Goal: Task Accomplishment & Management: Manage account settings

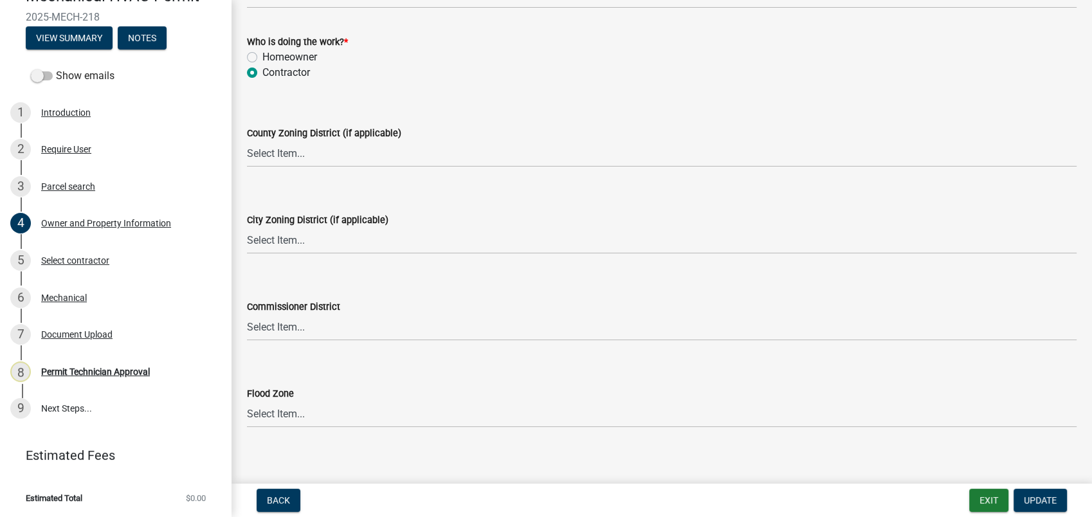
scroll to position [2247, 0]
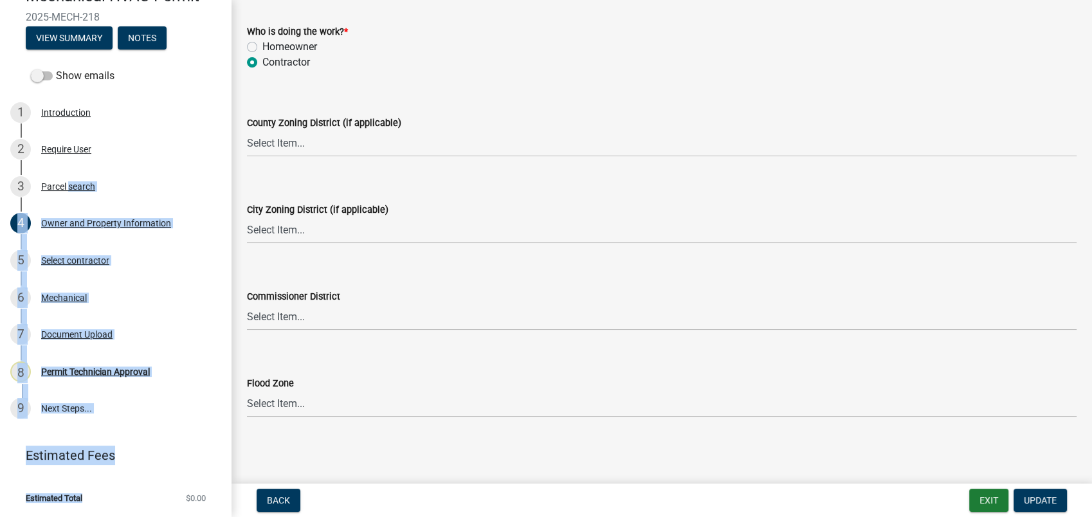
drag, startPoint x: 67, startPoint y: 190, endPoint x: 96, endPoint y: 542, distance: 353.8
click at [96, 517] on html "Internet Explorer does NOT work with GeoPermits. Get a new browser for more sec…" at bounding box center [546, 258] width 1092 height 517
click at [279, 142] on select "Select Item... AG-1 R-1R R-1 R-2 MHP RM-1 RM-3 C-1 C-2 I-M PUD N/A" at bounding box center [662, 144] width 830 height 26
click at [247, 131] on select "Select Item... AG-1 R-1R R-1 R-2 MHP RM-1 RM-3 C-1 C-2 I-M PUD N/A" at bounding box center [662, 144] width 830 height 26
select select "a6b90f04-145f-43dc-a4e6-6d5ec8e28ec9"
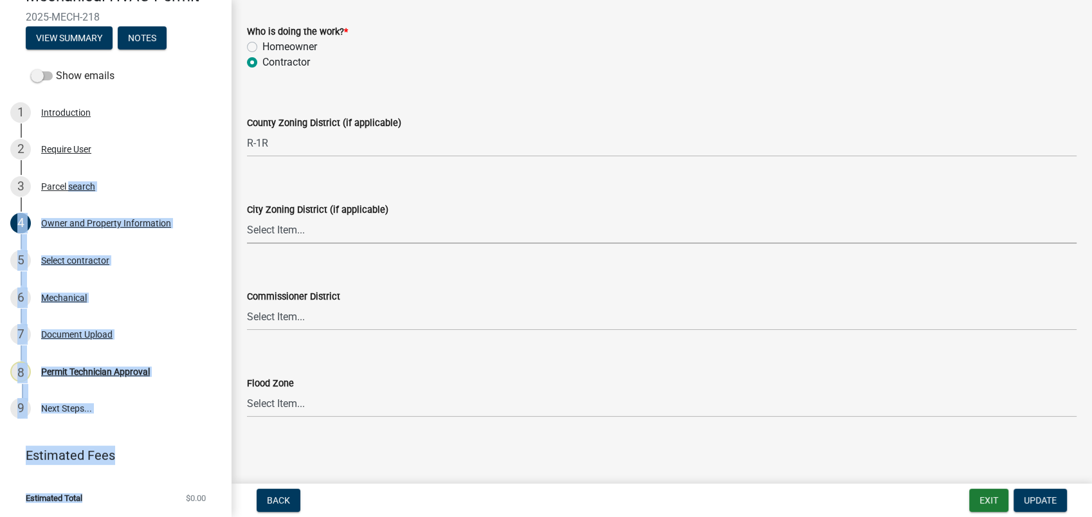
click at [269, 233] on select "Select Item... A-1 A-2 R-1 R-2 R-3 R-4 MHP C-1 C-2 I-1 I-2 DB FH H-P N/A" at bounding box center [662, 230] width 830 height 26
click at [247, 217] on select "Select Item... A-1 A-2 R-1 R-2 R-3 R-4 MHP C-1 C-2 I-1 I-2 DB FH H-P N/A" at bounding box center [662, 230] width 830 height 26
select select "83394b22-4a11-496c-8e5c-75ade2e72faf"
click at [284, 324] on select "Select Item... District 1 District 2 District 3 District 4" at bounding box center [662, 317] width 830 height 26
click at [247, 304] on select "Select Item... District 1 District 2 District 3 District 4" at bounding box center [662, 317] width 830 height 26
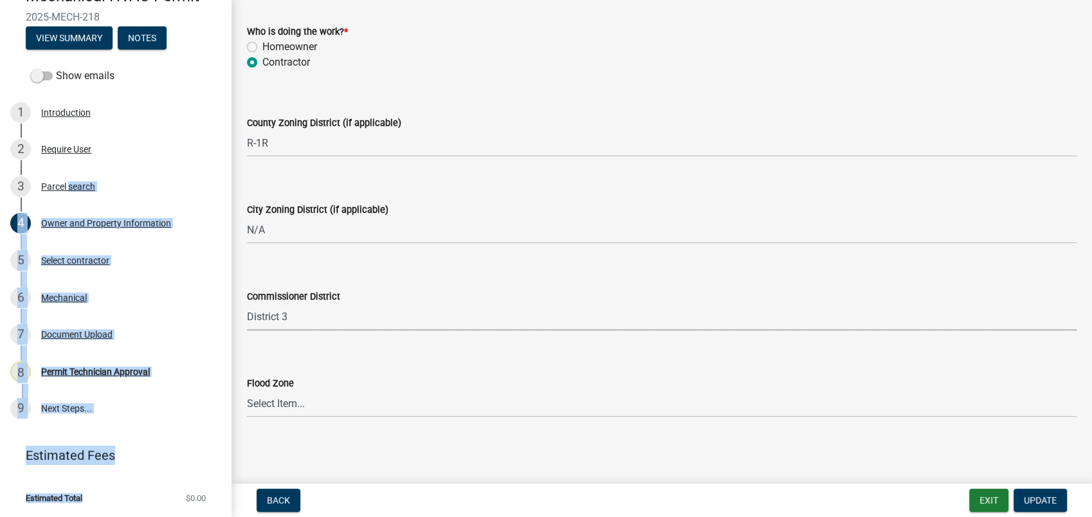
select select "469c5908-2854-42d5-89ed-bee7fc26529e"
click at [1045, 501] on span "Update" at bounding box center [1040, 500] width 33 height 10
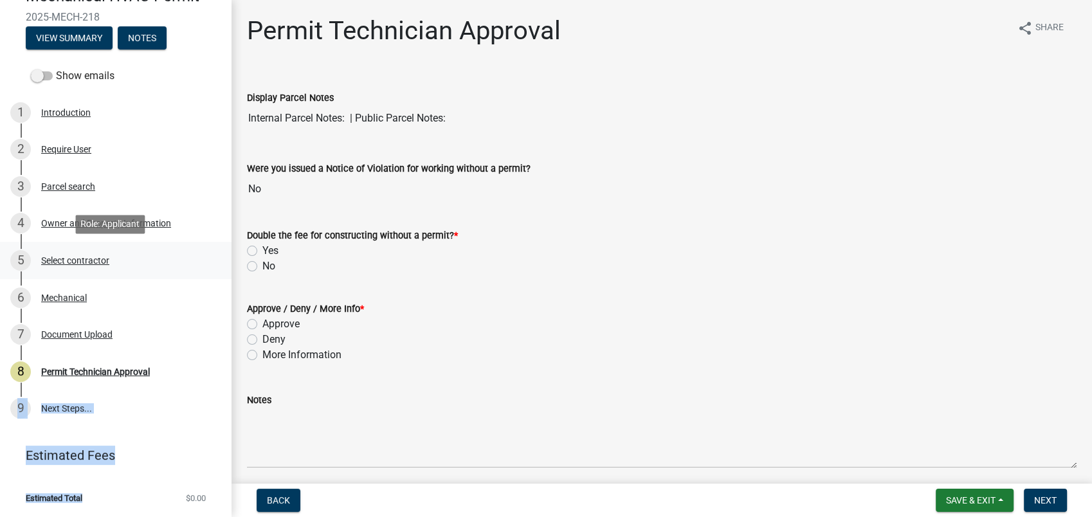
click at [167, 256] on div "5 Select contractor" at bounding box center [110, 260] width 201 height 21
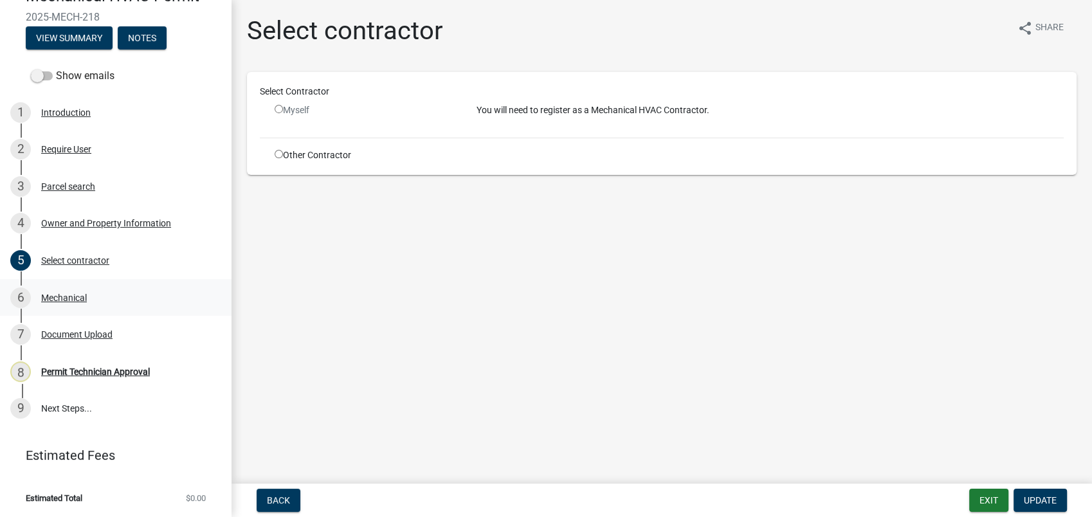
click at [68, 288] on div "6 Mechanical" at bounding box center [110, 298] width 201 height 21
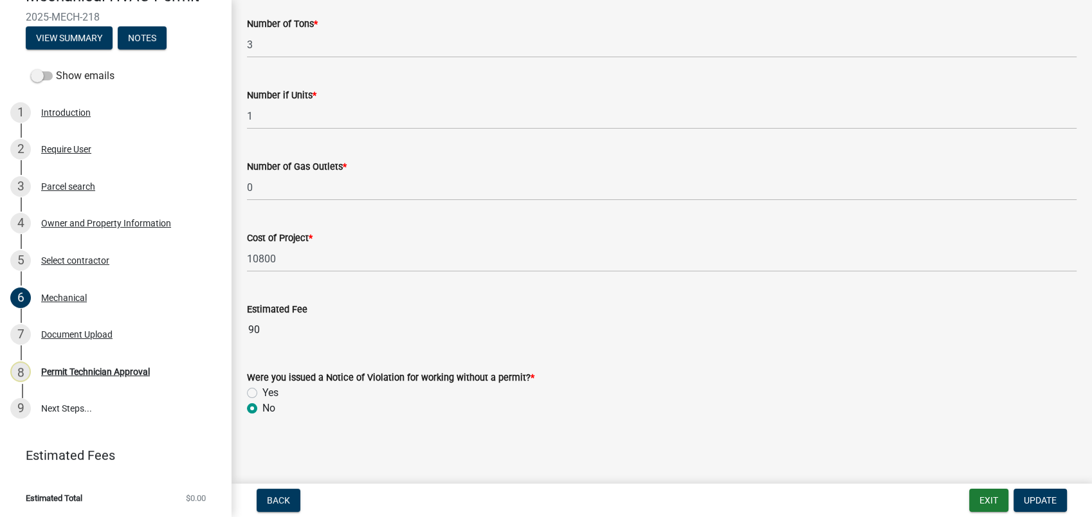
scroll to position [866, 0]
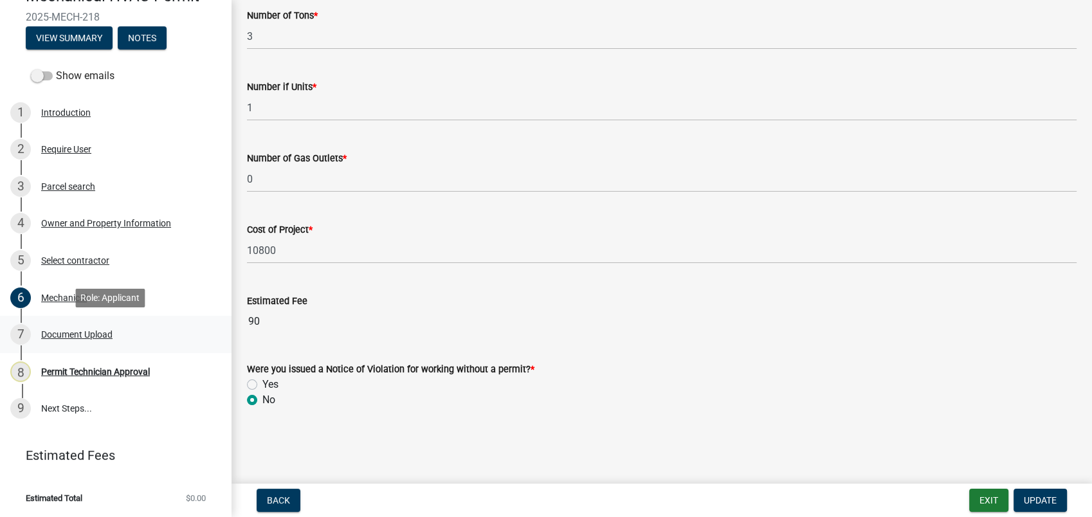
click at [68, 330] on div "Document Upload" at bounding box center [76, 334] width 71 height 9
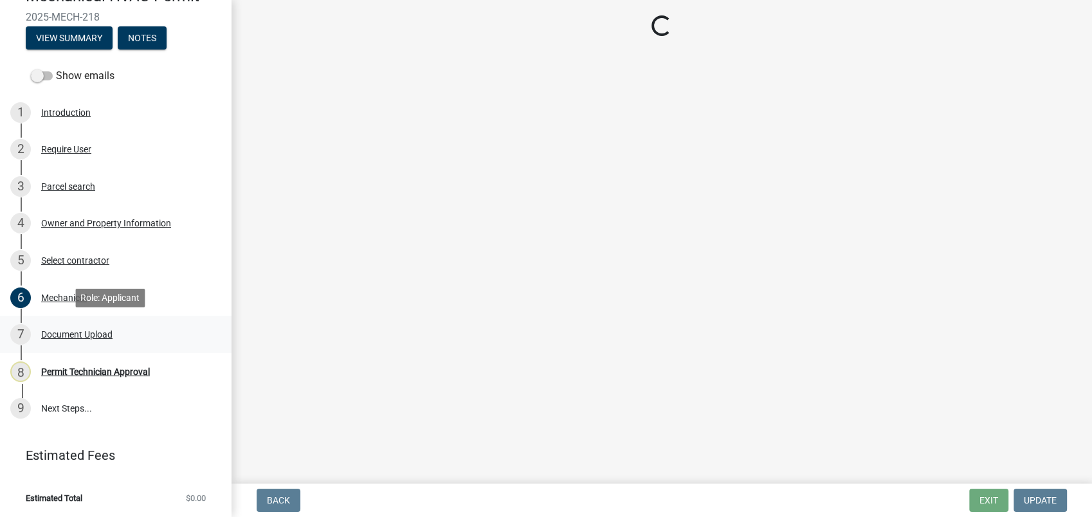
scroll to position [0, 0]
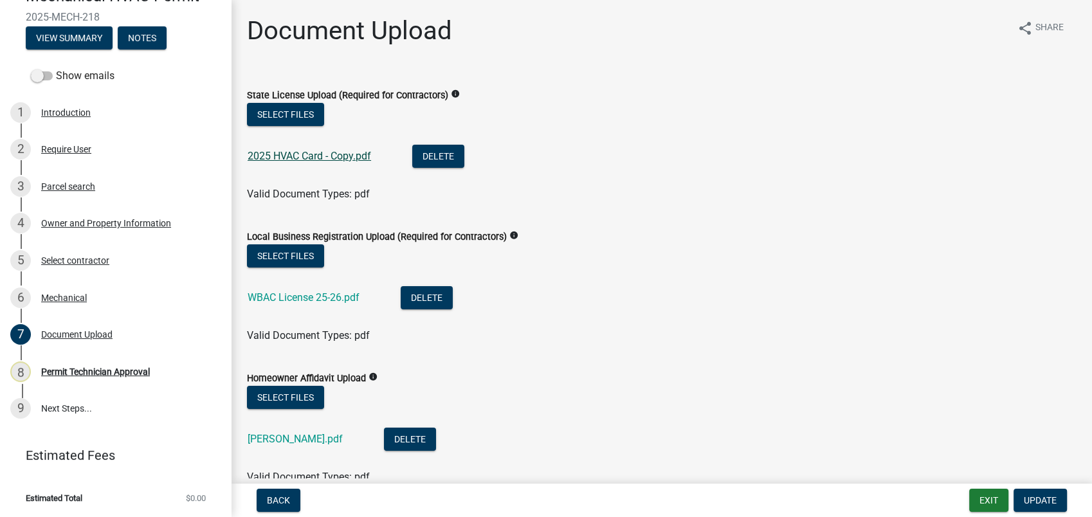
click at [273, 151] on link "2025 HVAC Card - Copy.pdf" at bounding box center [310, 156] width 124 height 12
click at [286, 298] on link "WBAC License 25-26.pdf" at bounding box center [304, 297] width 112 height 12
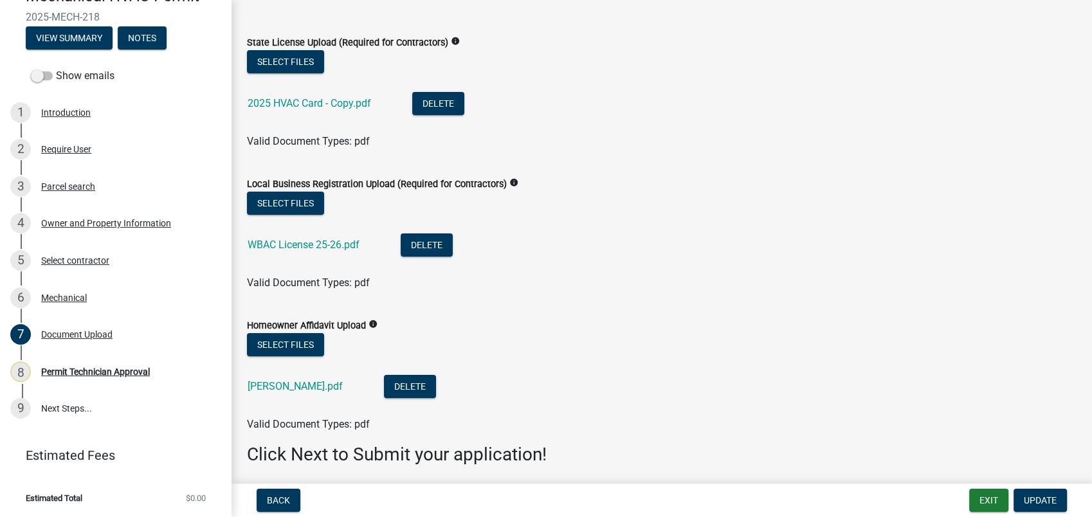
scroll to position [99, 0]
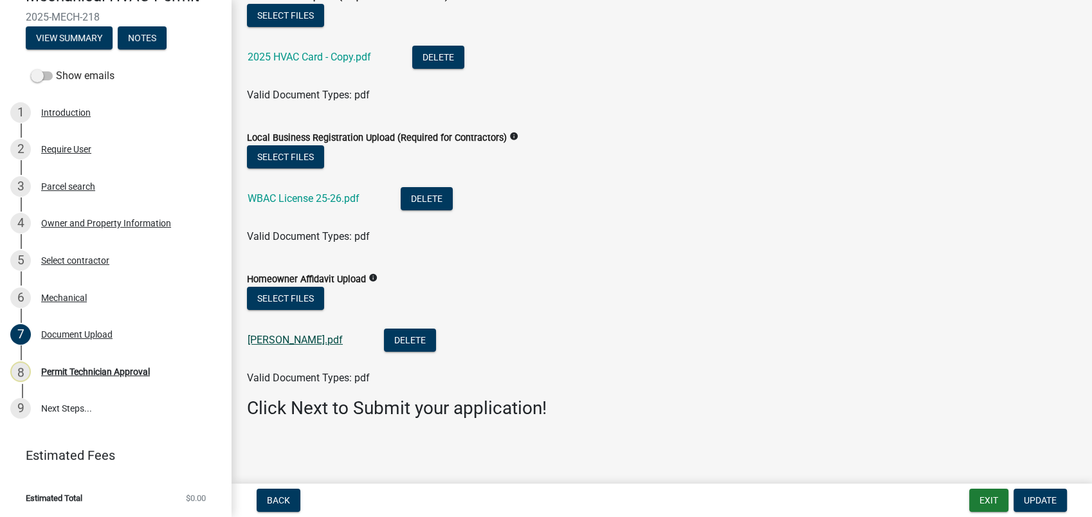
click at [279, 338] on link "Lynda Berube.pdf" at bounding box center [295, 340] width 95 height 12
click at [83, 377] on div "8 Permit Technician Approval" at bounding box center [110, 372] width 201 height 21
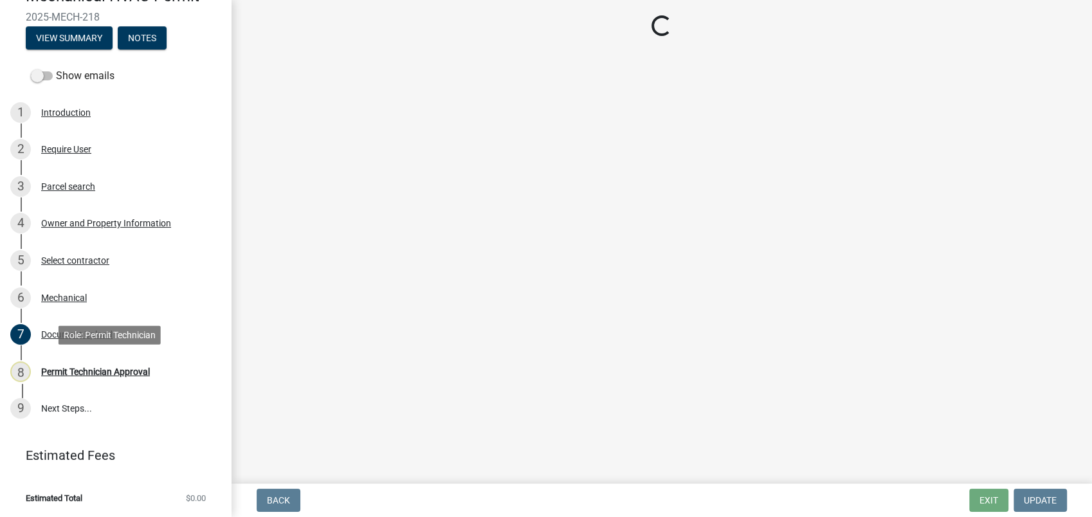
scroll to position [0, 0]
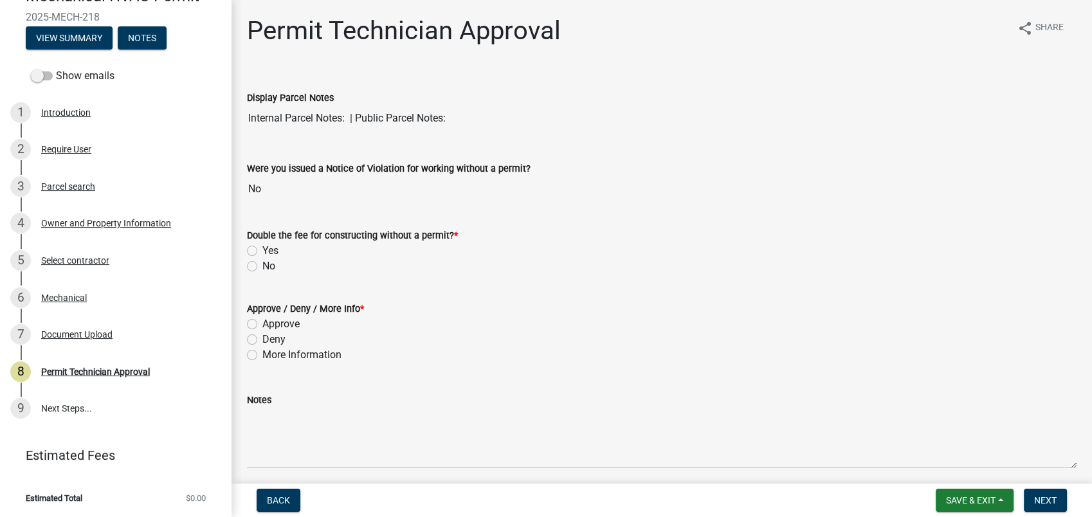
click at [262, 266] on label "No" at bounding box center [268, 266] width 13 height 15
click at [262, 266] on input "No" at bounding box center [266, 263] width 8 height 8
radio input "true"
click at [262, 322] on label "Approve" at bounding box center [280, 324] width 37 height 15
click at [262, 322] on input "Approve" at bounding box center [266, 321] width 8 height 8
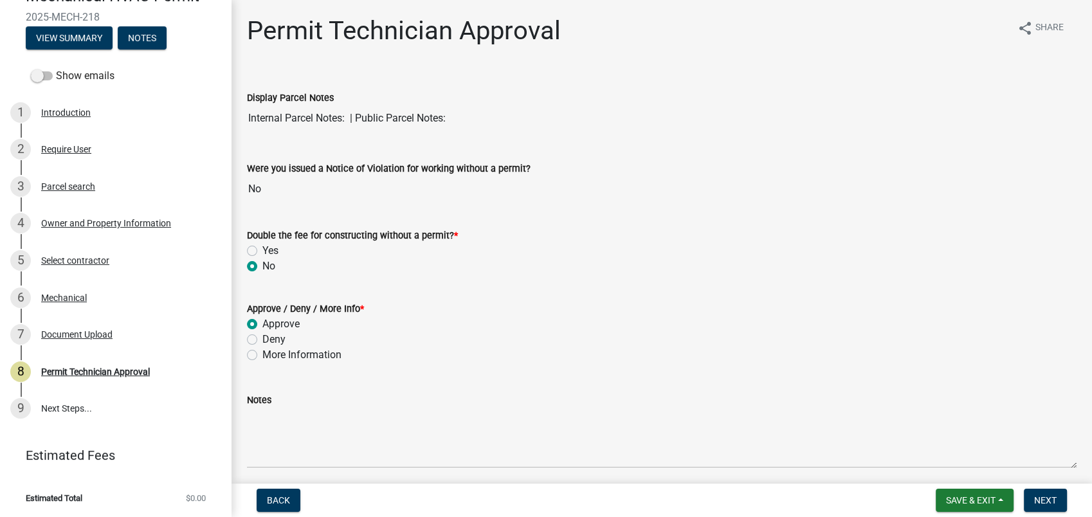
radio input "true"
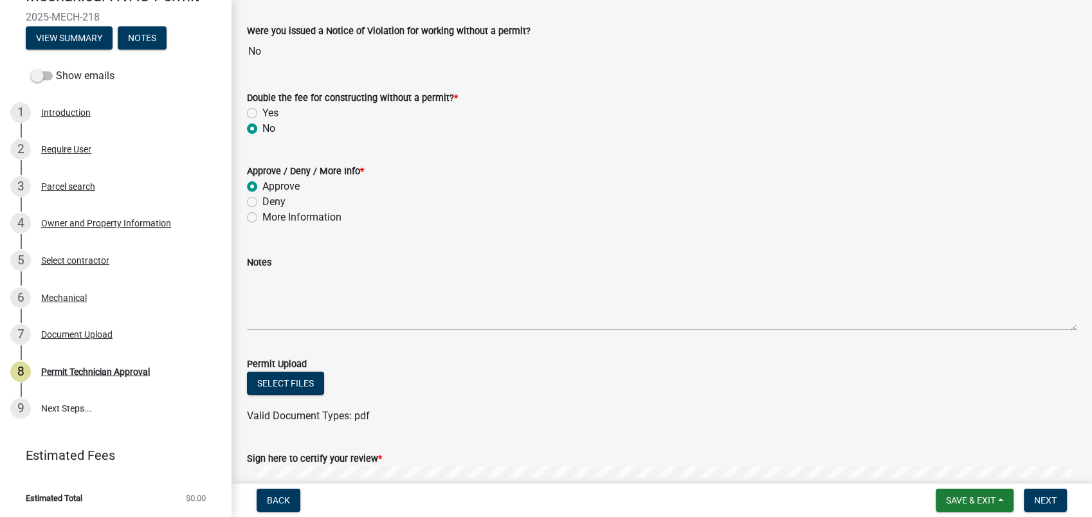
scroll to position [308, 0]
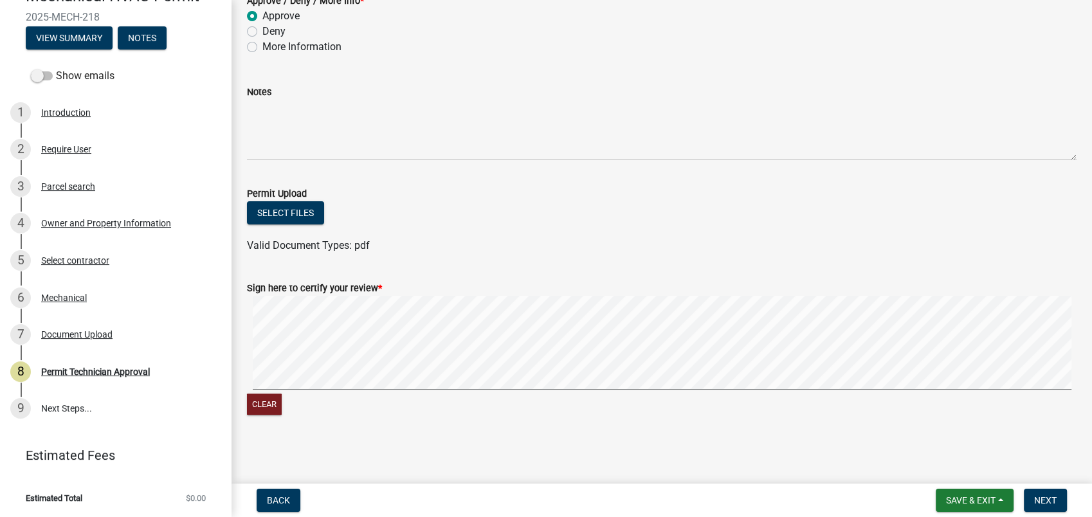
click at [798, 396] on div "Clear" at bounding box center [662, 357] width 830 height 122
click at [1050, 492] on button "Next" at bounding box center [1045, 500] width 43 height 23
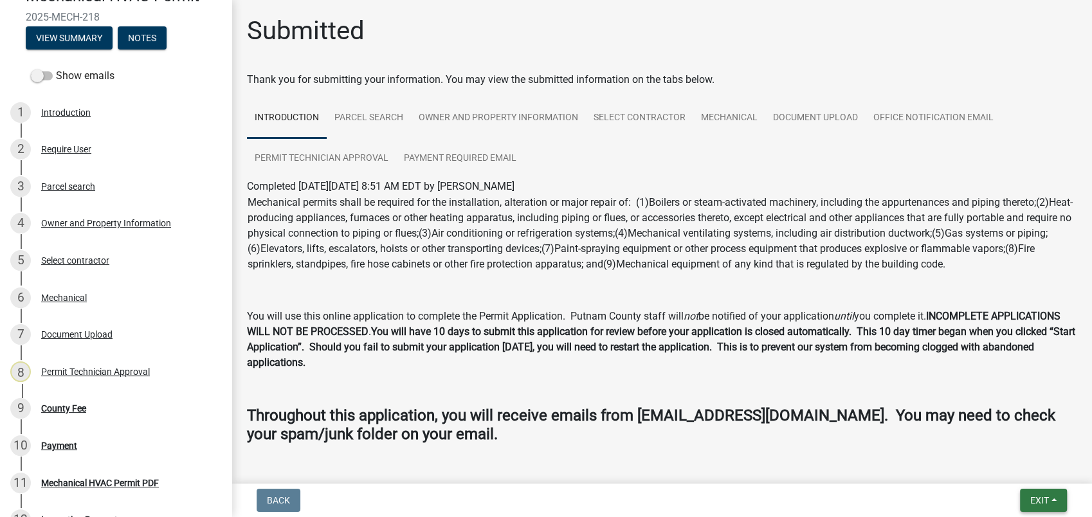
click at [1033, 502] on span "Exit" at bounding box center [1040, 500] width 19 height 10
click at [1025, 459] on button "Save & Exit" at bounding box center [1015, 467] width 103 height 31
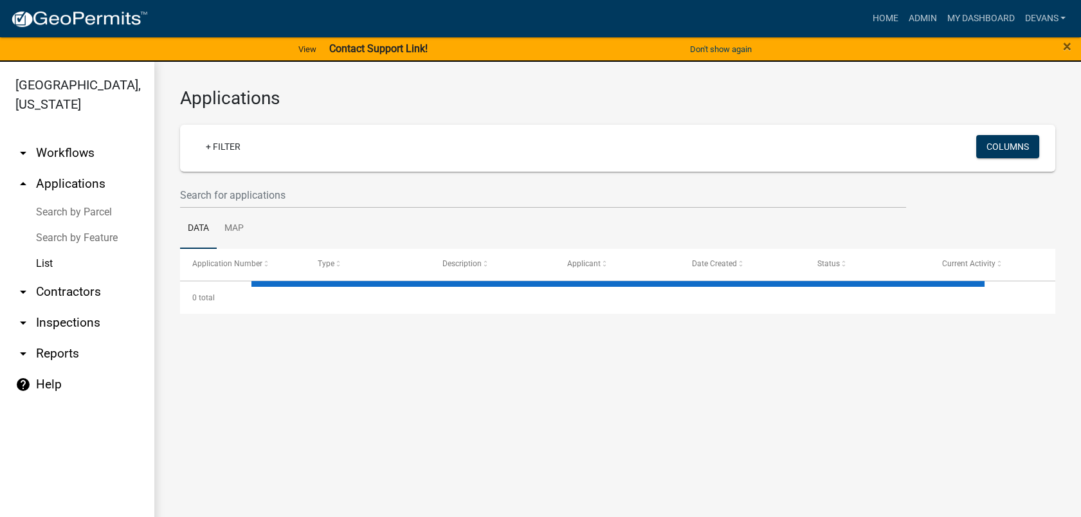
select select "1: 25"
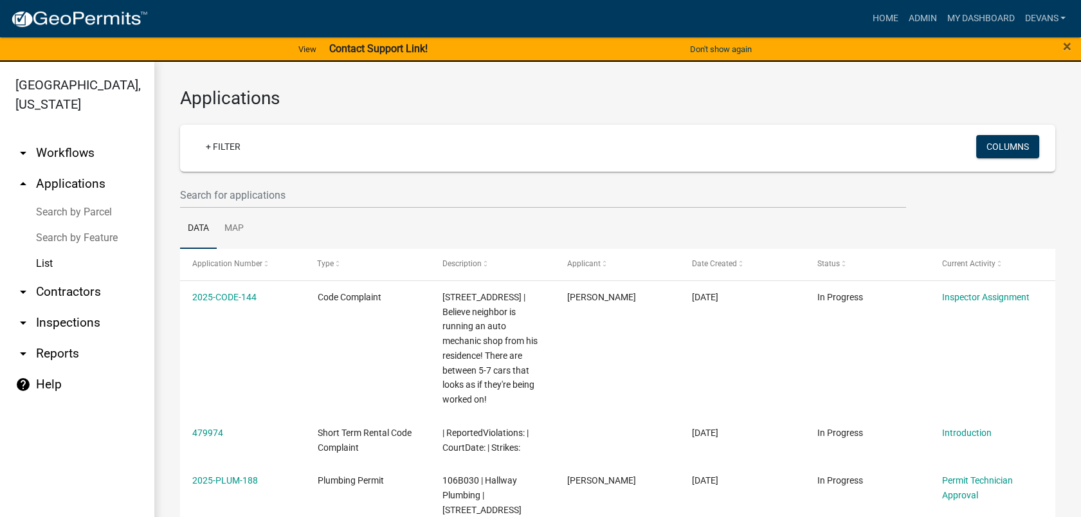
click at [252, 180] on wm-filter-builder "+ Filter Columns" at bounding box center [618, 167] width 876 height 84
click at [268, 196] on input "text" at bounding box center [543, 195] width 726 height 26
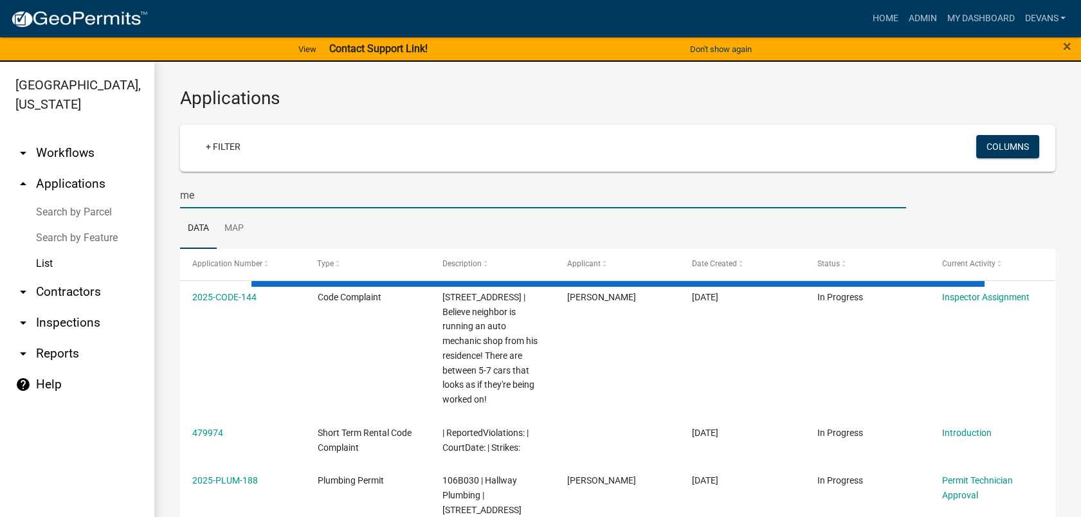
type input "m"
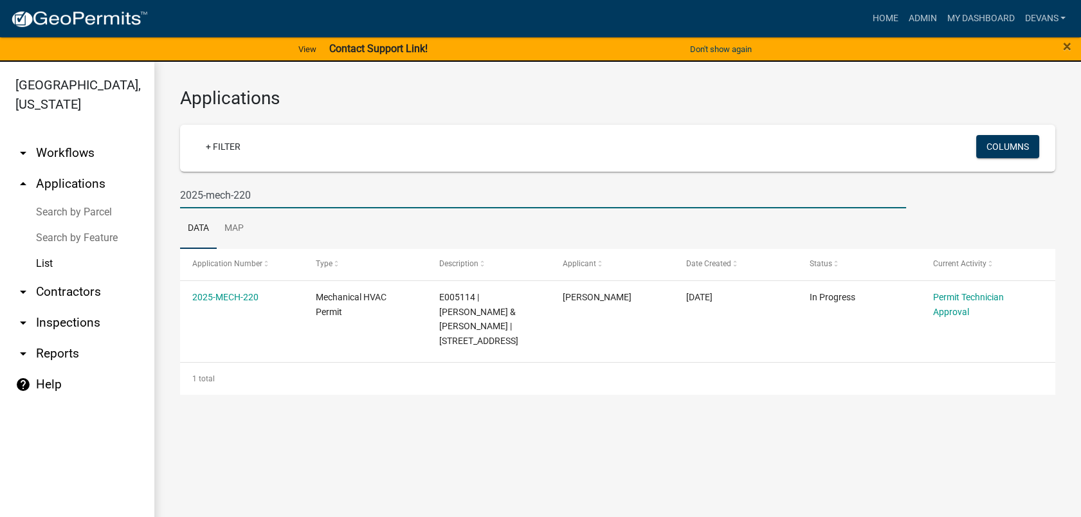
type input "2025-mech-220"
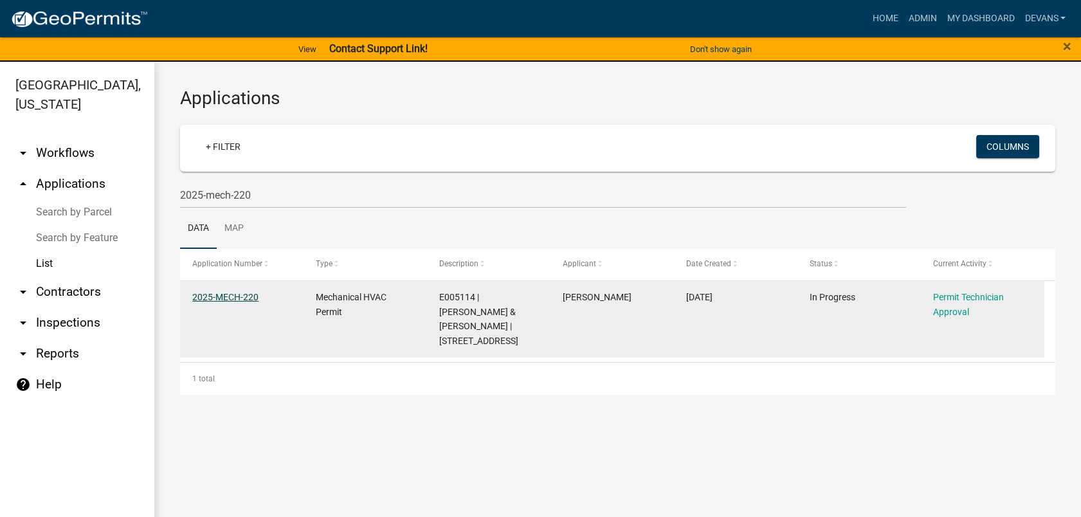
click at [223, 296] on link "2025-MECH-220" at bounding box center [225, 297] width 66 height 10
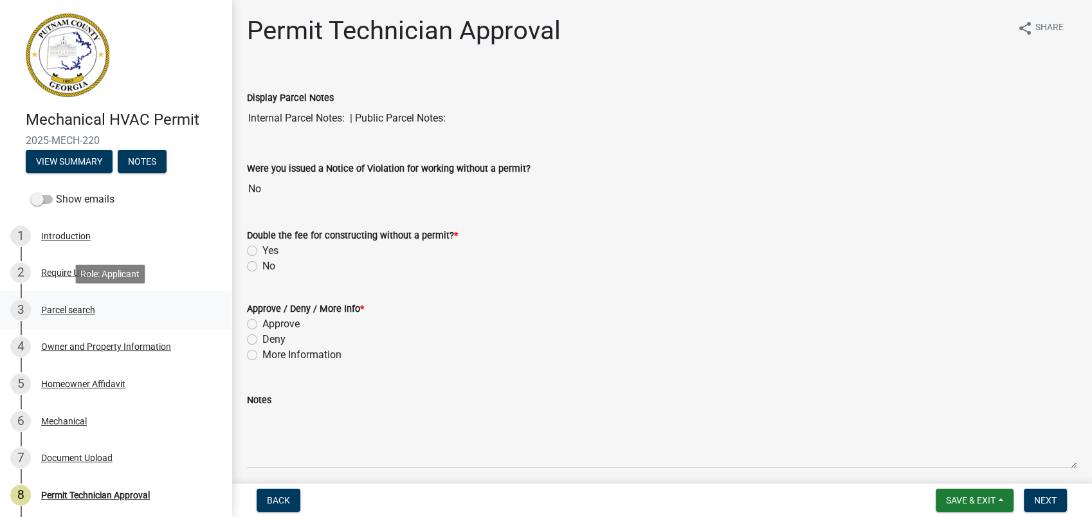
click at [82, 314] on div "Parcel search" at bounding box center [68, 310] width 54 height 9
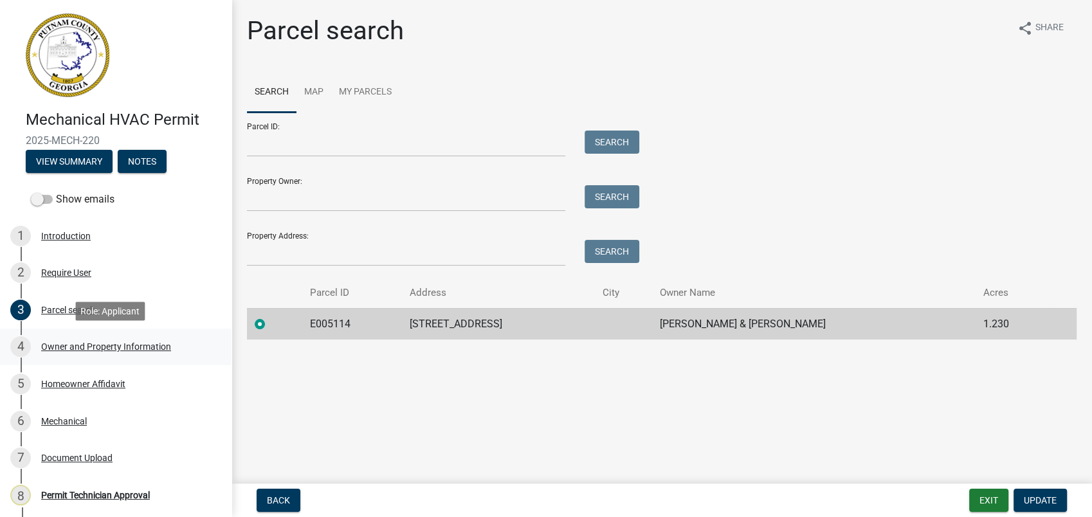
click at [115, 351] on div "Owner and Property Information" at bounding box center [106, 346] width 130 height 9
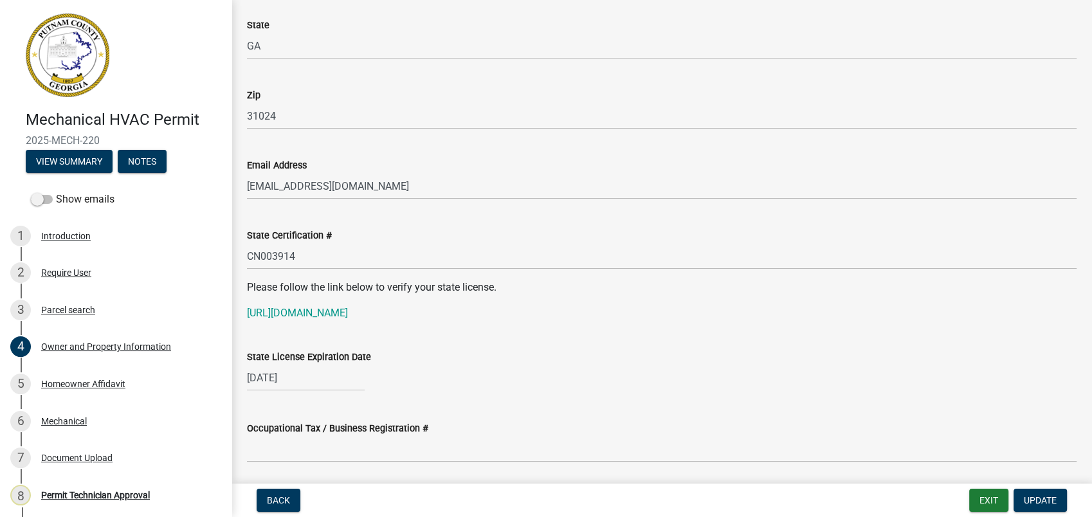
scroll to position [1572, 0]
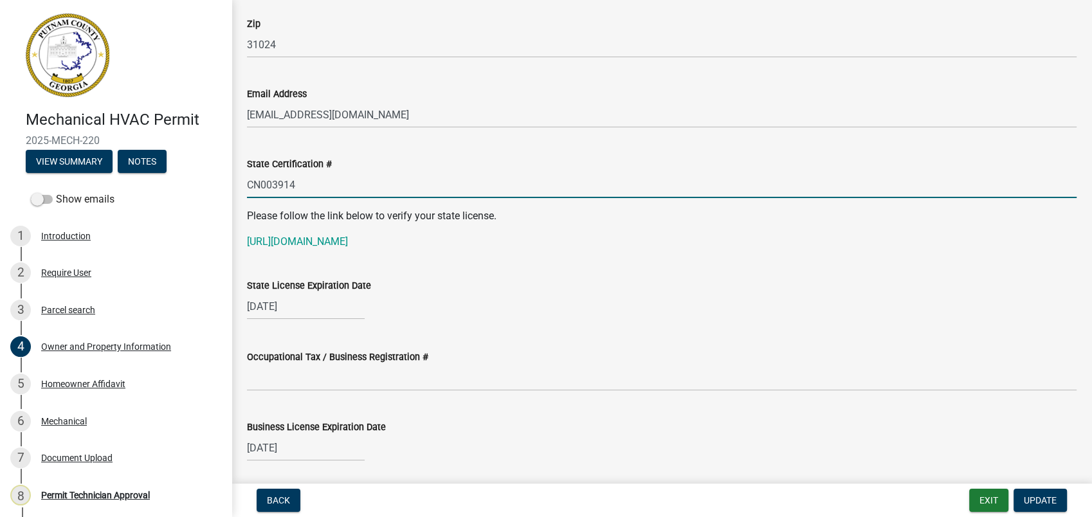
drag, startPoint x: 301, startPoint y: 188, endPoint x: 235, endPoint y: 185, distance: 66.3
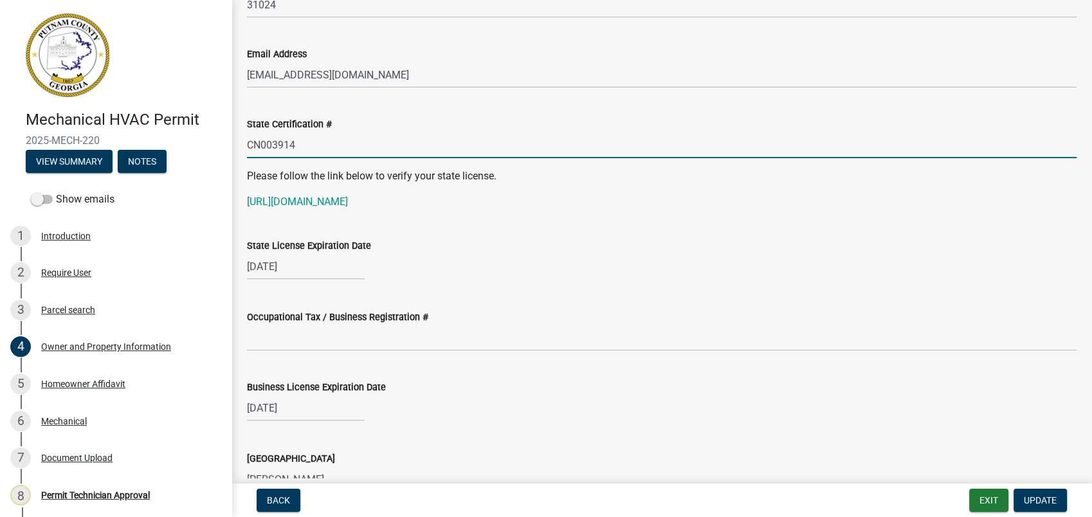
scroll to position [1715, 0]
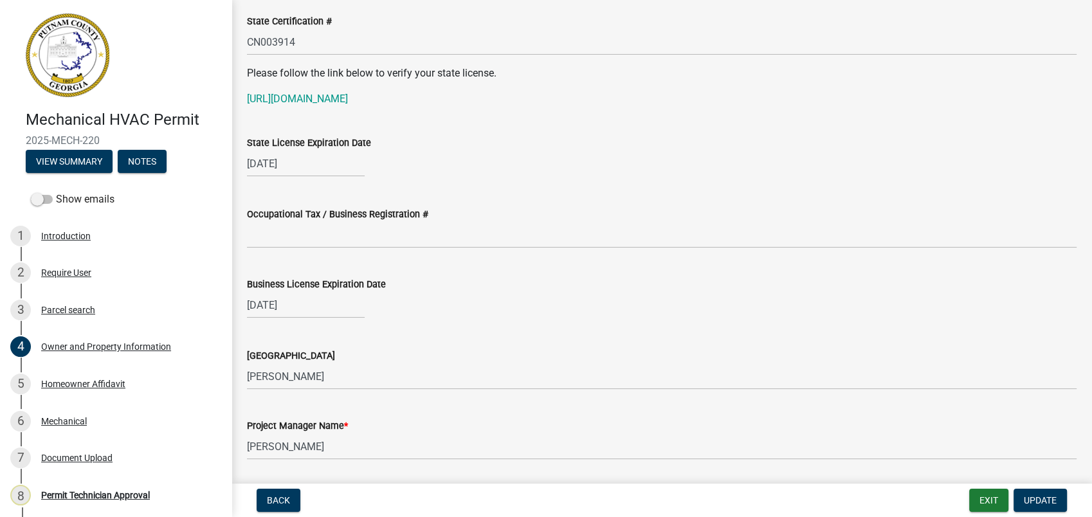
click at [616, 214] on div "Occupational Tax / Business Registration #" at bounding box center [662, 214] width 830 height 15
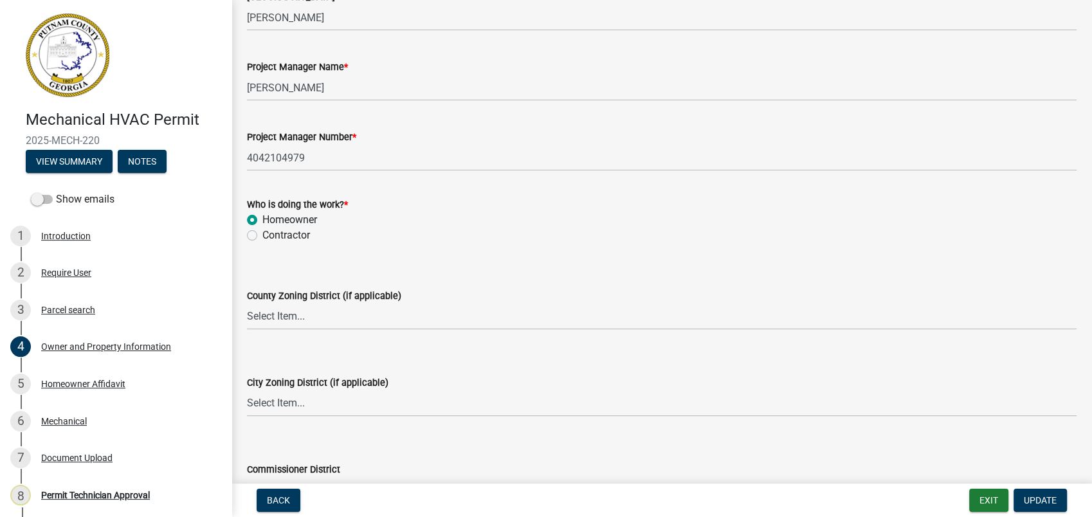
scroll to position [2216, 0]
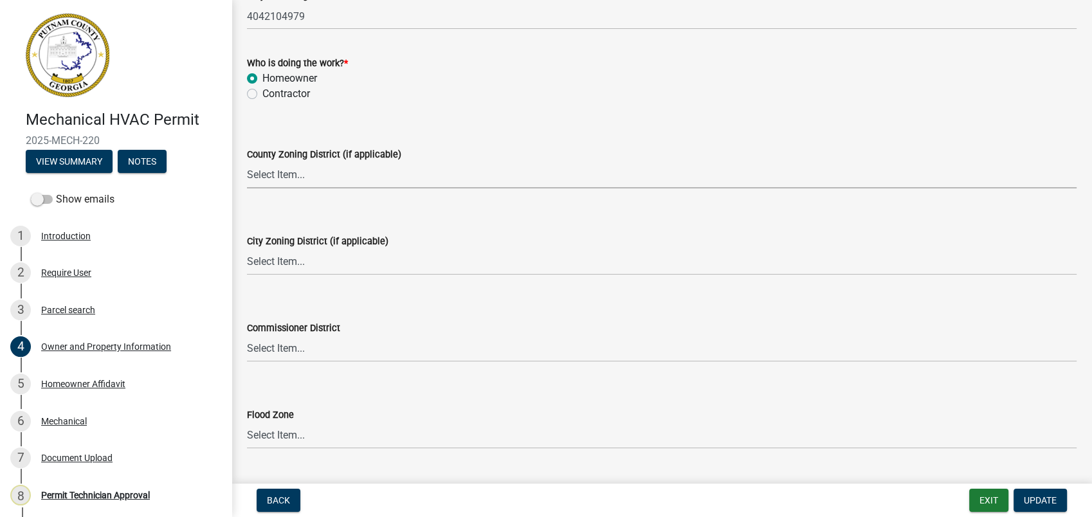
click at [274, 174] on select "Select Item... AG-1 R-1R R-1 R-2 MHP RM-1 RM-3 C-1 C-2 I-M PUD N/A" at bounding box center [662, 175] width 830 height 26
click at [247, 162] on select "Select Item... AG-1 R-1R R-1 R-2 MHP RM-1 RM-3 C-1 C-2 I-M PUD N/A" at bounding box center [662, 175] width 830 height 26
select select "ef7a1fc2-7a7a-426d-b1f0-c9b9b6ca7ff4"
click at [279, 259] on select "Select Item... A-1 A-2 R-1 R-2 R-3 R-4 MHP C-1 C-2 I-1 I-2 DB FH H-P N/A" at bounding box center [662, 262] width 830 height 26
click at [247, 249] on select "Select Item... A-1 A-2 R-1 R-2 R-3 R-4 MHP C-1 C-2 I-1 I-2 DB FH H-P N/A" at bounding box center [662, 262] width 830 height 26
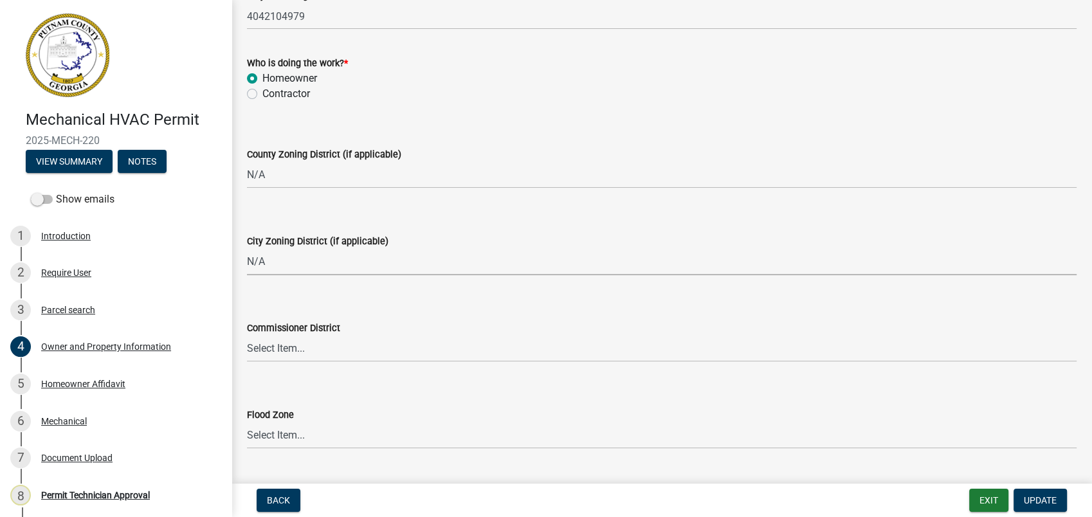
select select "83394b22-4a11-496c-8e5c-75ade2e72faf"
click at [1016, 500] on button "Update" at bounding box center [1040, 500] width 53 height 23
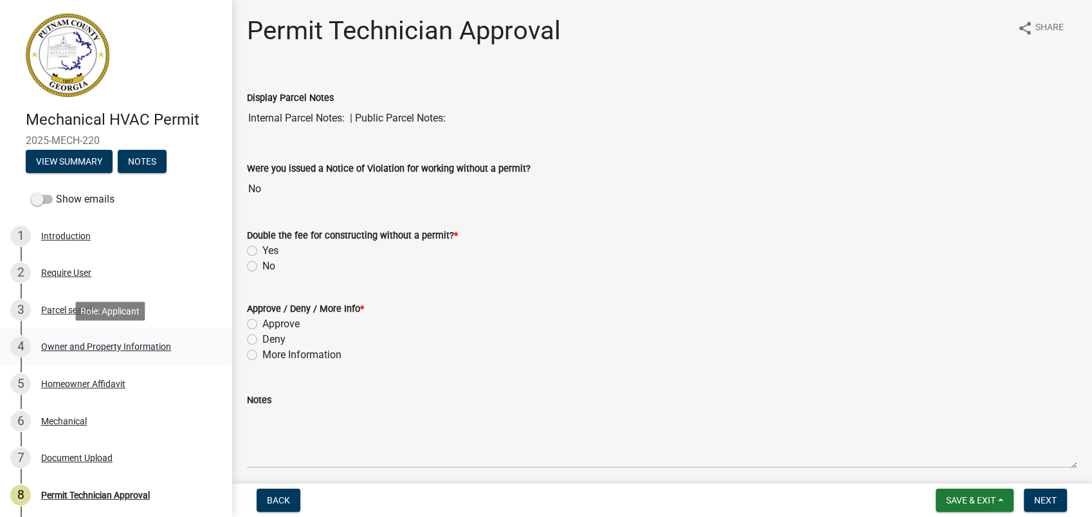
click at [106, 345] on div "Owner and Property Information" at bounding box center [106, 346] width 130 height 9
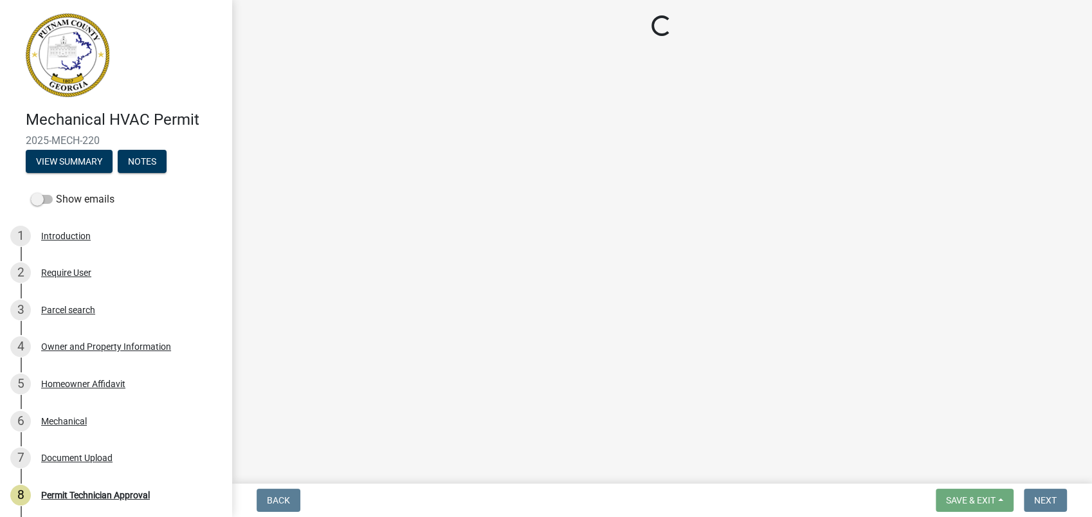
select select "ef7a1fc2-7a7a-426d-b1f0-c9b9b6ca7ff4"
select select "83394b22-4a11-496c-8e5c-75ade2e72faf"
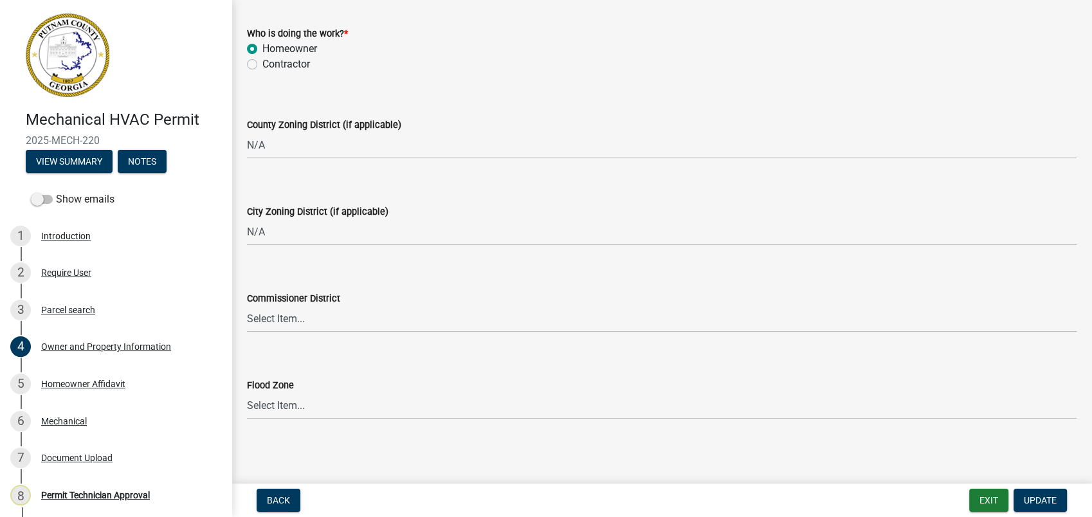
scroll to position [2247, 0]
click at [77, 387] on div "Homeowner Affidavit" at bounding box center [83, 384] width 84 height 9
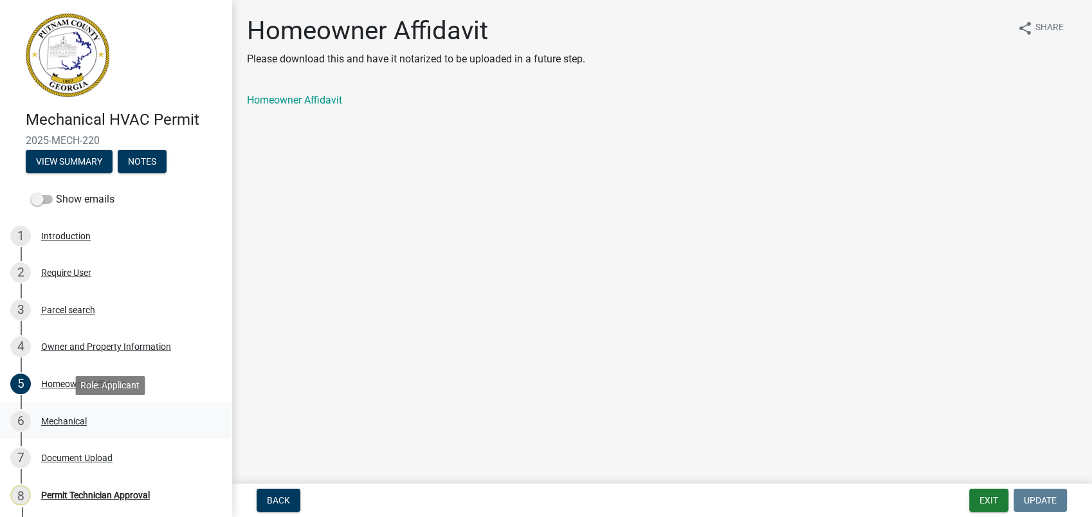
click at [64, 417] on div "Mechanical" at bounding box center [64, 421] width 46 height 9
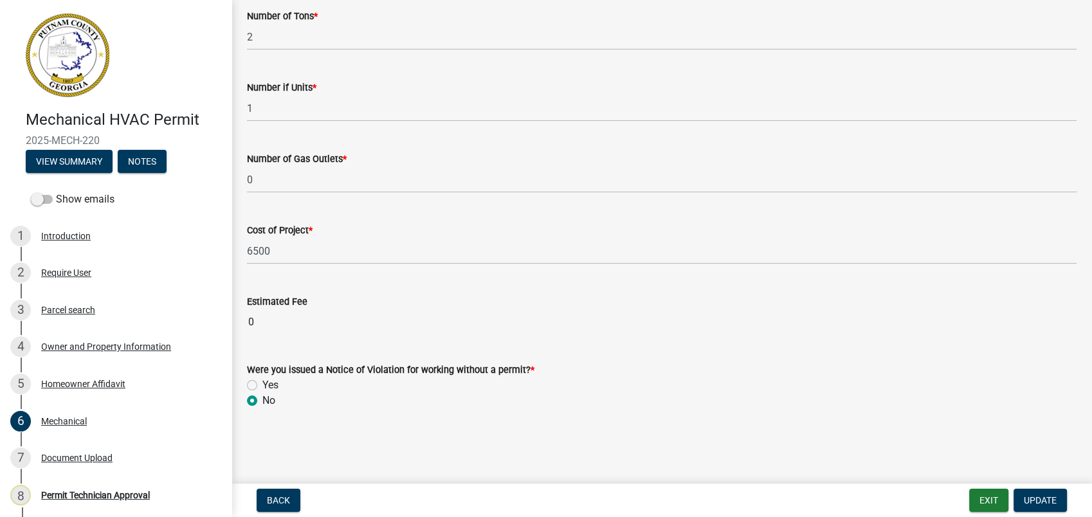
scroll to position [866, 0]
click at [1050, 510] on button "Update" at bounding box center [1040, 500] width 53 height 23
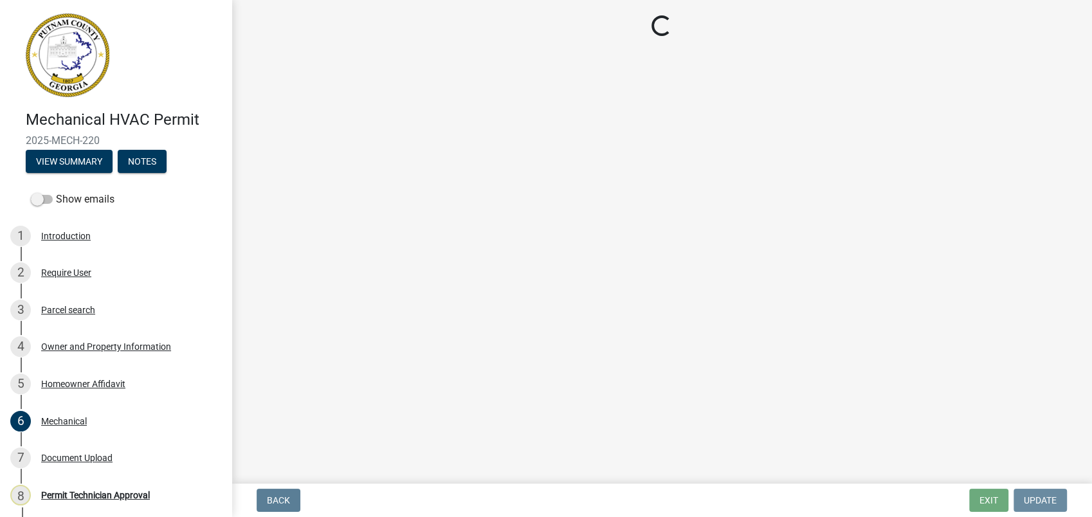
scroll to position [0, 0]
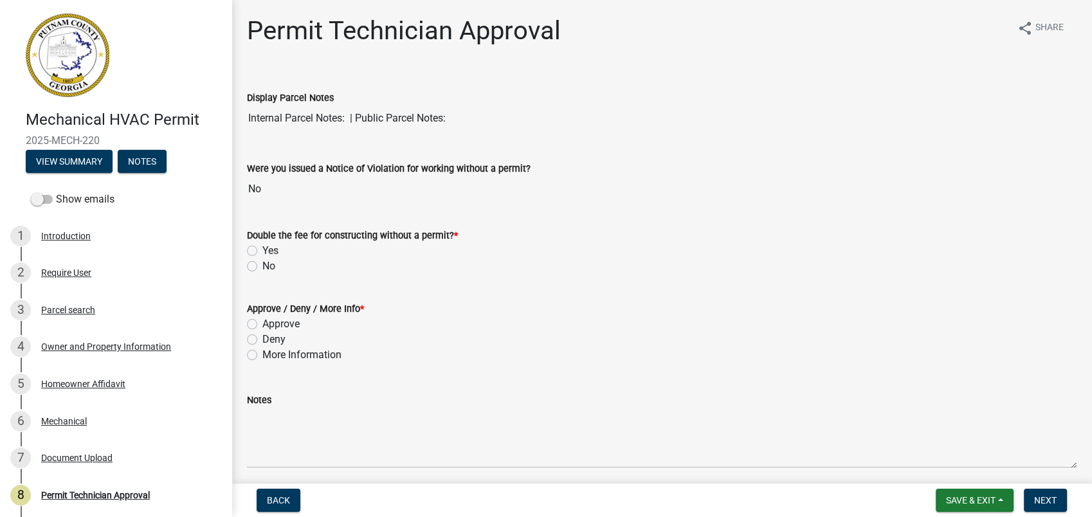
click at [262, 266] on label "No" at bounding box center [268, 266] width 13 height 15
click at [262, 266] on input "No" at bounding box center [266, 263] width 8 height 8
radio input "true"
click at [262, 354] on label "More Information" at bounding box center [301, 354] width 79 height 15
click at [262, 354] on input "More Information" at bounding box center [266, 351] width 8 height 8
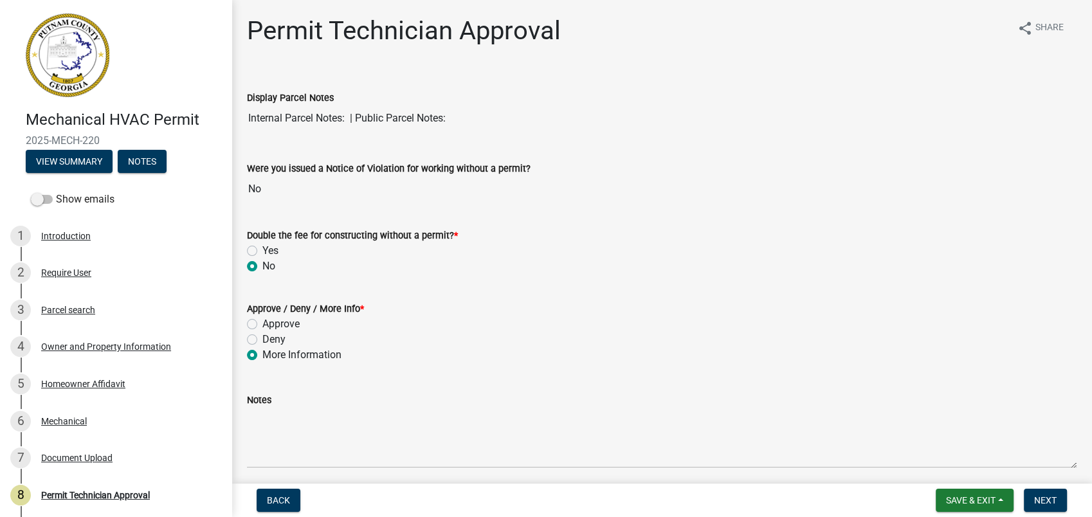
radio input "true"
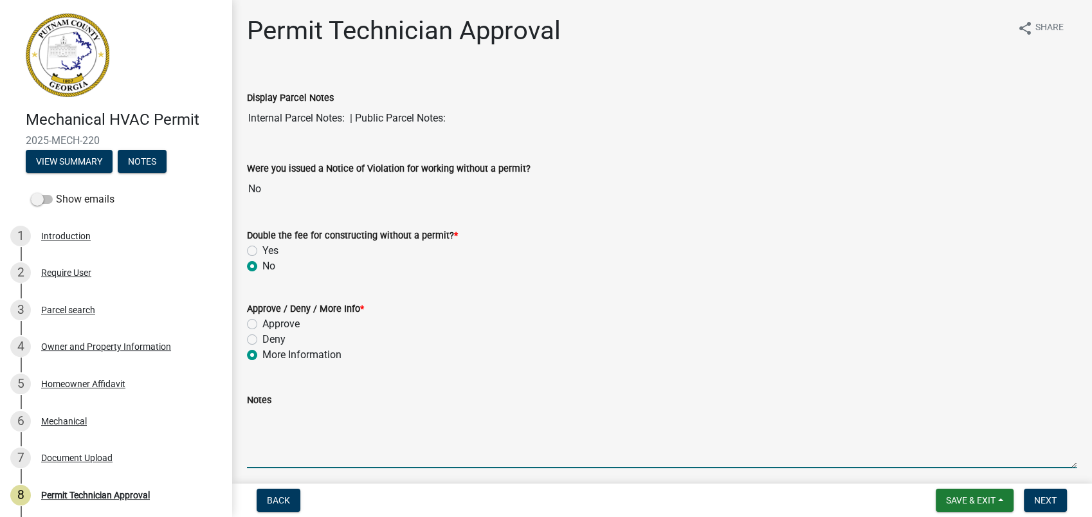
click at [283, 430] on textarea "Notes" at bounding box center [662, 438] width 830 height 60
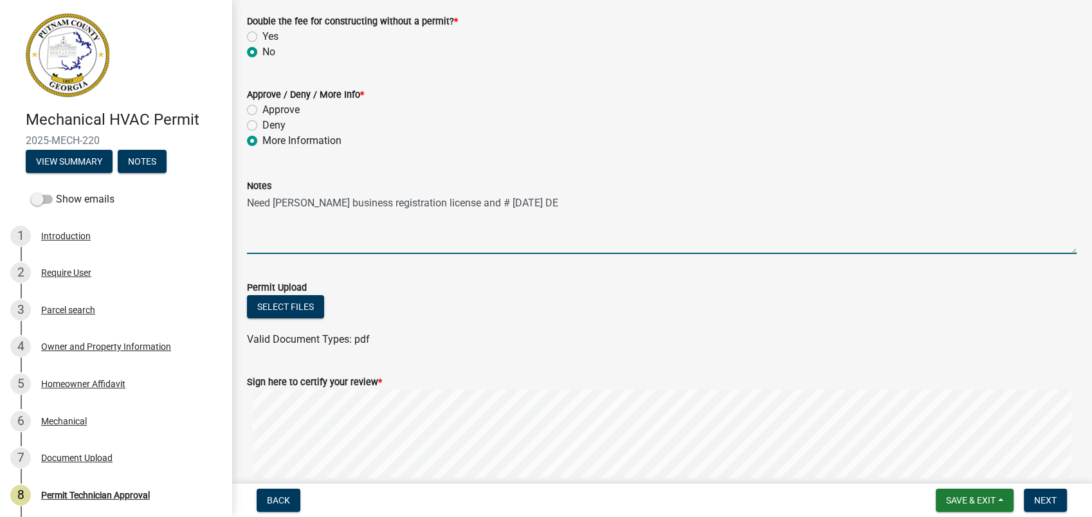
scroll to position [308, 0]
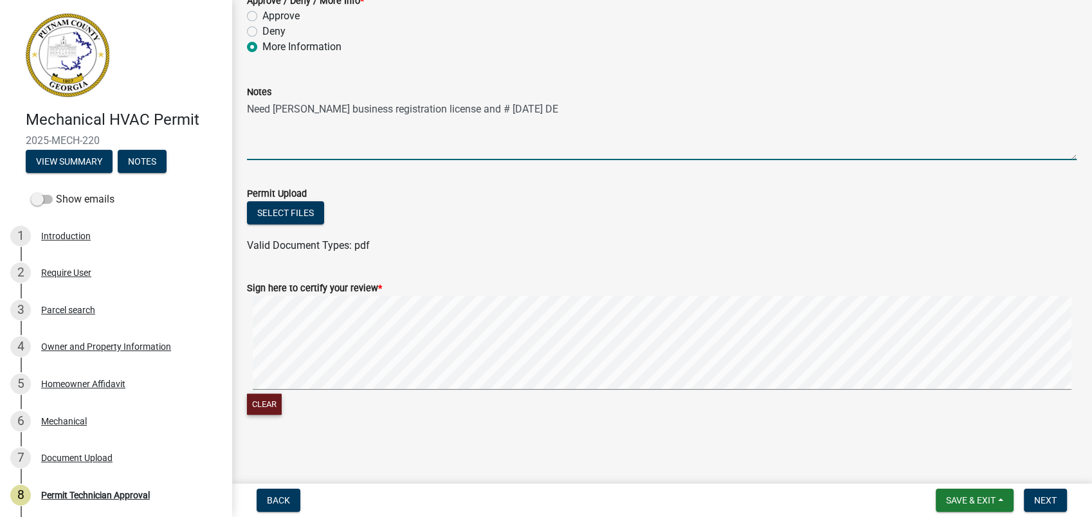
type textarea "Need Mr. Batchelor's business registration license and # 09-17-2025 DE"
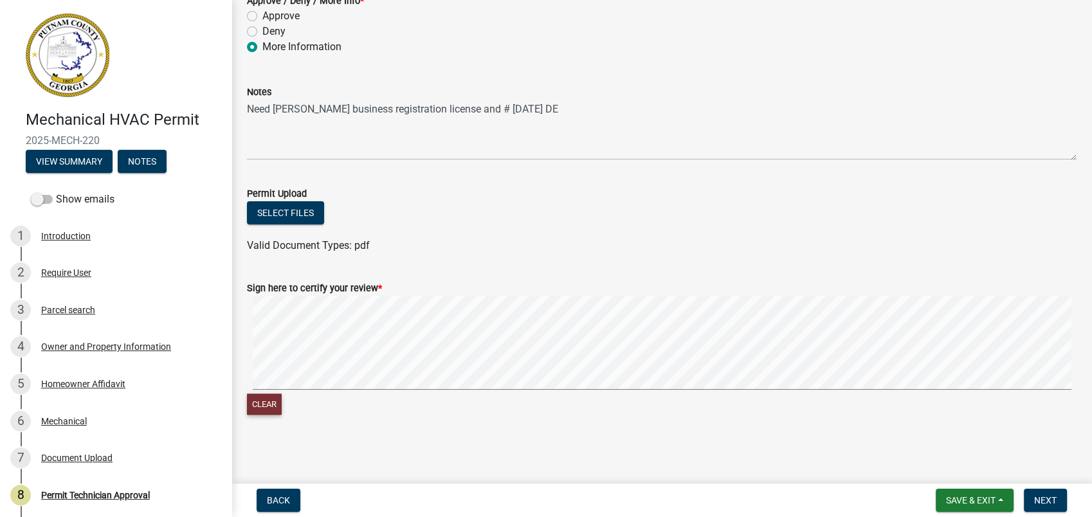
click at [261, 410] on button "Clear" at bounding box center [264, 404] width 35 height 21
click at [1047, 493] on button "Next" at bounding box center [1045, 500] width 43 height 23
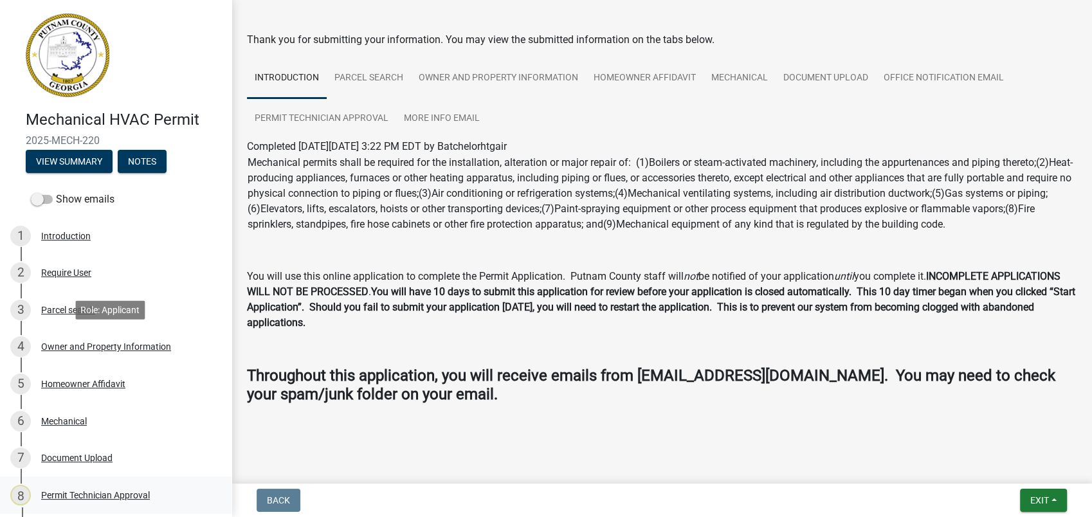
scroll to position [197, 0]
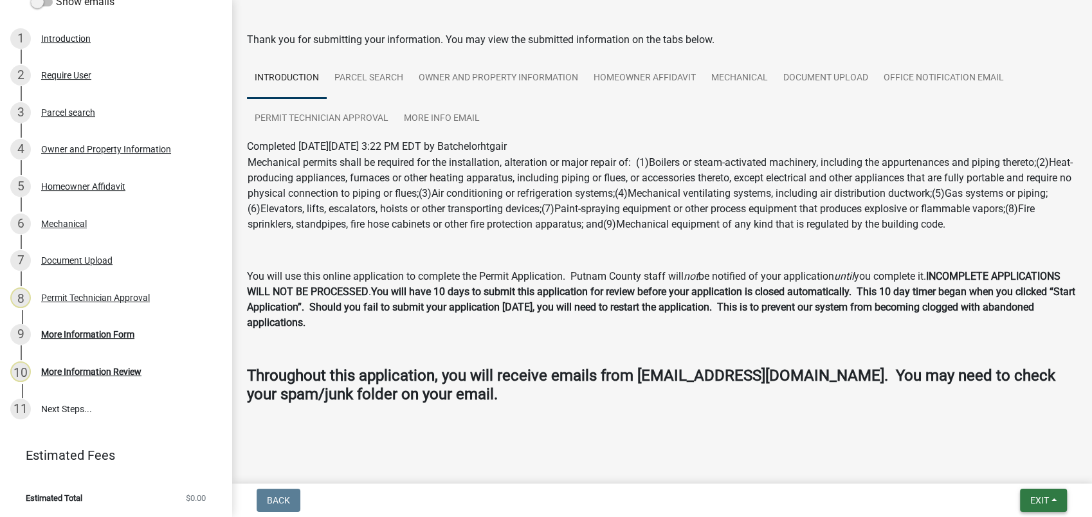
click at [1034, 506] on span "Exit" at bounding box center [1040, 500] width 19 height 10
click at [991, 466] on button "Save & Exit" at bounding box center [1015, 467] width 103 height 31
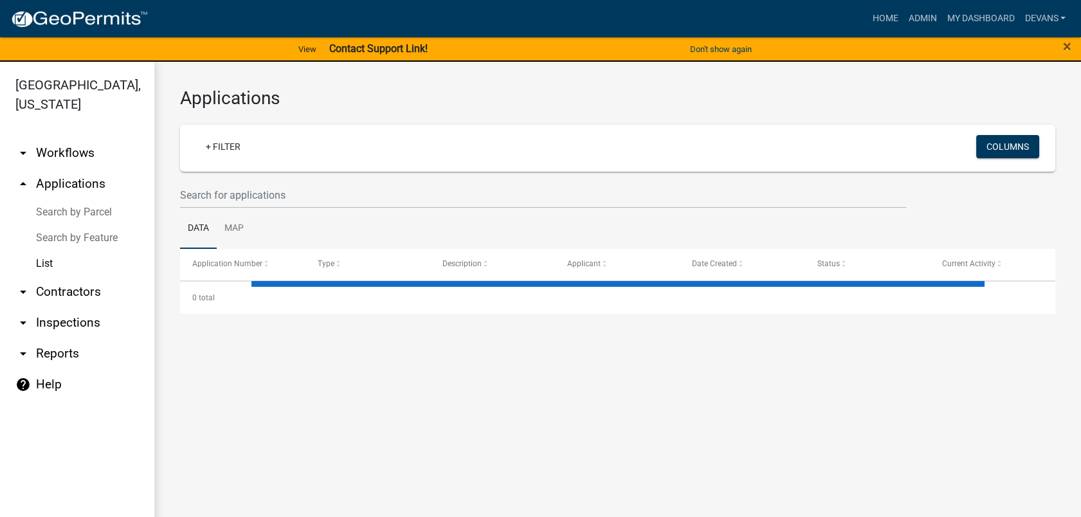
select select "1: 25"
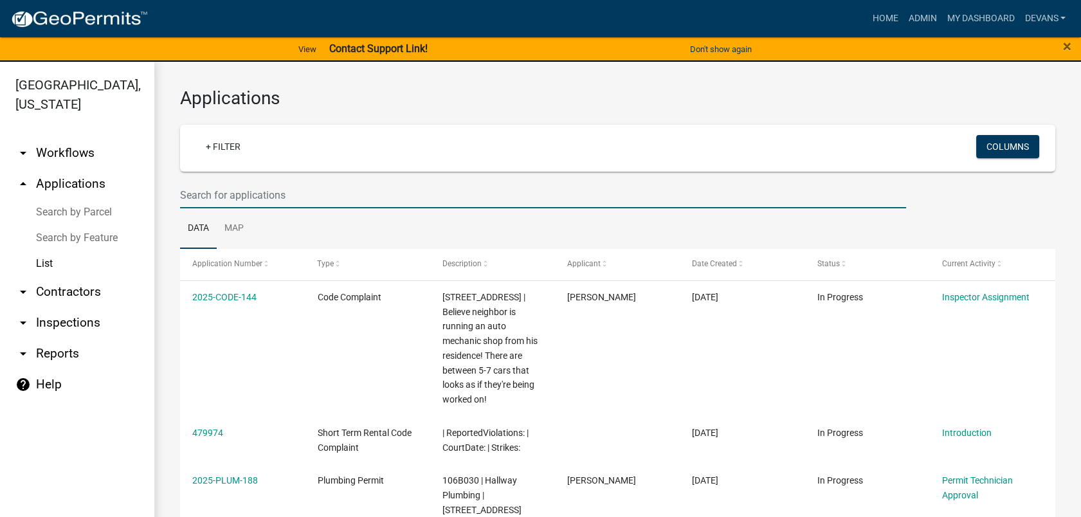
click at [298, 207] on input "text" at bounding box center [543, 195] width 726 height 26
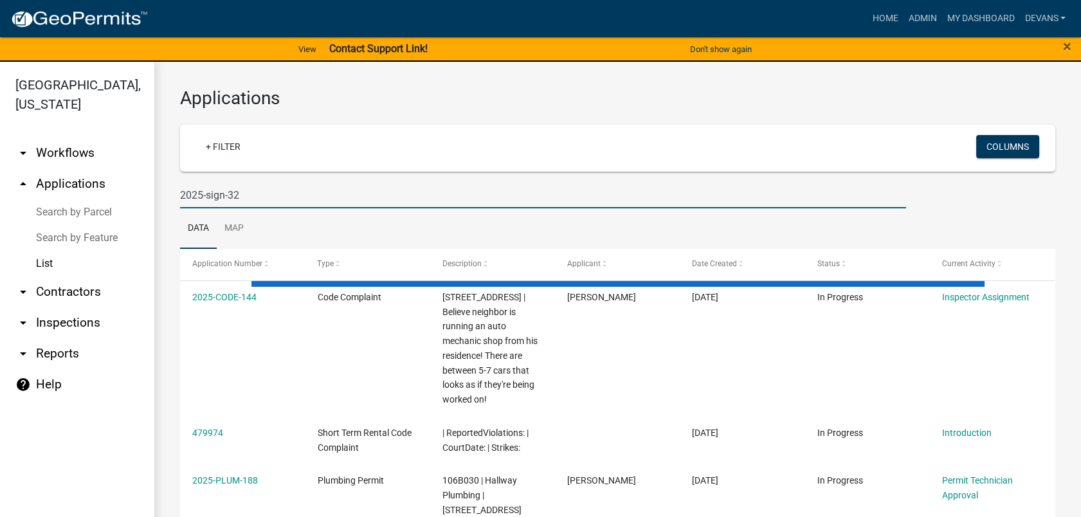
type input "2025-sign-32"
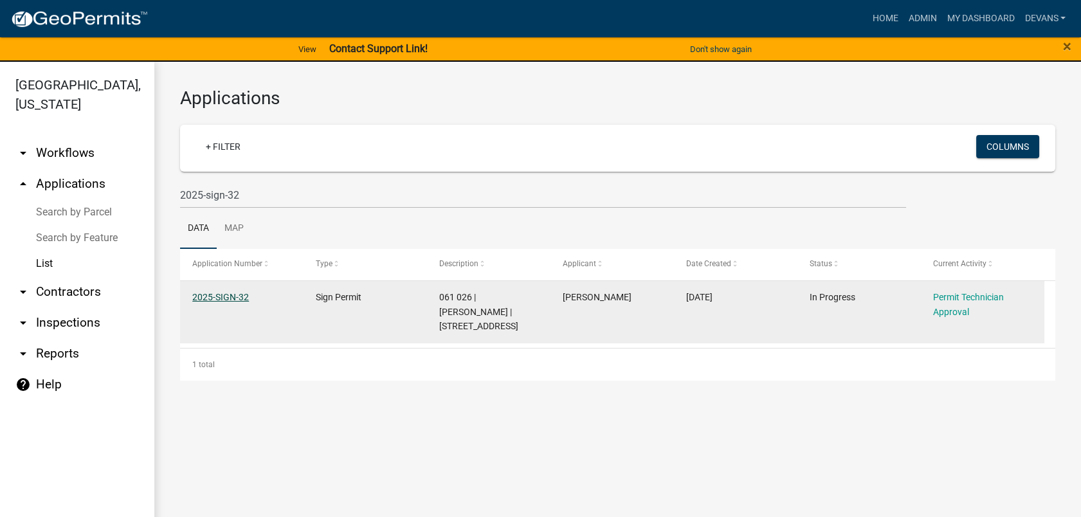
click at [208, 298] on link "2025-SIGN-32" at bounding box center [220, 297] width 57 height 10
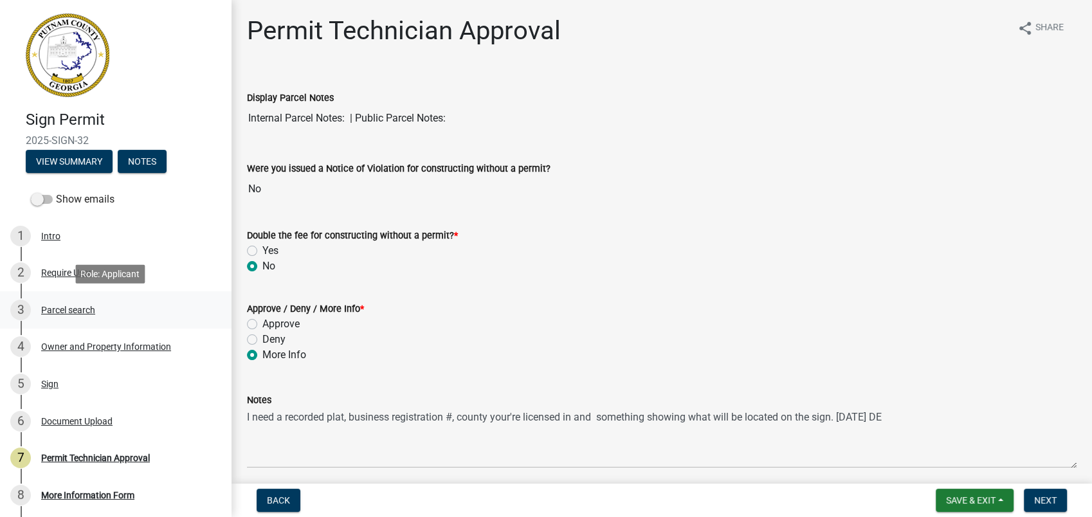
click at [66, 302] on div "3 Parcel search" at bounding box center [110, 310] width 201 height 21
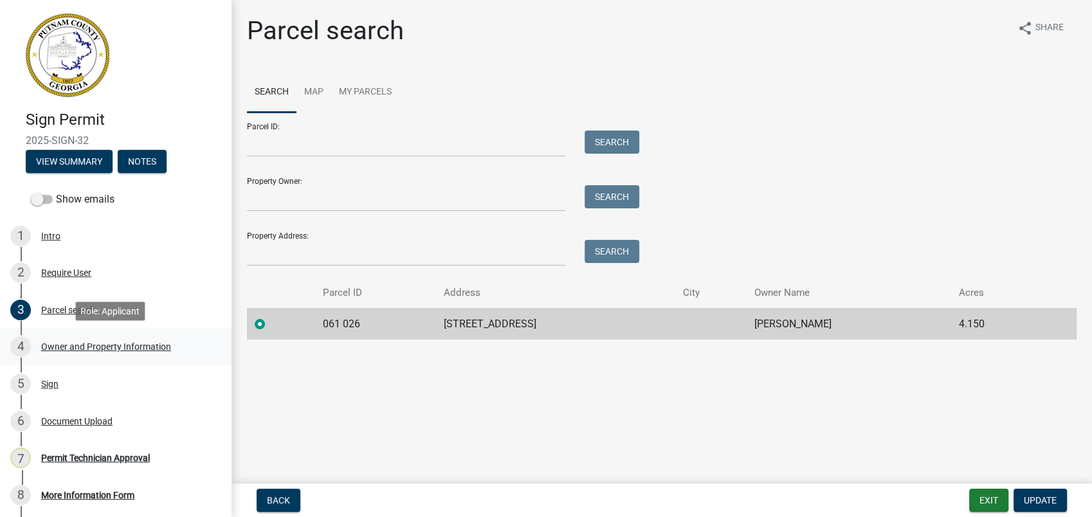
click at [67, 349] on div "Owner and Property Information" at bounding box center [106, 346] width 130 height 9
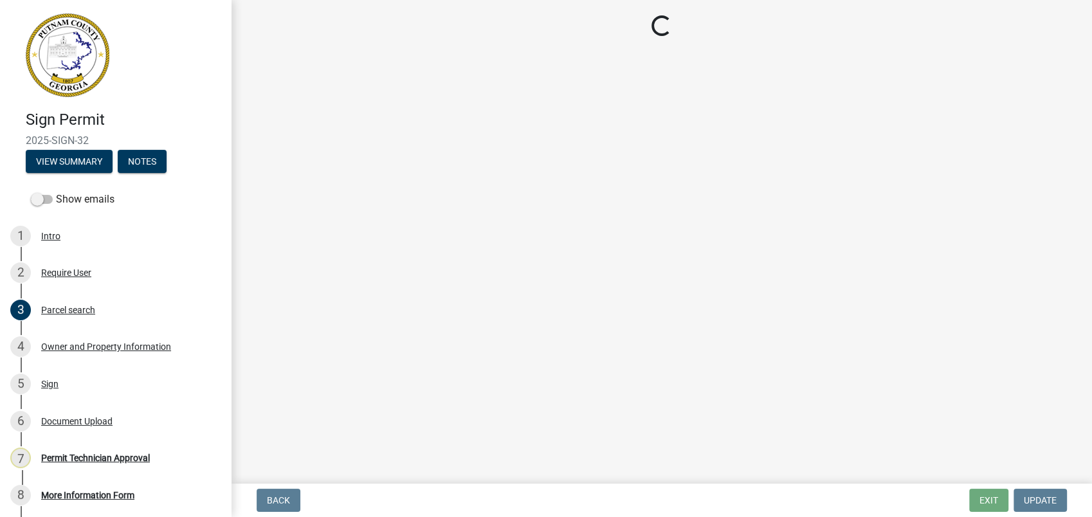
select select "f4eb9ee2-6b8f-4da7-b592-2250adcfd97c"
select select "83394b22-4a11-496c-8e5c-75ade2e72faf"
select select "295c155f-de53-4b68-9fdd-08c8883e9b6f"
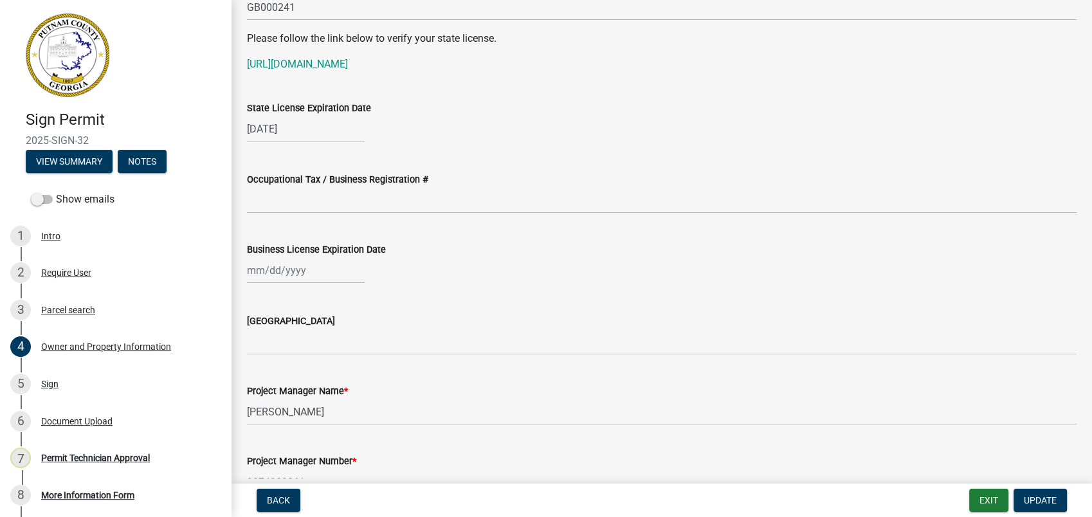
scroll to position [1715, 0]
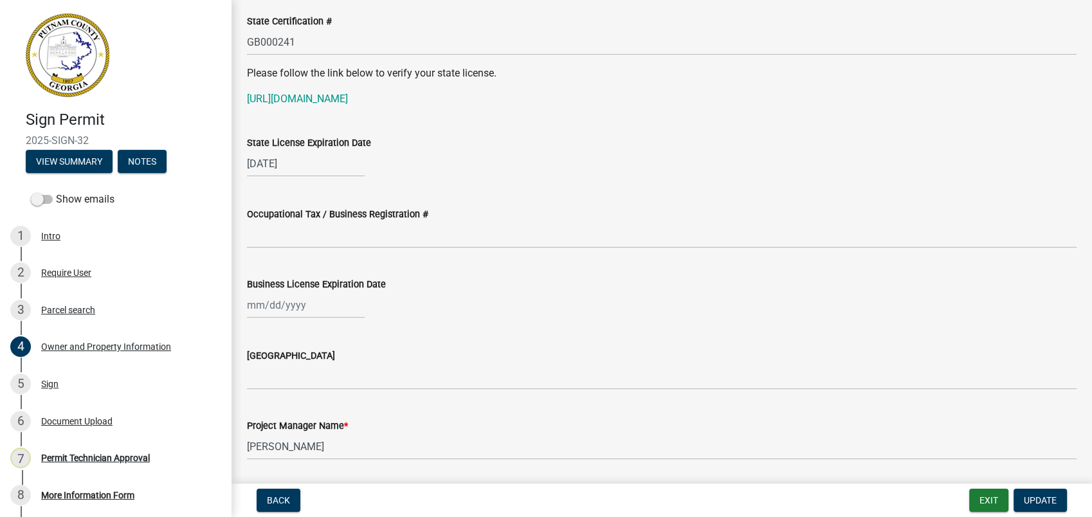
click at [283, 147] on div "State License Expiration Date" at bounding box center [662, 142] width 830 height 15
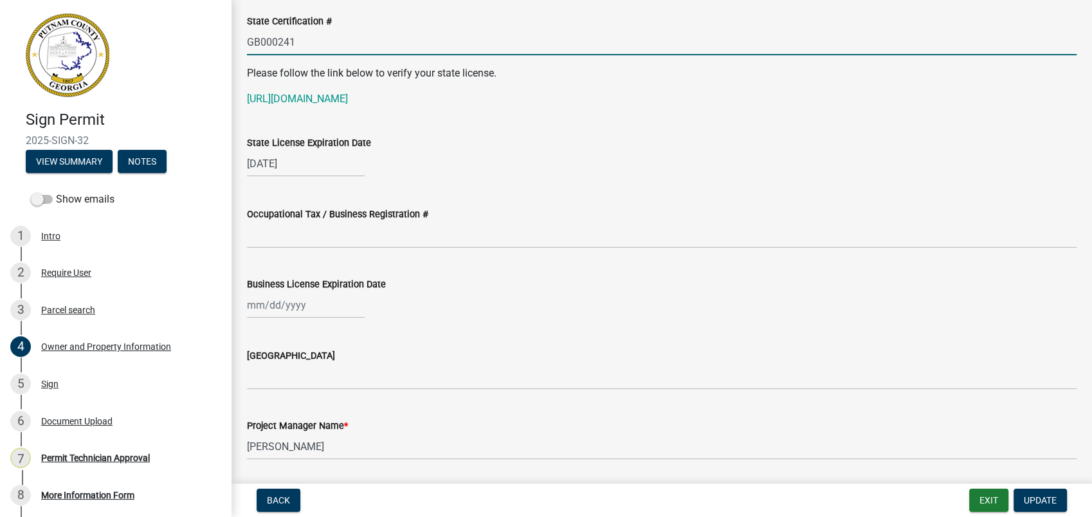
drag, startPoint x: 302, startPoint y: 39, endPoint x: 242, endPoint y: 41, distance: 59.9
click at [242, 41] on div "State Certification # GB000241" at bounding box center [661, 25] width 849 height 60
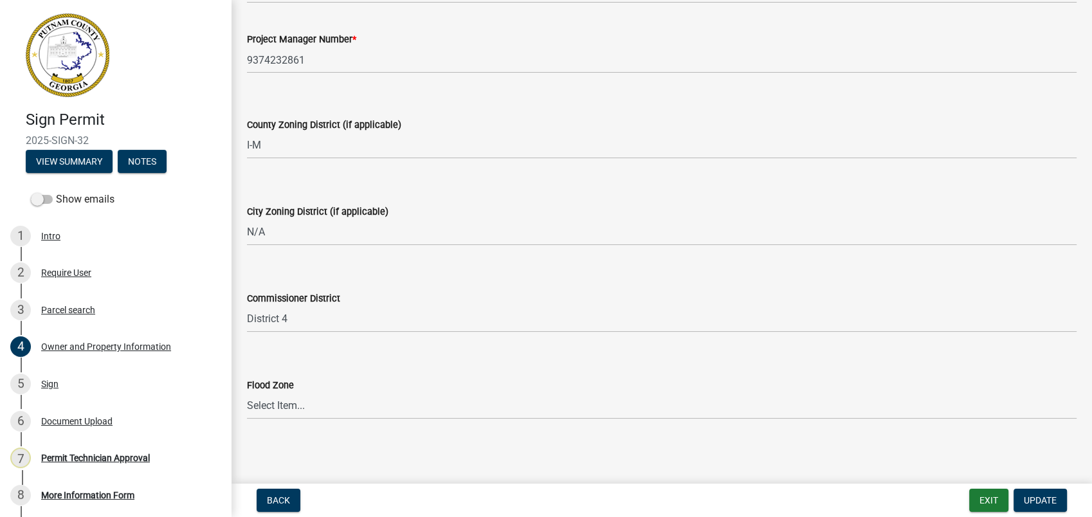
scroll to position [2173, 0]
click at [53, 383] on div "Sign" at bounding box center [49, 384] width 17 height 9
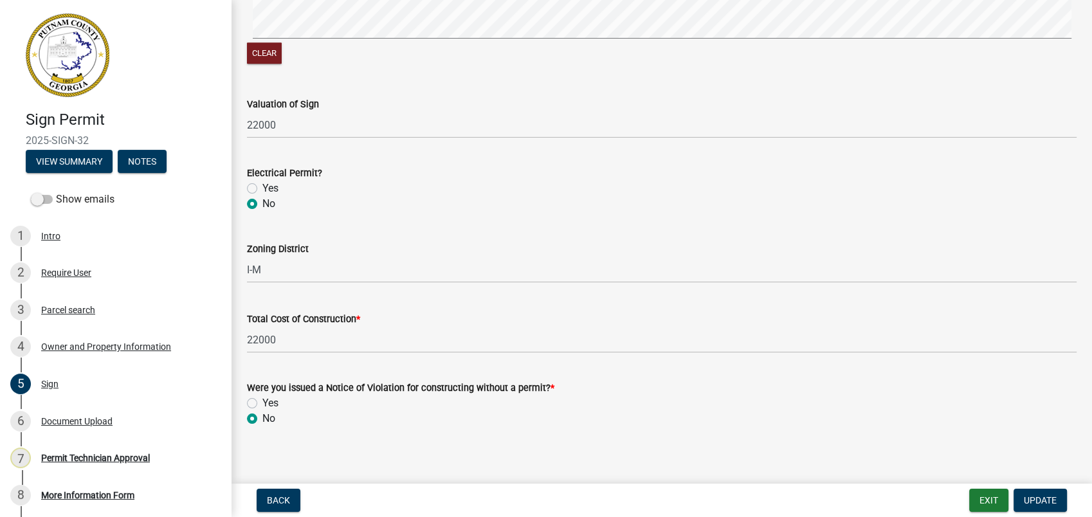
scroll to position [1385, 0]
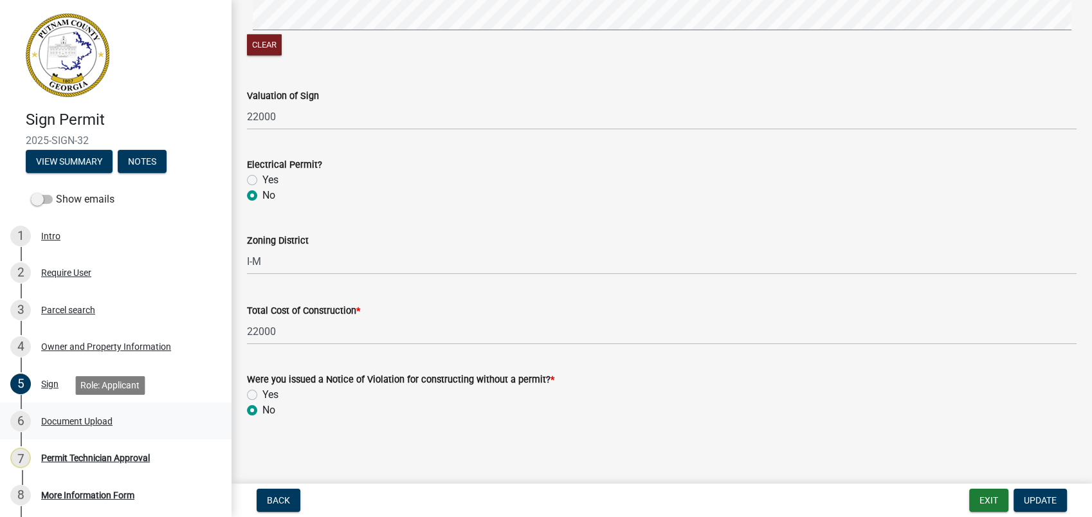
click at [87, 418] on div "Document Upload" at bounding box center [76, 421] width 71 height 9
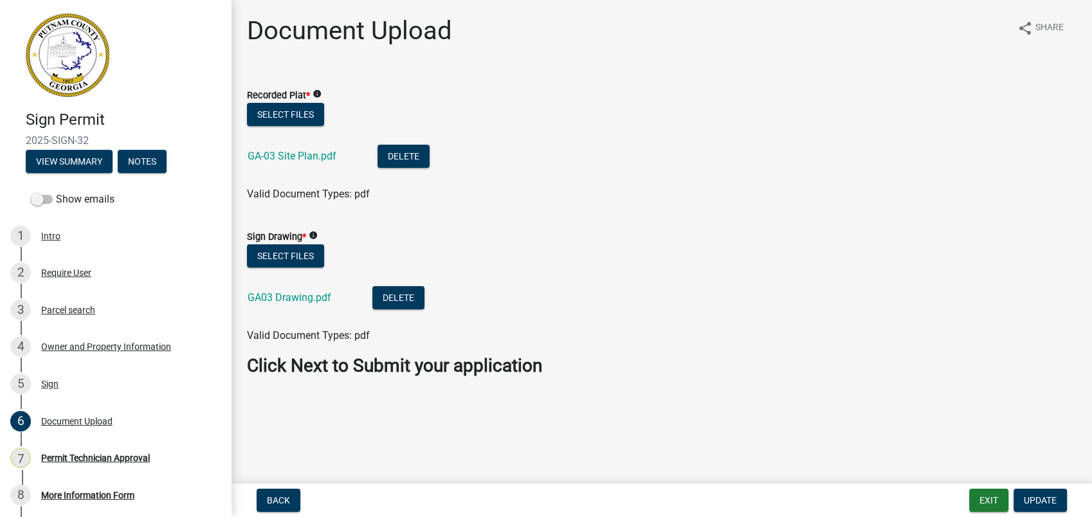
click at [265, 149] on div "GA-03 Site Plan.pdf" at bounding box center [302, 158] width 109 height 26
click at [294, 156] on link "GA-03 Site Plan.pdf" at bounding box center [292, 156] width 89 height 12
click at [292, 289] on div "GA03 Drawing.pdf" at bounding box center [300, 299] width 104 height 26
click at [291, 298] on link "GA03 Drawing.pdf" at bounding box center [290, 297] width 84 height 12
click at [72, 446] on link "7 Permit Technician Approval" at bounding box center [116, 457] width 232 height 37
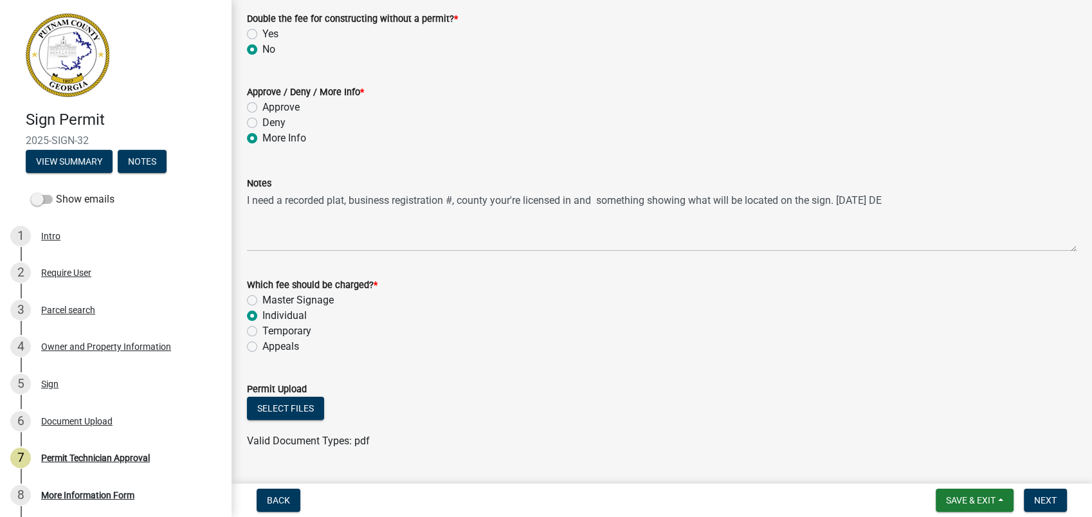
scroll to position [197, 0]
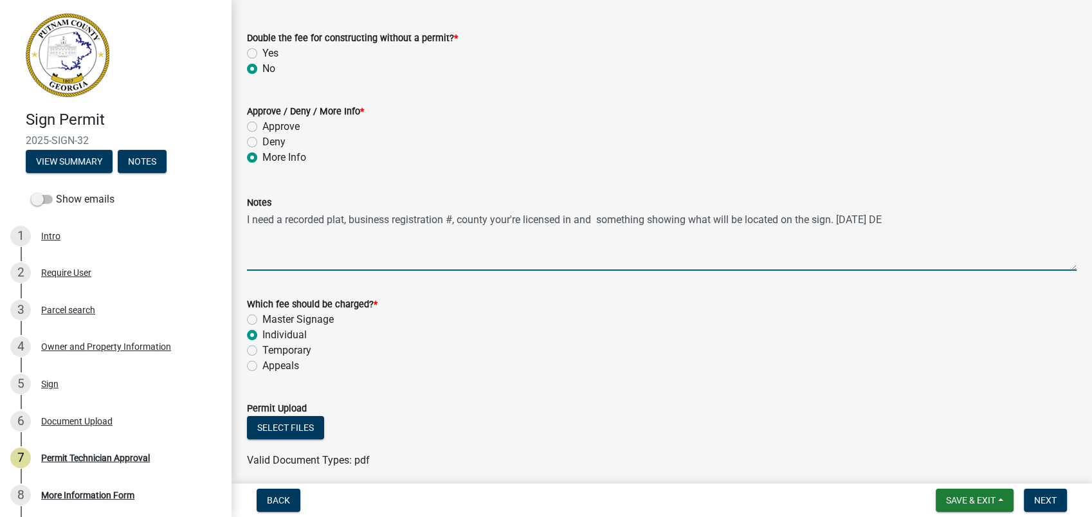
click at [863, 223] on textarea "I need a recorded plat, business registration #, county your're licensed in and…" at bounding box center [662, 240] width 830 height 60
click at [868, 223] on textarea "I need a recorded plat, business registration #, county your're licensed in and…" at bounding box center [662, 240] width 830 height 60
click at [865, 222] on textarea "I need a recorded plat, business registration #, county your're licensed in and…" at bounding box center [662, 240] width 830 height 60
click at [571, 219] on textarea "I need a recorded plat, business registration #, county you're licensed in and …" at bounding box center [662, 240] width 830 height 60
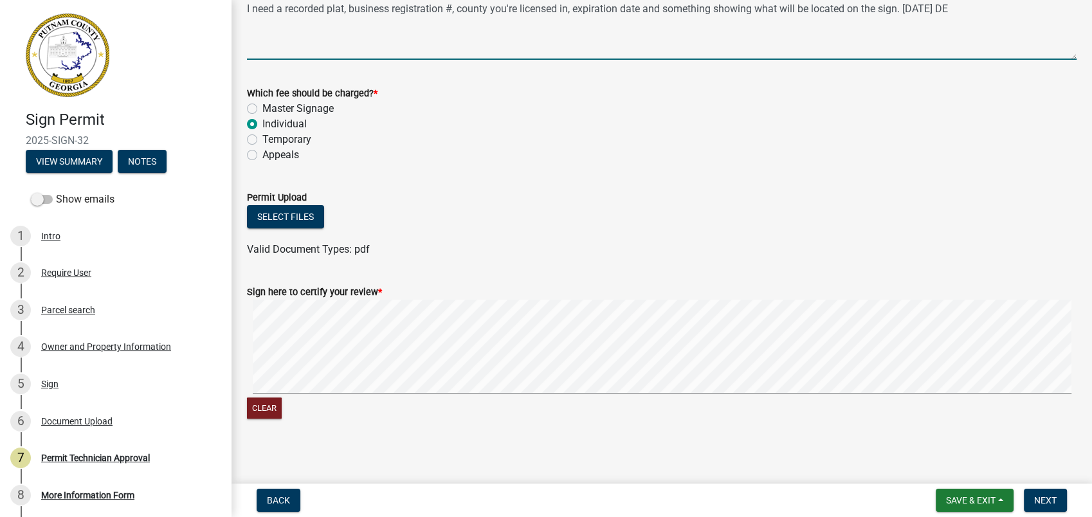
scroll to position [412, 0]
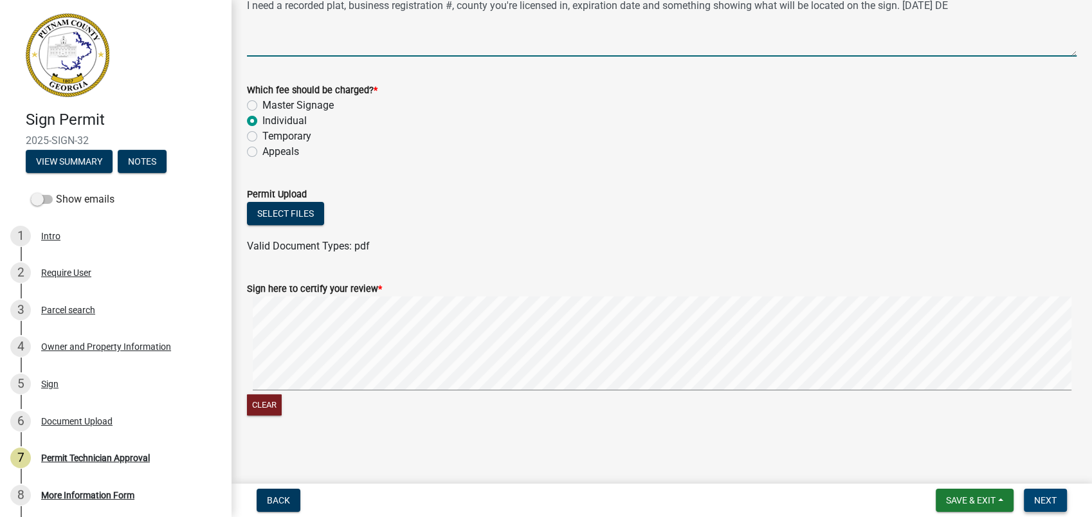
type textarea "I need a recorded plat, business registration #, county you're licensed in, exp…"
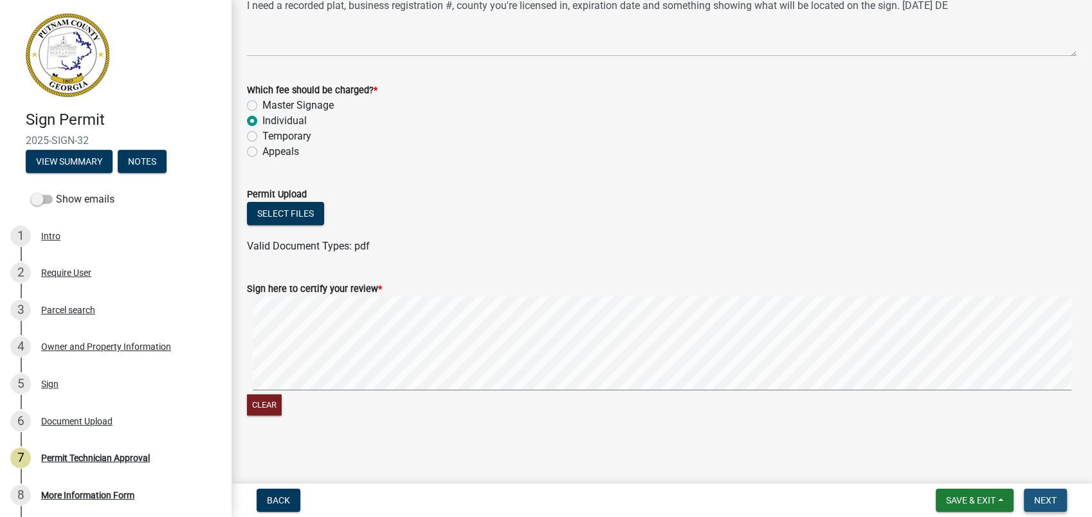
click at [1042, 502] on span "Next" at bounding box center [1045, 500] width 23 height 10
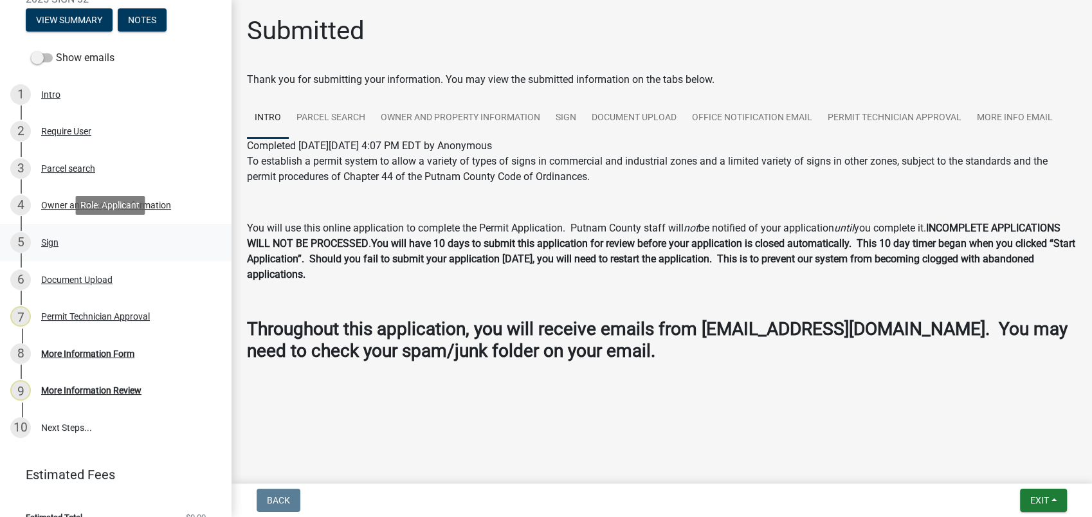
scroll to position [143, 0]
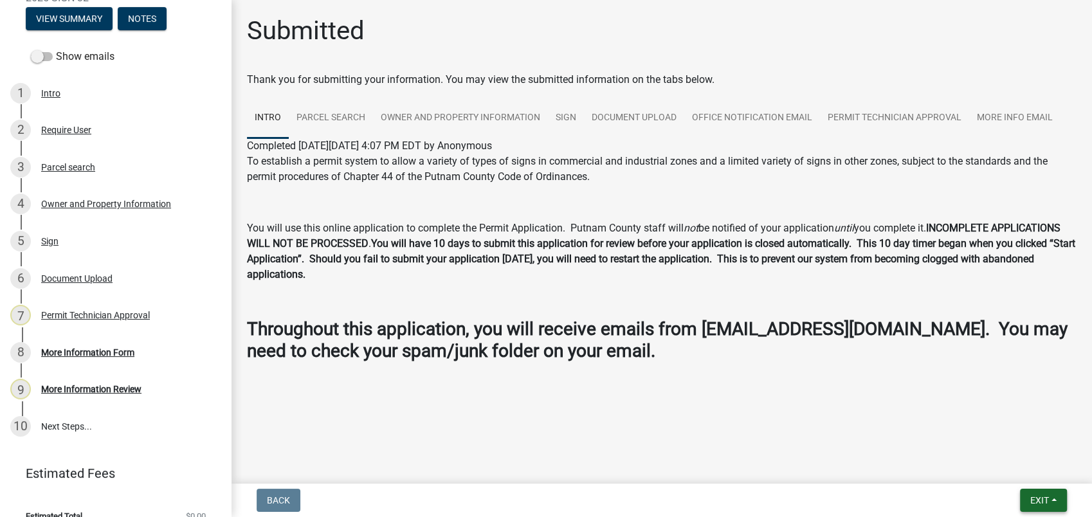
click at [1033, 489] on button "Exit" at bounding box center [1043, 500] width 47 height 23
click at [1016, 461] on button "Save & Exit" at bounding box center [1015, 467] width 103 height 31
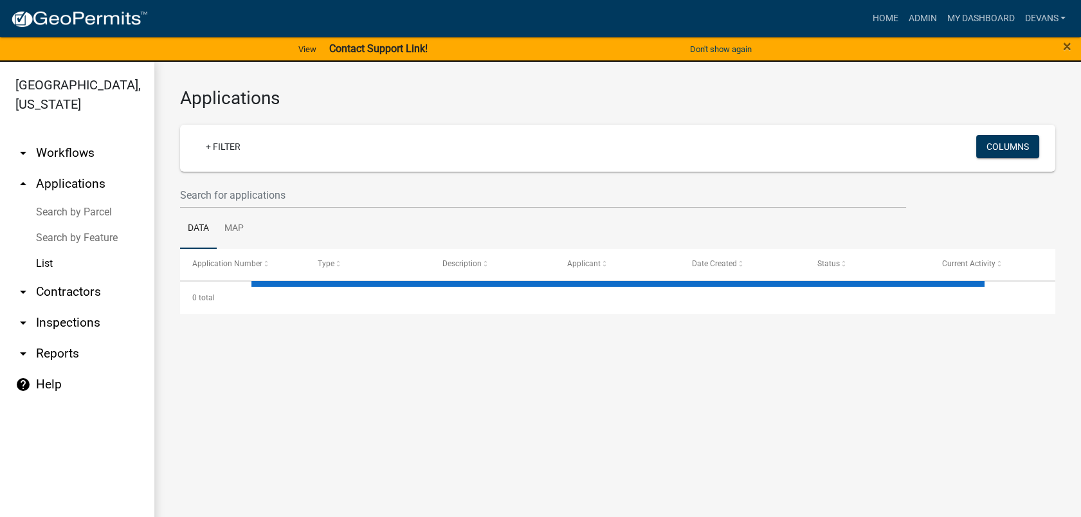
select select "1: 25"
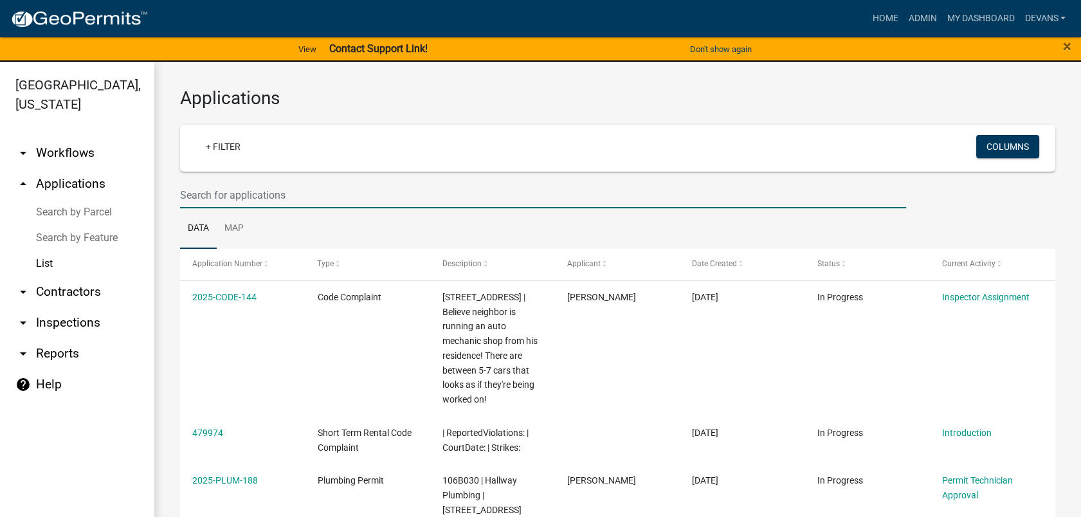
click at [214, 187] on input "text" at bounding box center [543, 195] width 726 height 26
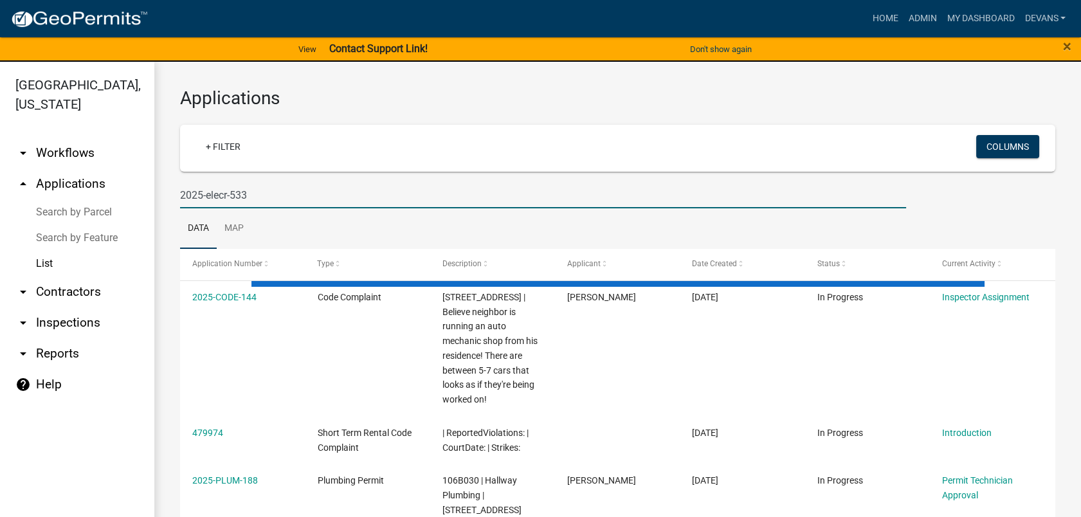
type input "2025-elecr-533"
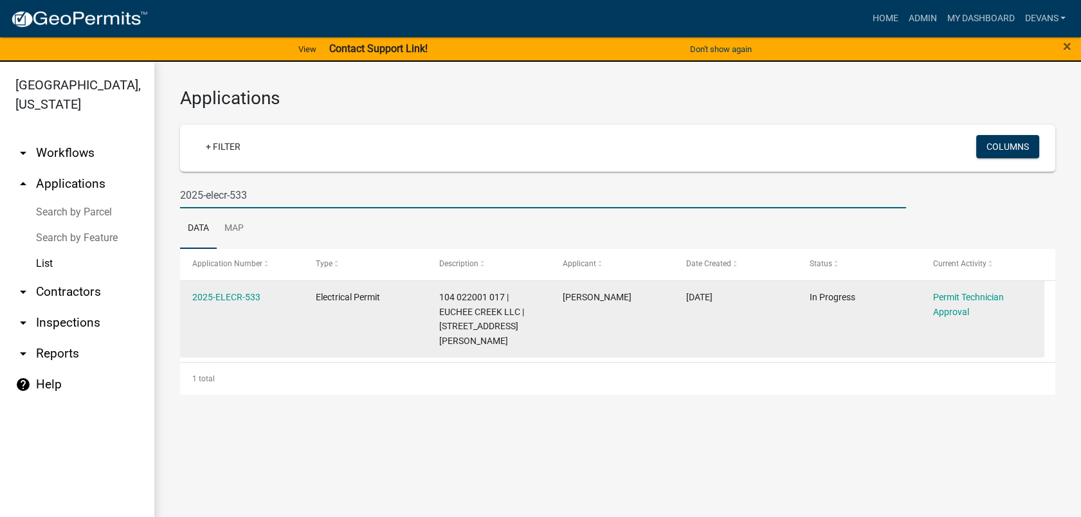
click at [228, 286] on datatable-body-cell "2025-ELECR-533" at bounding box center [242, 319] width 124 height 77
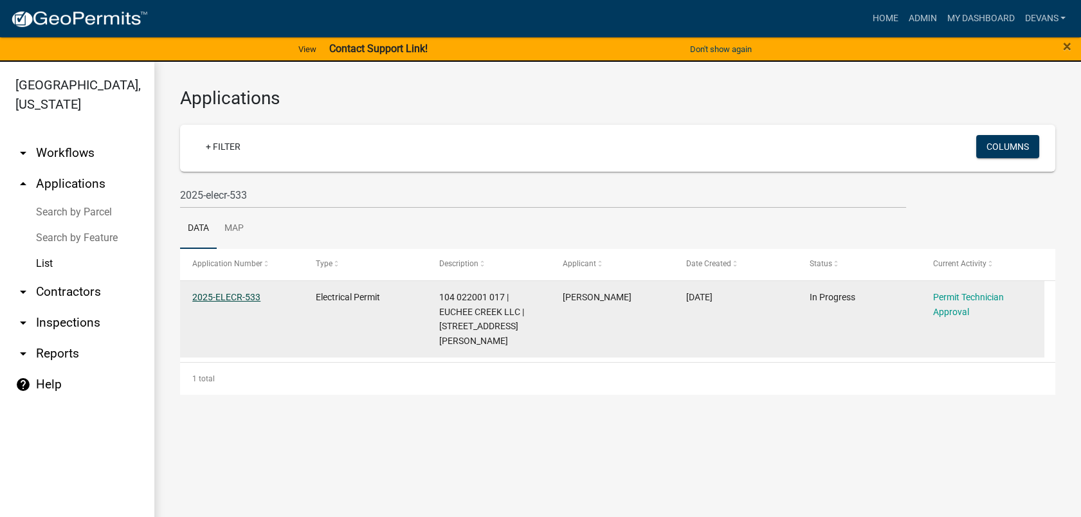
click at [230, 292] on link "2025-ELECR-533" at bounding box center [226, 297] width 68 height 10
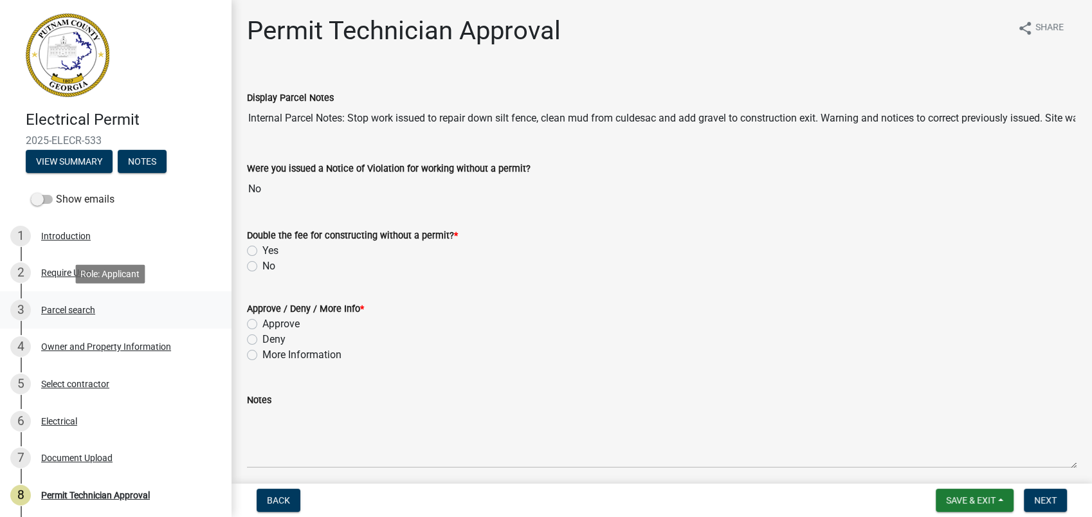
click at [91, 300] on div "3 Parcel search" at bounding box center [110, 310] width 201 height 21
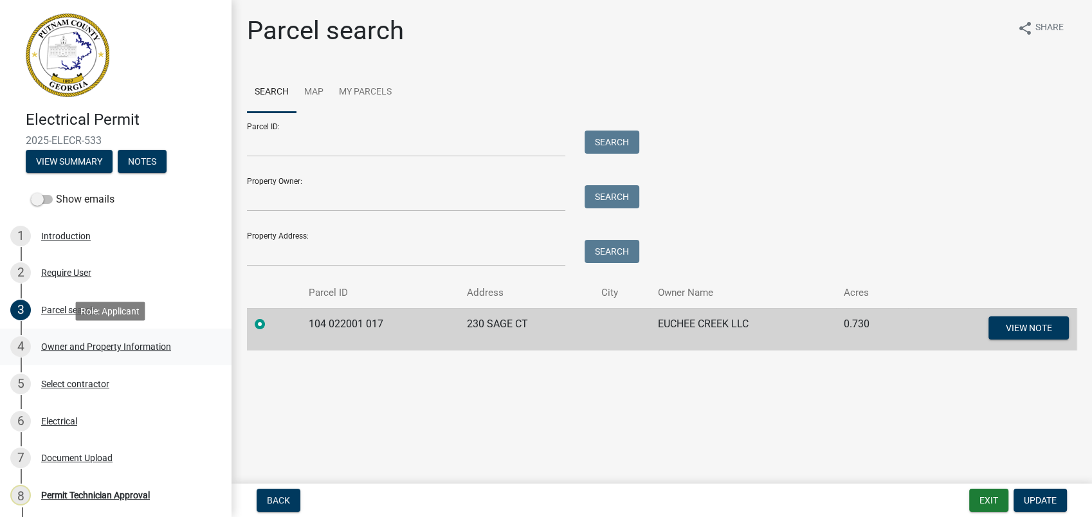
click at [119, 350] on div "Owner and Property Information" at bounding box center [106, 346] width 130 height 9
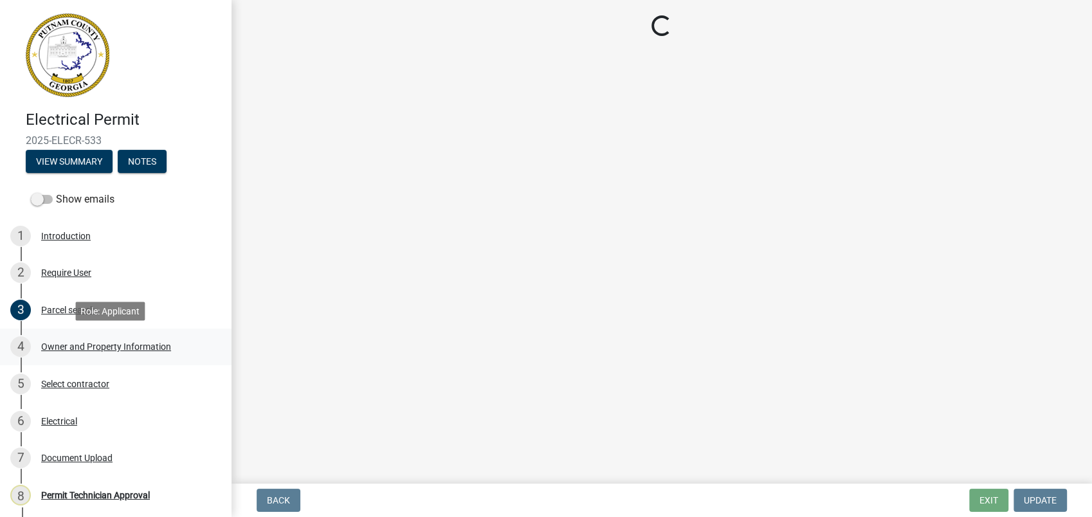
select select "ef7a1fc2-7a7a-426d-b1f0-c9b9b6ca7ff4"
select select "83394b22-4a11-496c-8e5c-75ade2e72faf"
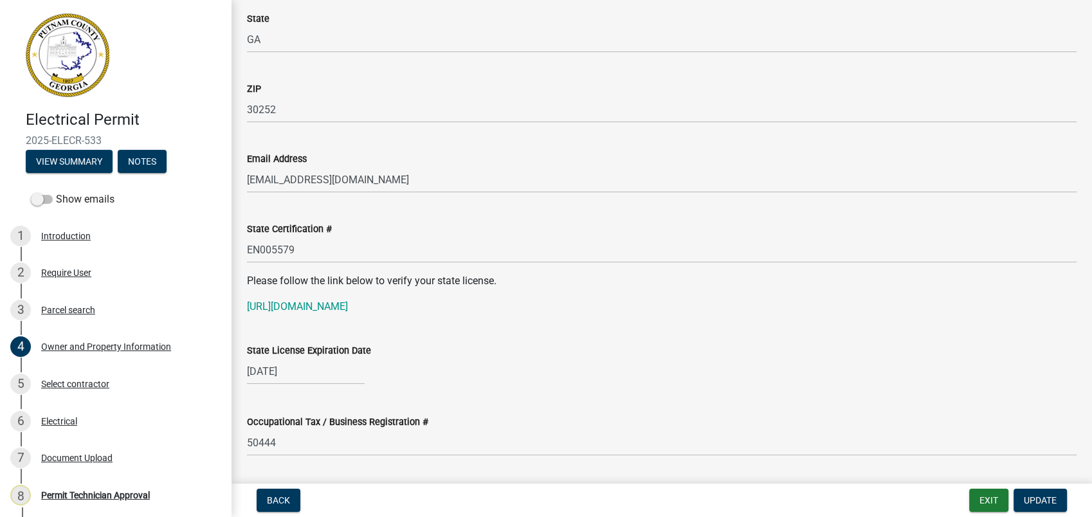
scroll to position [1572, 0]
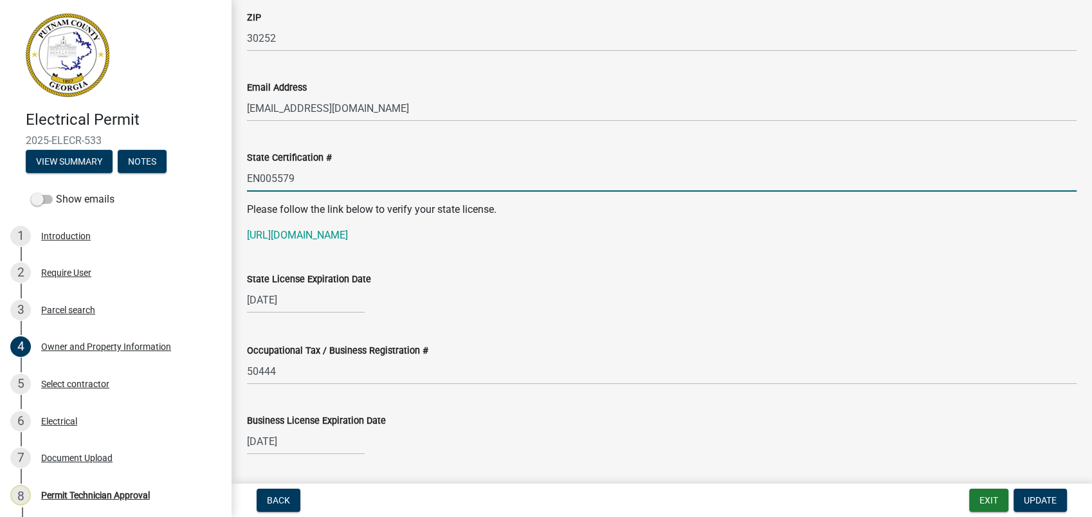
drag, startPoint x: 309, startPoint y: 187, endPoint x: 271, endPoint y: 182, distance: 37.6
click at [340, 234] on link "https://goals.sos.ga.gov/GASOSOneStop/s/licensee-search" at bounding box center [297, 235] width 101 height 12
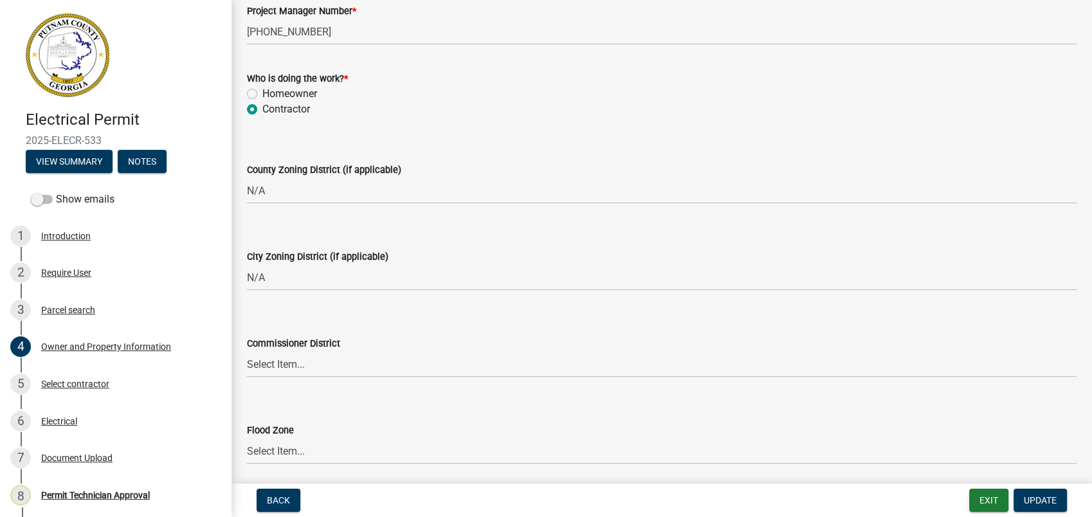
scroll to position [2216, 0]
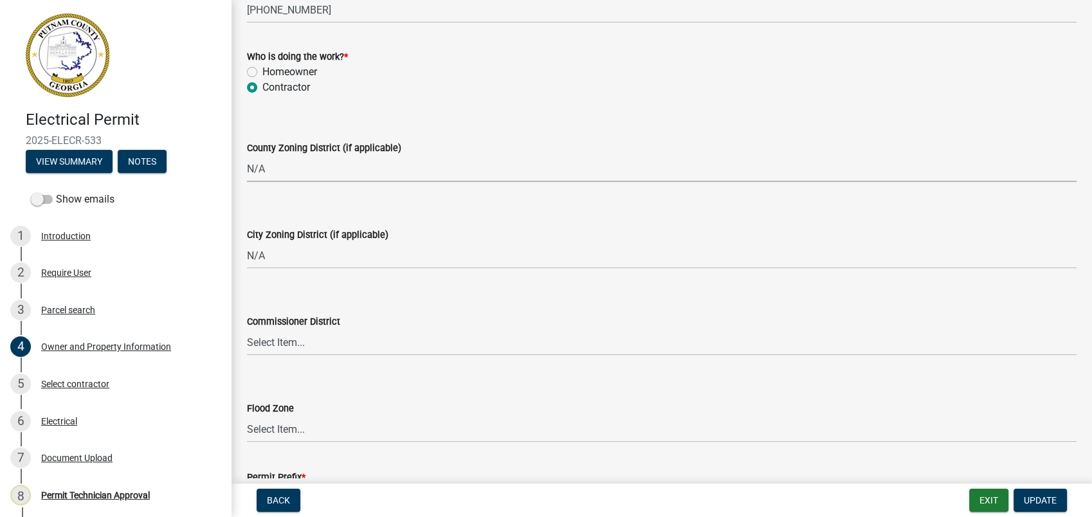
click at [248, 181] on select "Select Item... AG-1 R-1R R-1 R-2 MHP RM-1 RM-3 C-1 C-2 I-M PUD N/A" at bounding box center [662, 169] width 830 height 26
click at [247, 156] on select "Select Item... AG-1 R-1R R-1 R-2 MHP RM-1 RM-3 C-1 C-2 I-M PUD N/A" at bounding box center [662, 169] width 830 height 26
select select "a6b90f04-145f-43dc-a4e6-6d5ec8e28ec9"
click at [287, 345] on select "Select Item... District 1 District 2 District 3 District 4" at bounding box center [662, 342] width 830 height 26
click at [247, 329] on select "Select Item... District 1 District 2 District 3 District 4" at bounding box center [662, 342] width 830 height 26
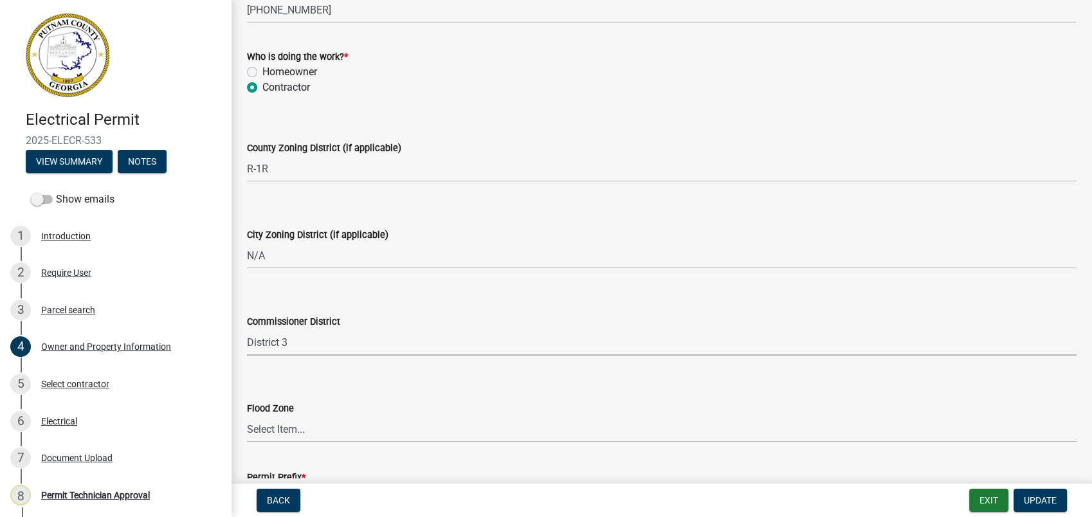
select select "469c5908-2854-42d5-89ed-bee7fc26529e"
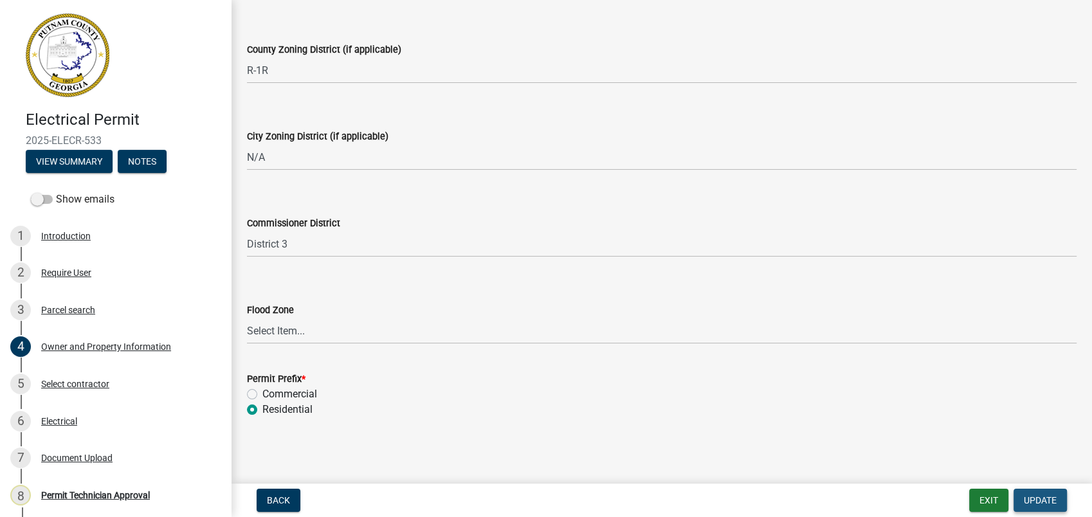
click at [1045, 496] on span "Update" at bounding box center [1040, 500] width 33 height 10
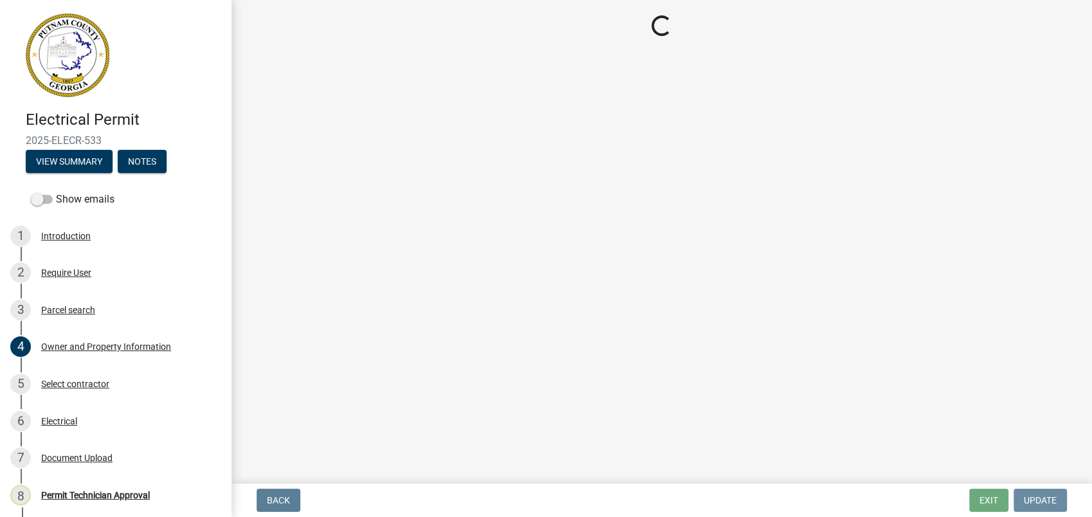
scroll to position [0, 0]
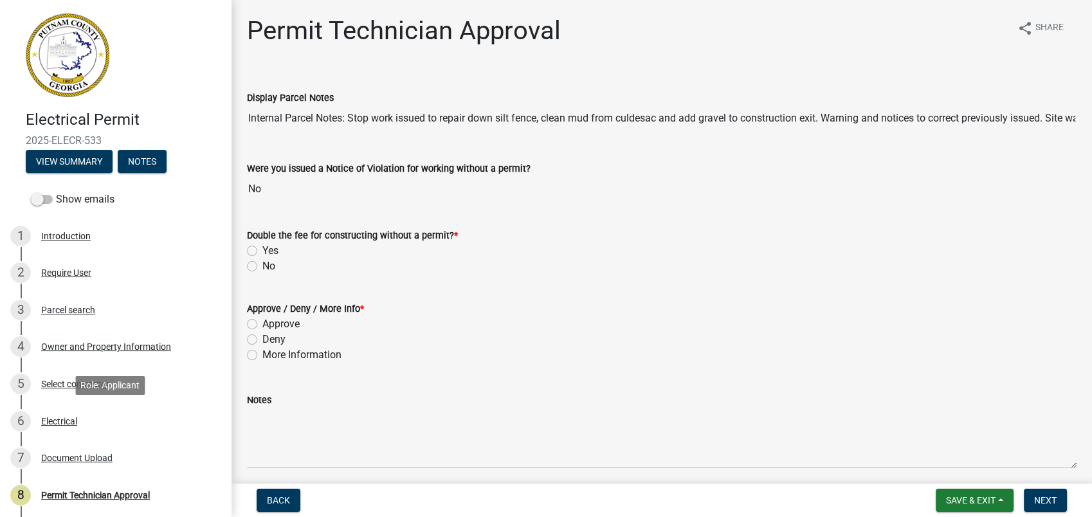
click at [51, 420] on div "Electrical" at bounding box center [59, 421] width 36 height 9
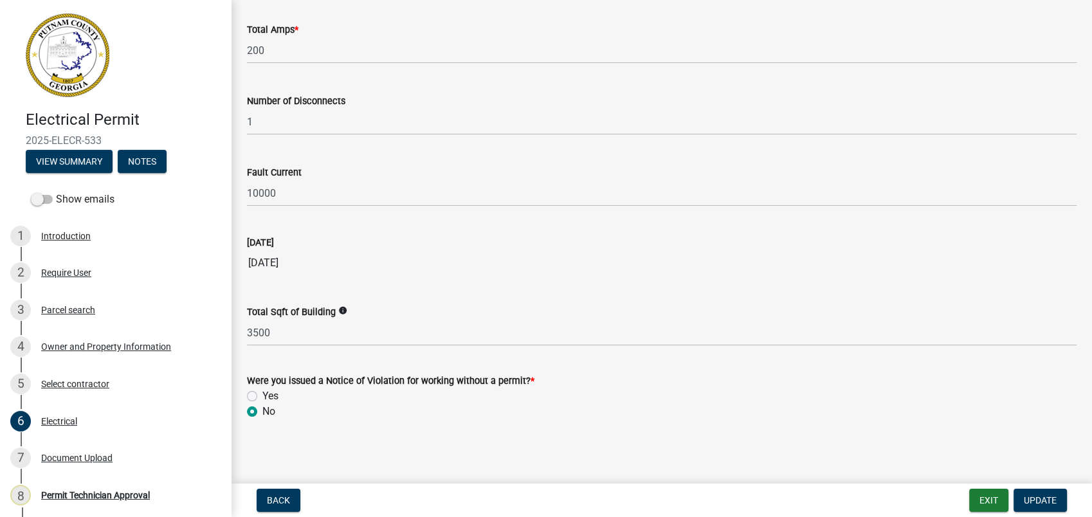
scroll to position [1292, 0]
click at [1039, 500] on span "Update" at bounding box center [1040, 500] width 33 height 10
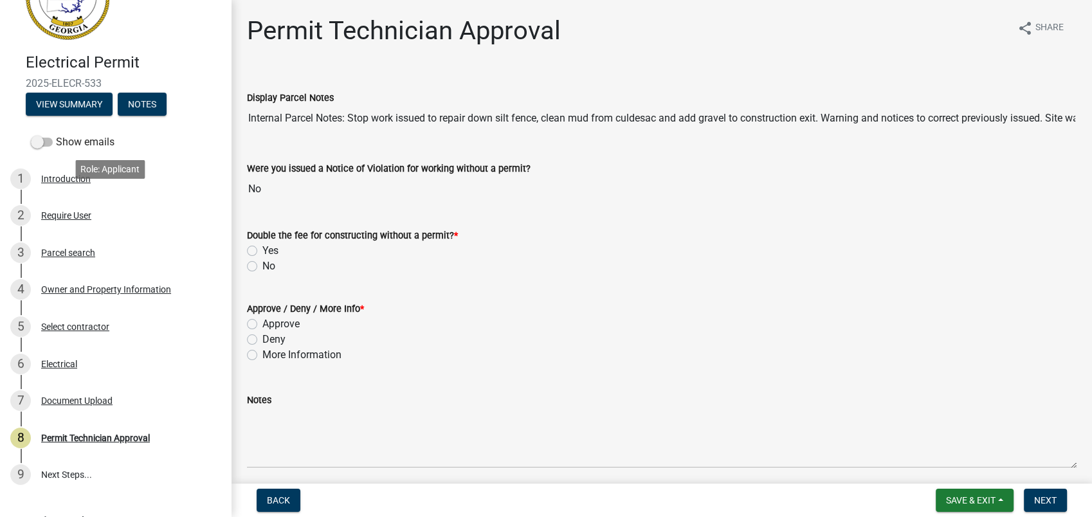
scroll to position [124, 0]
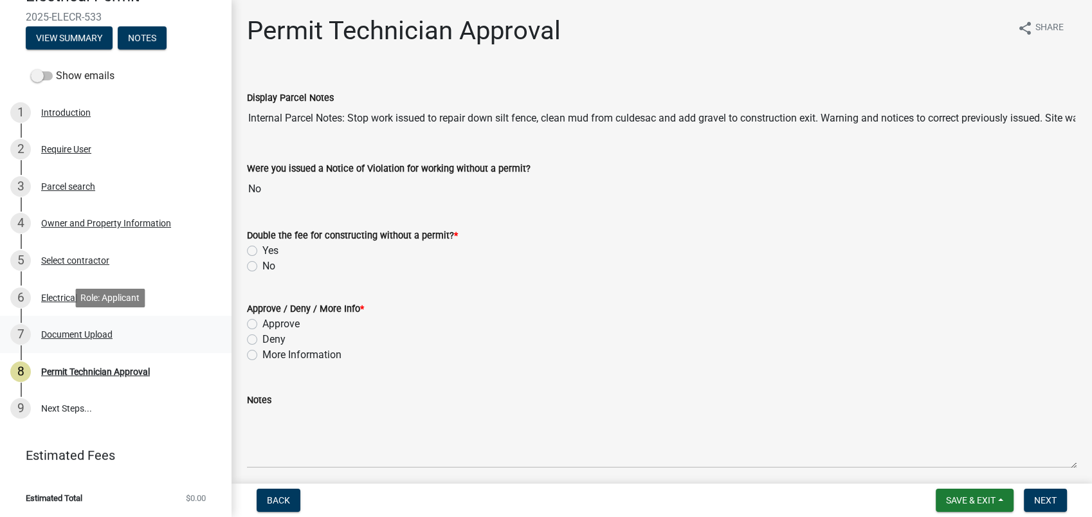
click at [80, 331] on div "Document Upload" at bounding box center [76, 334] width 71 height 9
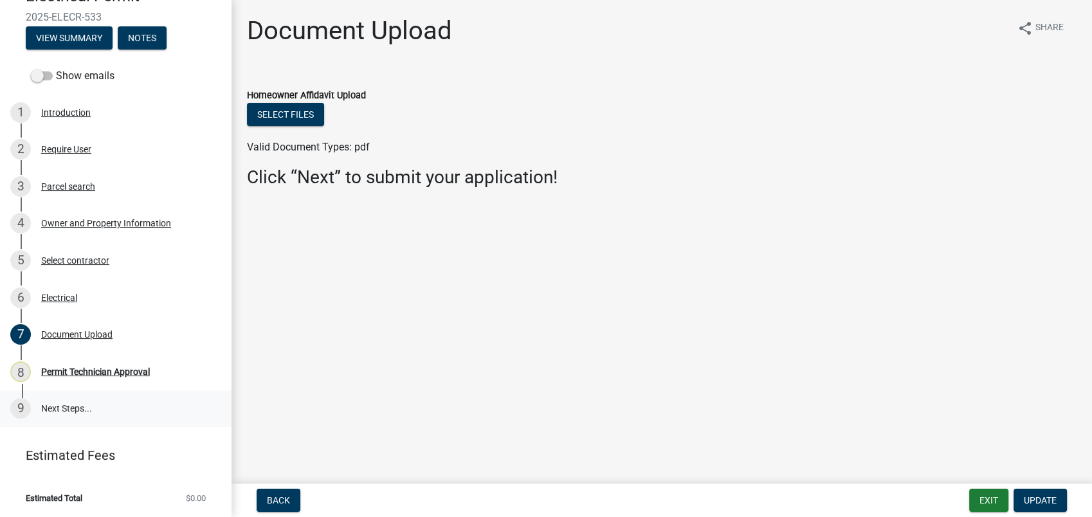
click at [64, 411] on link "9 Next Steps..." at bounding box center [116, 408] width 232 height 37
click at [64, 373] on div "Permit Technician Approval" at bounding box center [95, 371] width 109 height 9
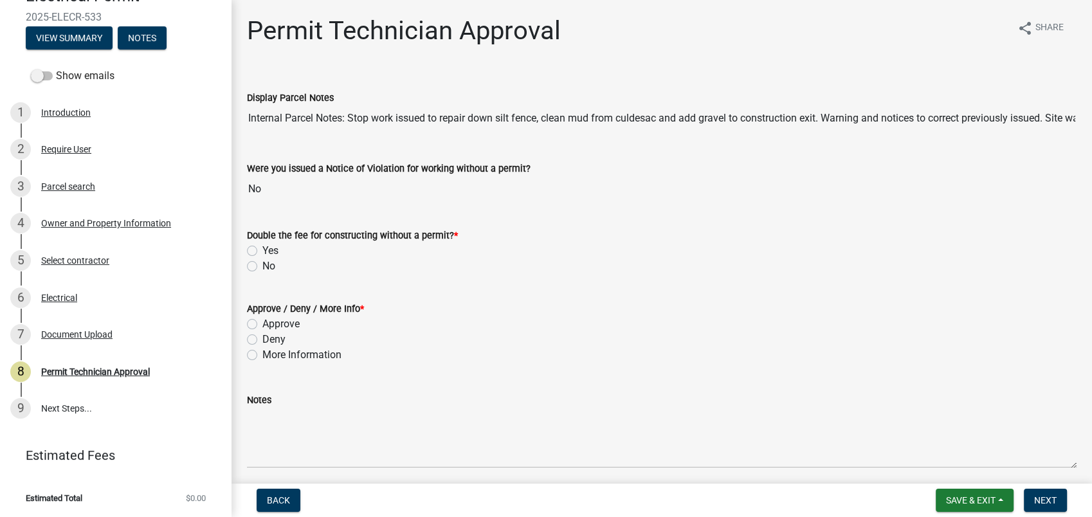
click at [262, 262] on label "No" at bounding box center [268, 266] width 13 height 15
click at [262, 262] on input "No" at bounding box center [266, 263] width 8 height 8
radio input "true"
click at [262, 324] on label "Approve" at bounding box center [280, 324] width 37 height 15
click at [262, 324] on input "Approve" at bounding box center [266, 321] width 8 height 8
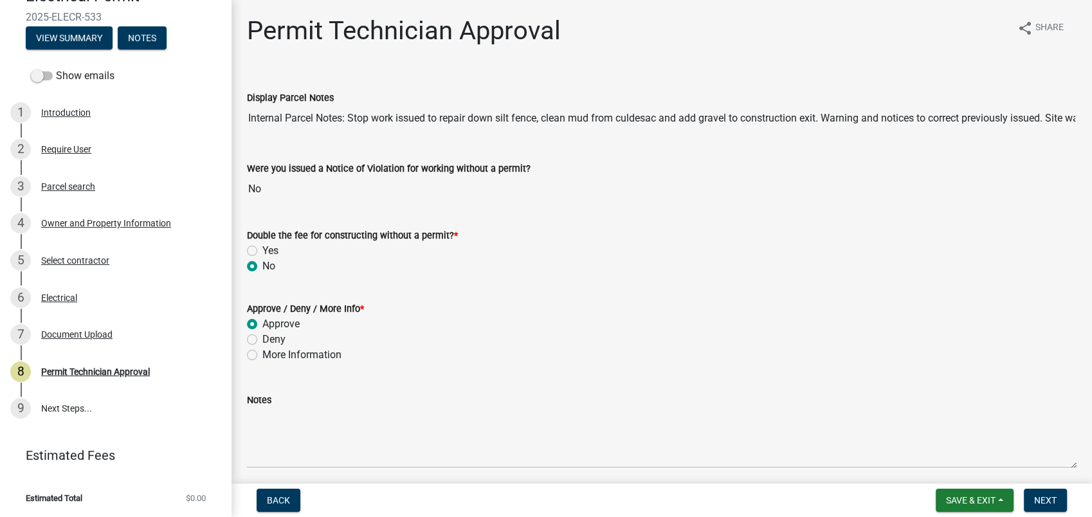
radio input "true"
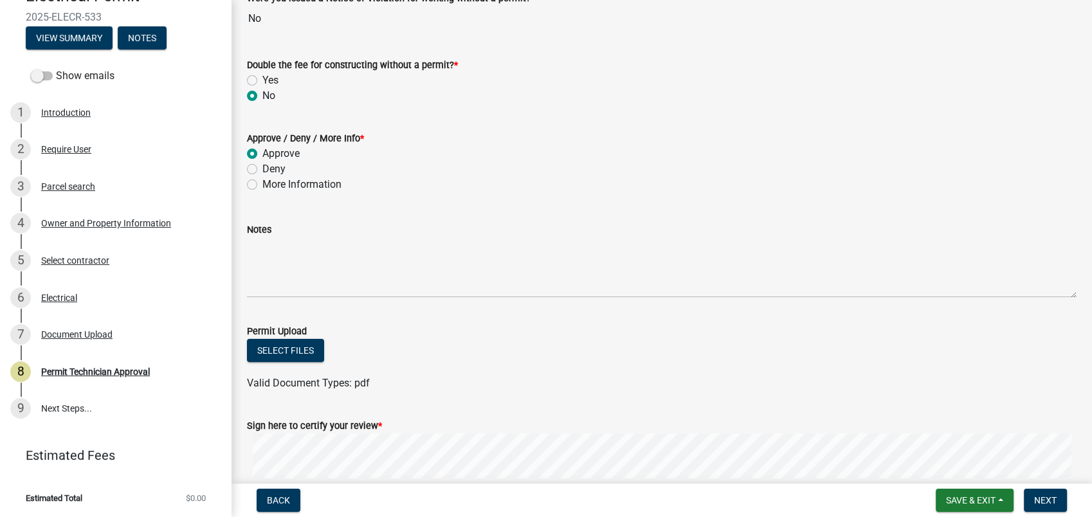
scroll to position [308, 0]
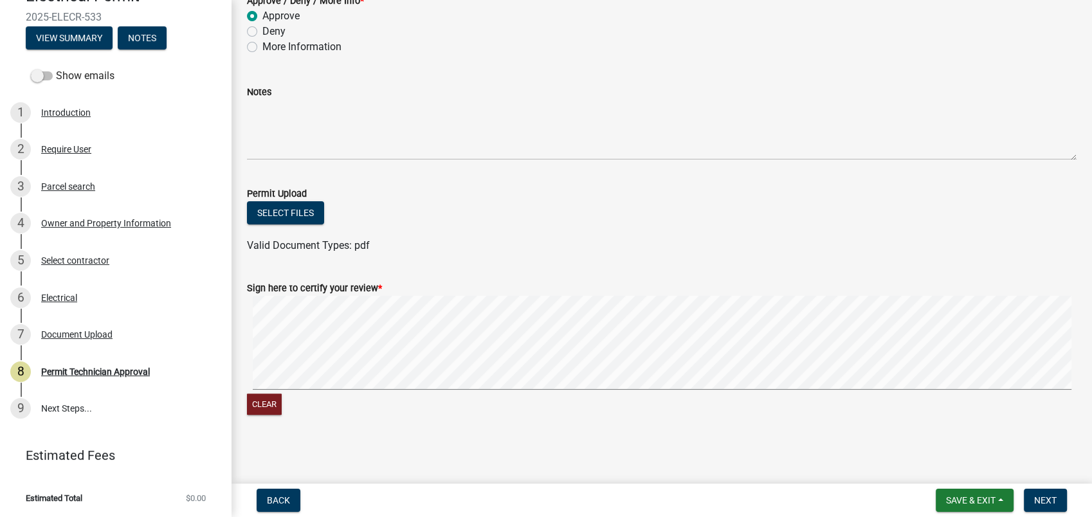
click at [526, 389] on signature-pad at bounding box center [662, 345] width 830 height 98
click at [1036, 504] on span "Next" at bounding box center [1045, 500] width 23 height 10
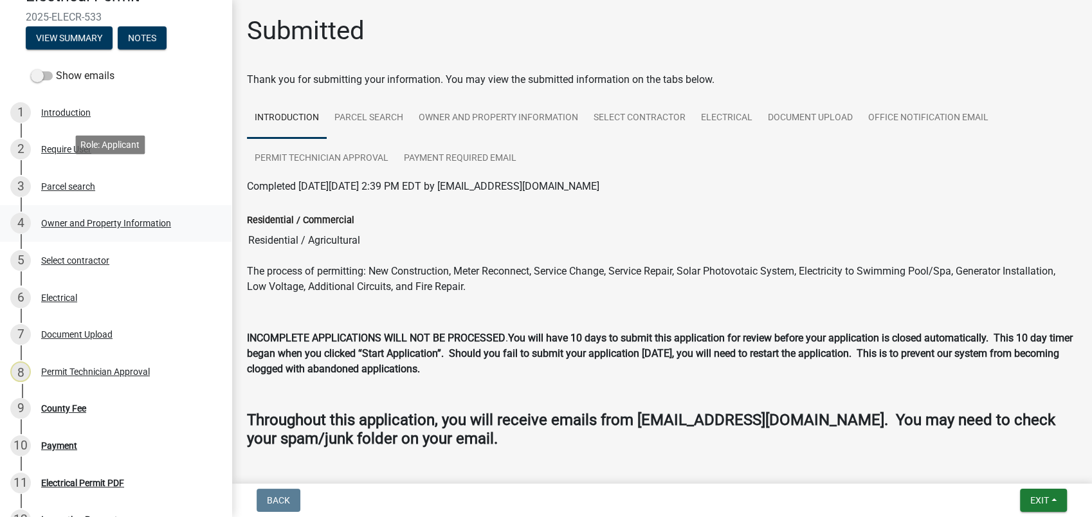
scroll to position [345, 0]
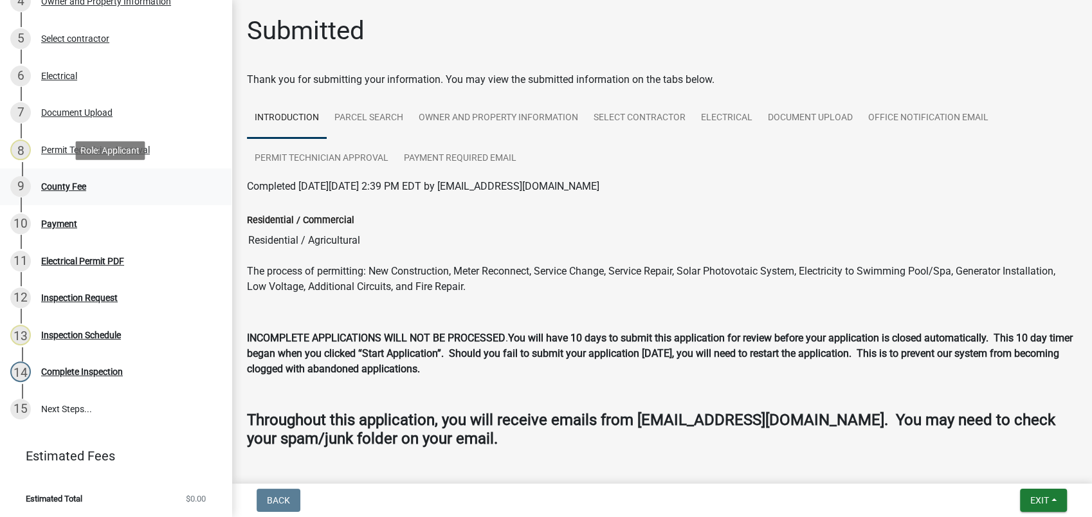
click at [77, 173] on link "9 County Fee" at bounding box center [116, 187] width 232 height 37
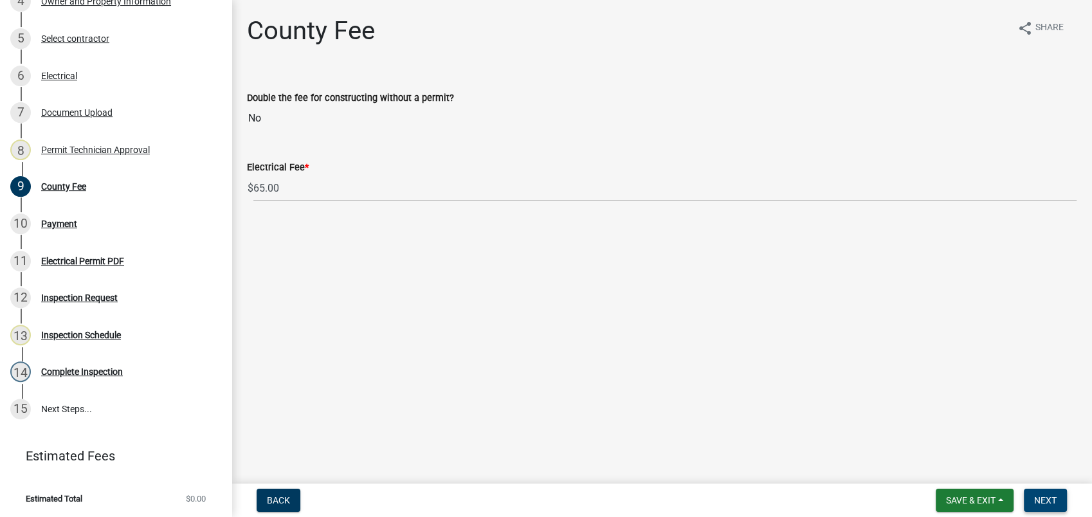
click at [1046, 504] on span "Next" at bounding box center [1045, 500] width 23 height 10
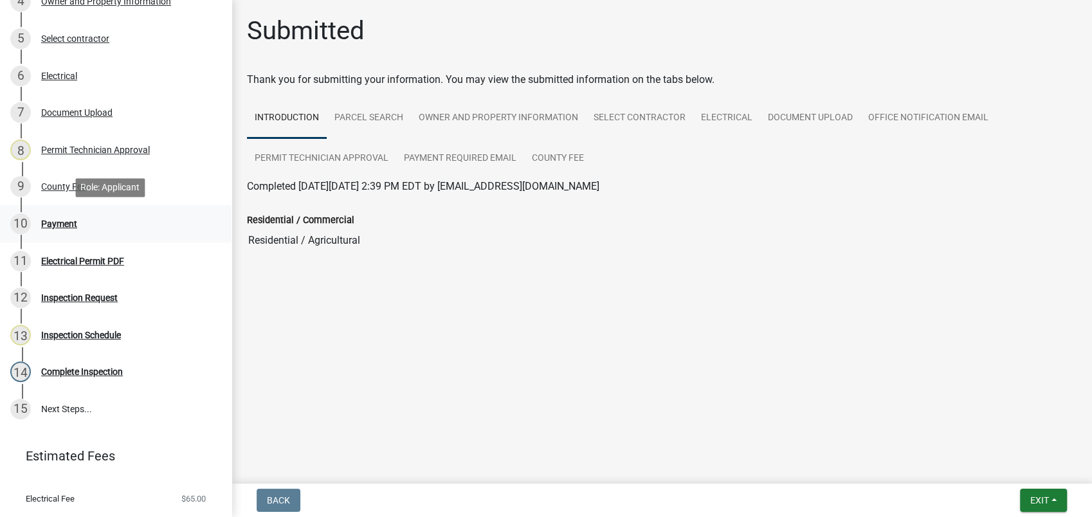
click at [82, 221] on div "10 Payment" at bounding box center [110, 224] width 201 height 21
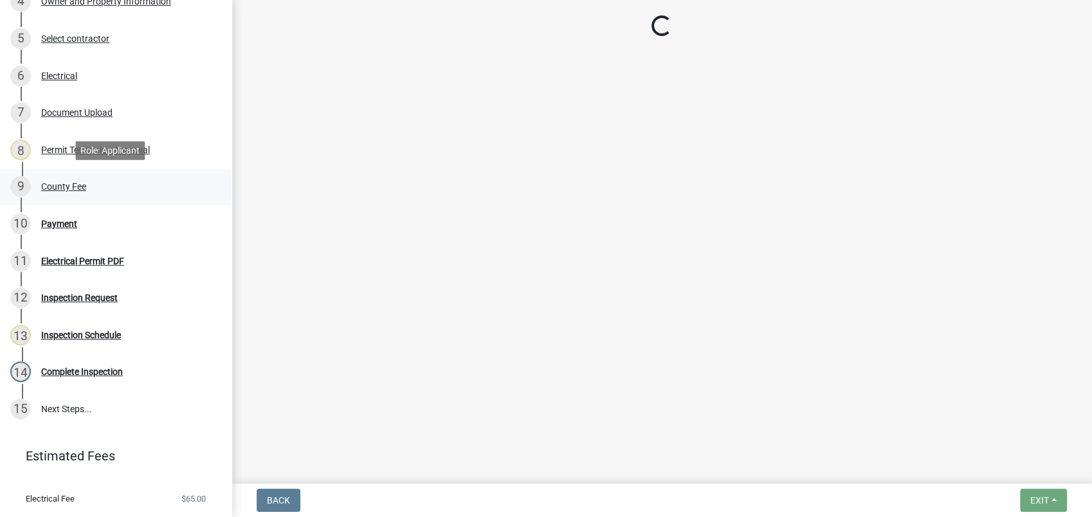
select select "3: 3"
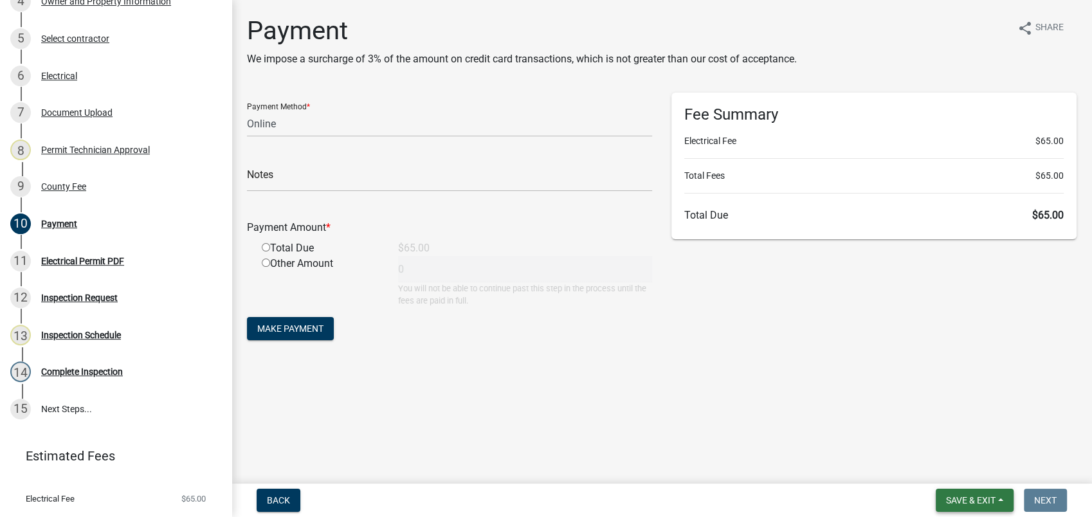
click at [966, 502] on span "Save & Exit" at bounding box center [971, 500] width 50 height 10
click at [930, 466] on button "Save & Exit" at bounding box center [962, 467] width 103 height 31
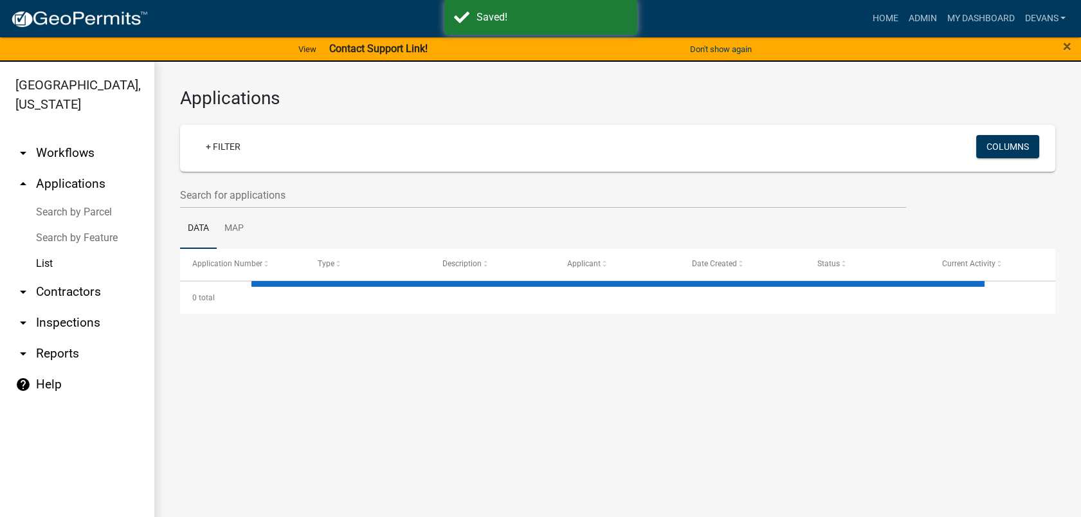
select select "1: 25"
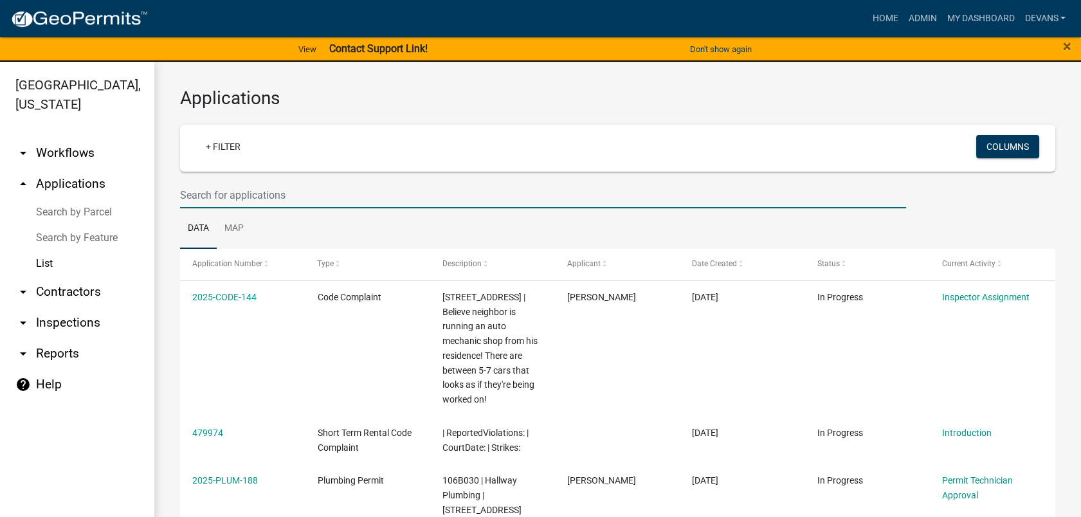
click at [237, 192] on input "text" at bounding box center [543, 195] width 726 height 26
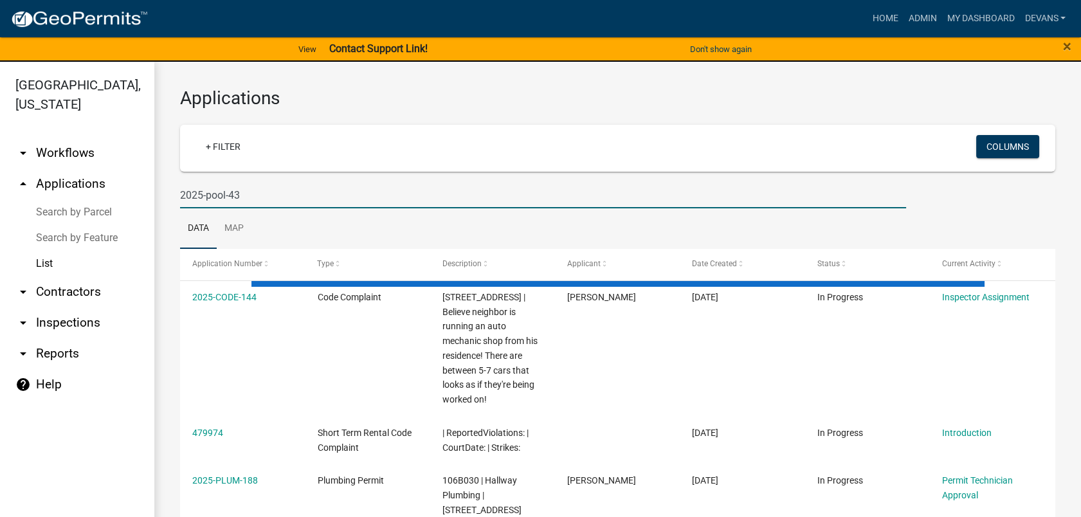
type input "2025-pool-43"
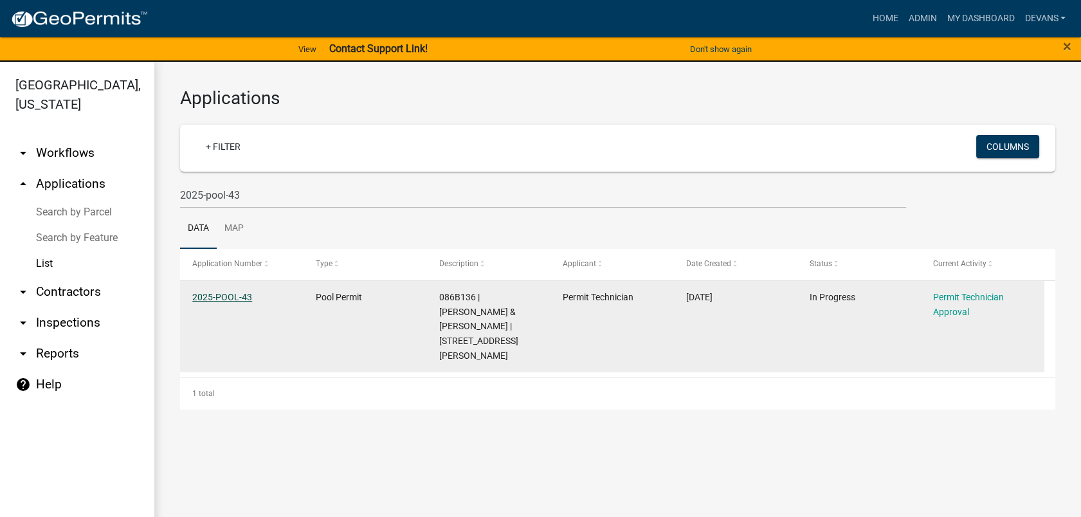
click at [204, 295] on link "2025-POOL-43" at bounding box center [222, 297] width 60 height 10
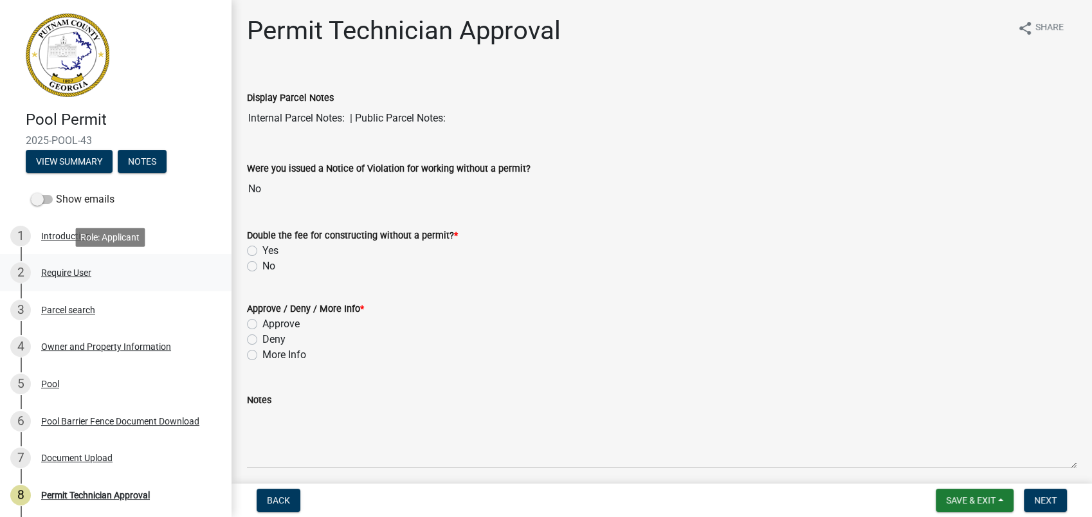
click at [74, 264] on div "2 Require User" at bounding box center [110, 272] width 201 height 21
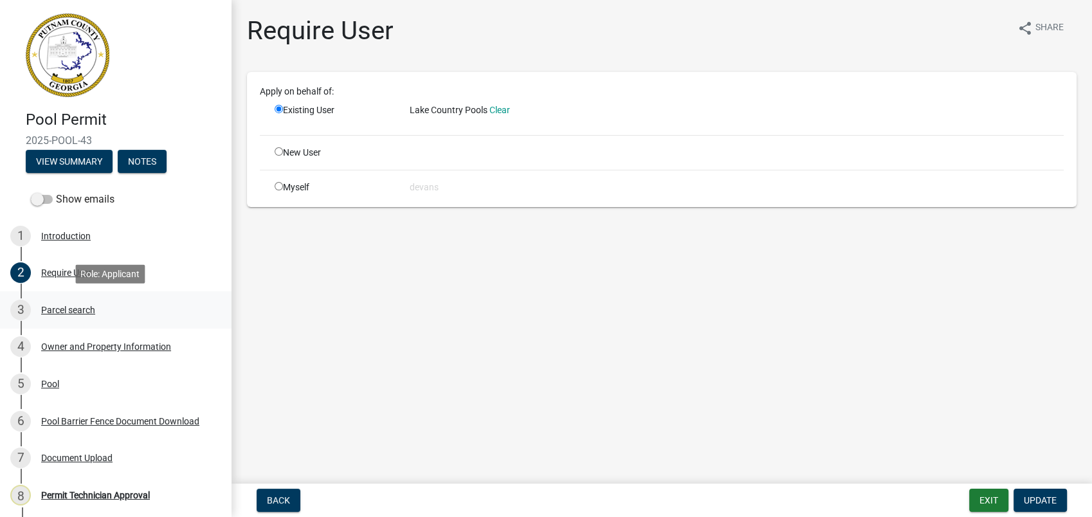
click at [78, 309] on div "Parcel search" at bounding box center [68, 310] width 54 height 9
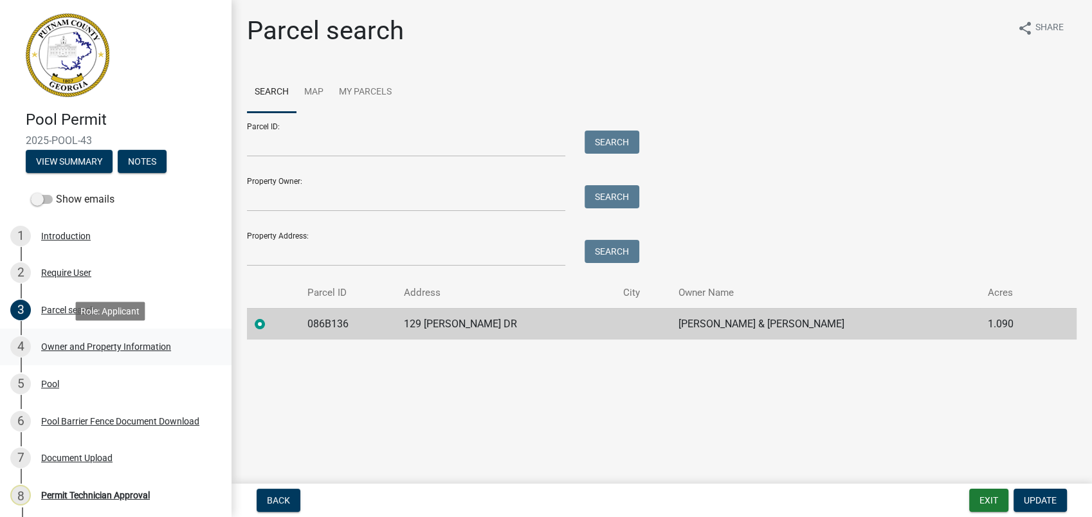
click at [82, 349] on div "Owner and Property Information" at bounding box center [106, 346] width 130 height 9
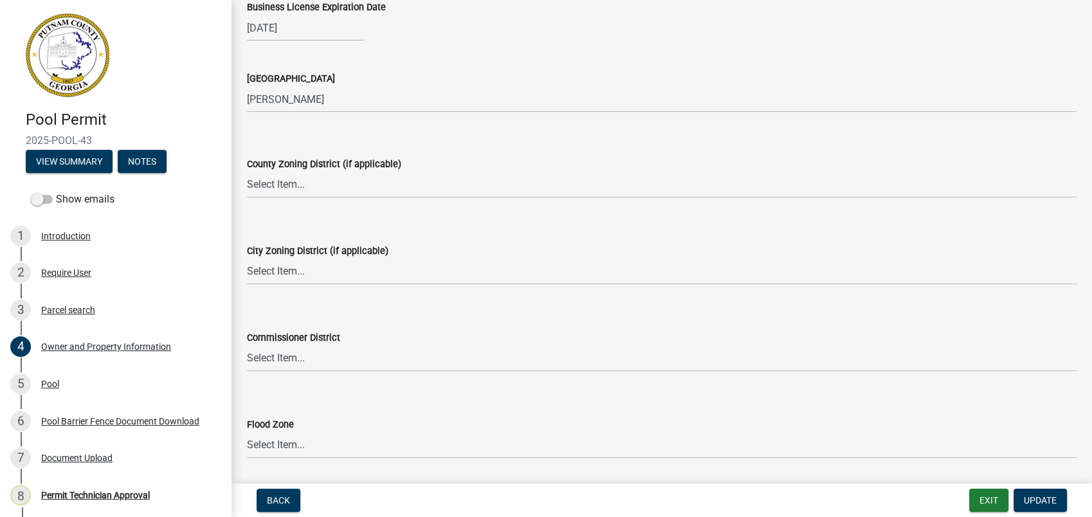
scroll to position [1930, 0]
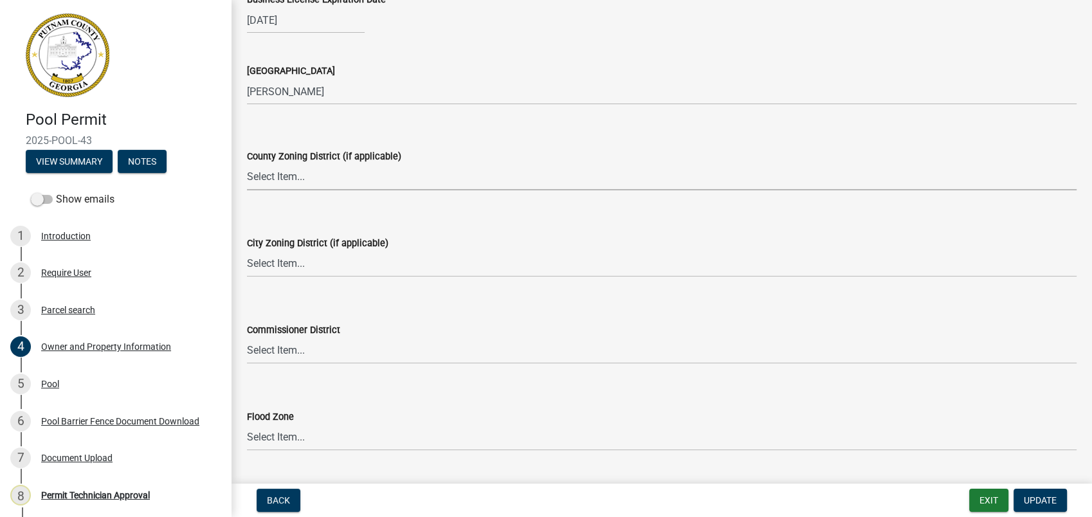
click at [279, 177] on select "Select Item... AG-1 R-1R R-1 R-2 MHP RM-1 RM-3 C-1 C-2 I-M PUD N/A" at bounding box center [662, 177] width 830 height 26
click at [247, 164] on select "Select Item... AG-1 R-1R R-1 R-2 MHP RM-1 RM-3 C-1 C-2 I-M PUD N/A" at bounding box center [662, 177] width 830 height 26
select select "78bfdc44-73ff-456e-a557-d4c99b9c08be"
click at [273, 270] on select "Select Item... A-1 A-2 R-1 R-2 R-3 R-4 MHP C-1 C-2 I-1 I-2 DB FH H-P N/A" at bounding box center [662, 264] width 830 height 26
click at [247, 251] on select "Select Item... A-1 A-2 R-1 R-2 R-3 R-4 MHP C-1 C-2 I-1 I-2 DB FH H-P N/A" at bounding box center [662, 264] width 830 height 26
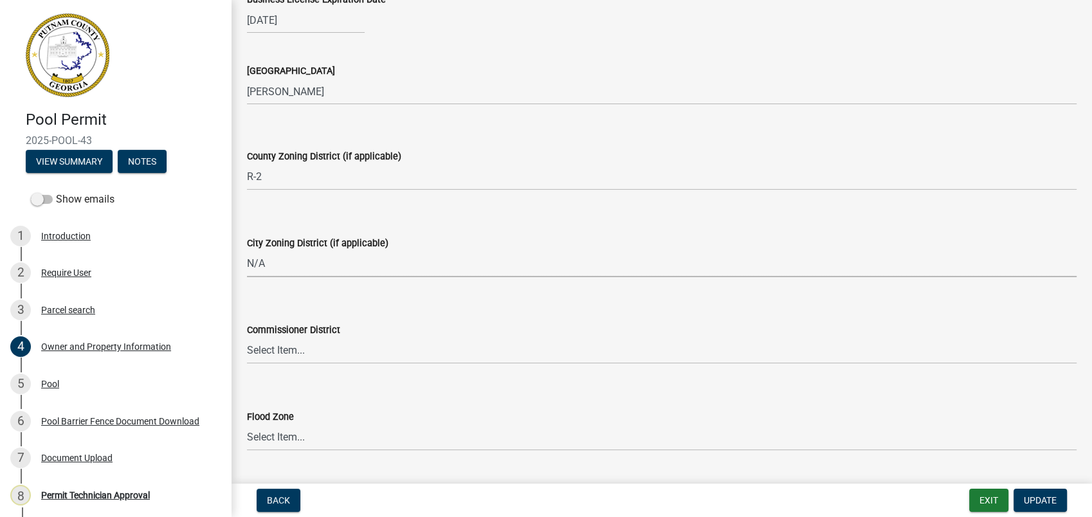
select select "83394b22-4a11-496c-8e5c-75ade2e72faf"
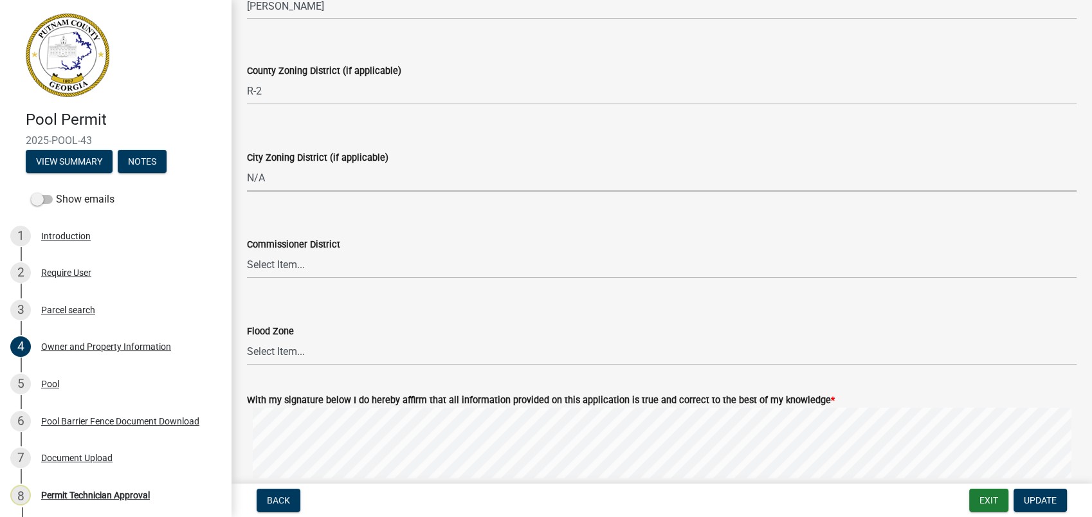
scroll to position [2127, 0]
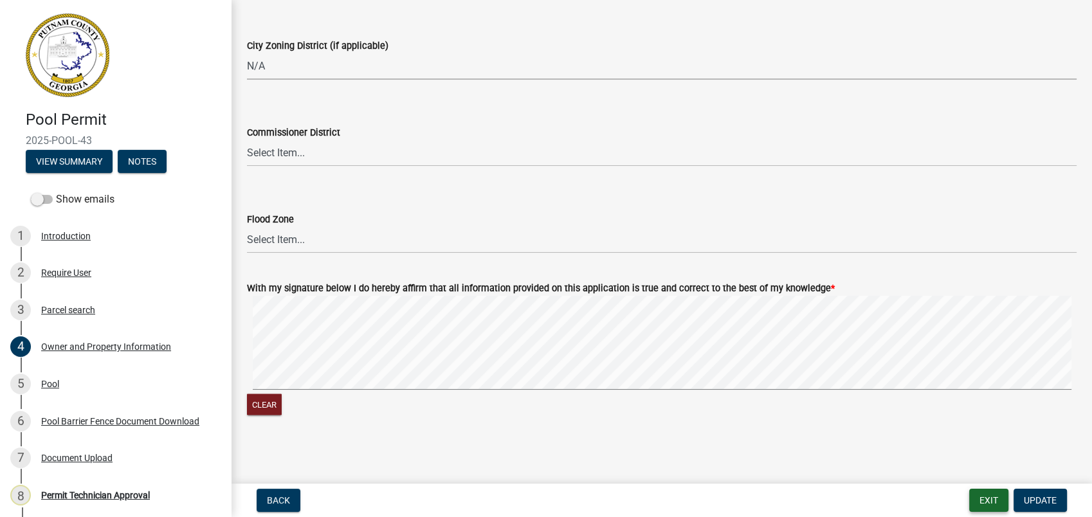
click at [999, 502] on button "Exit" at bounding box center [988, 500] width 39 height 23
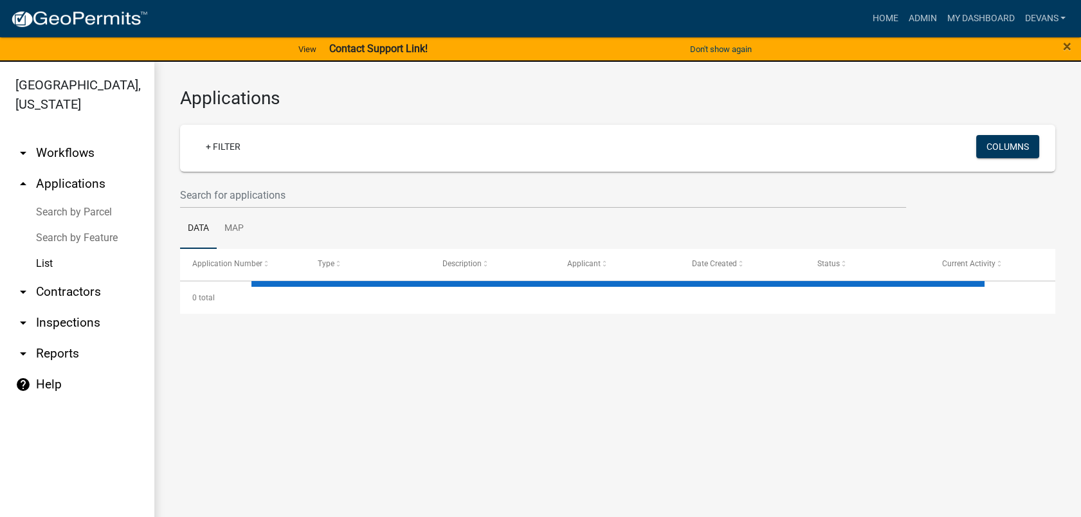
select select "1: 25"
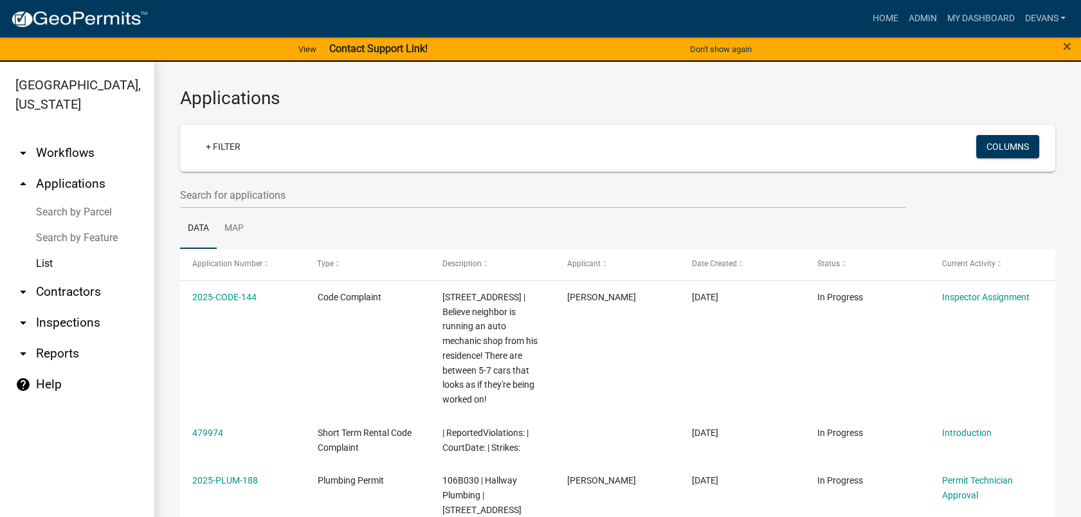
click at [36, 261] on link "List" at bounding box center [77, 264] width 154 height 26
click at [198, 199] on input "text" at bounding box center [543, 195] width 726 height 26
type input "2025-pool-43"
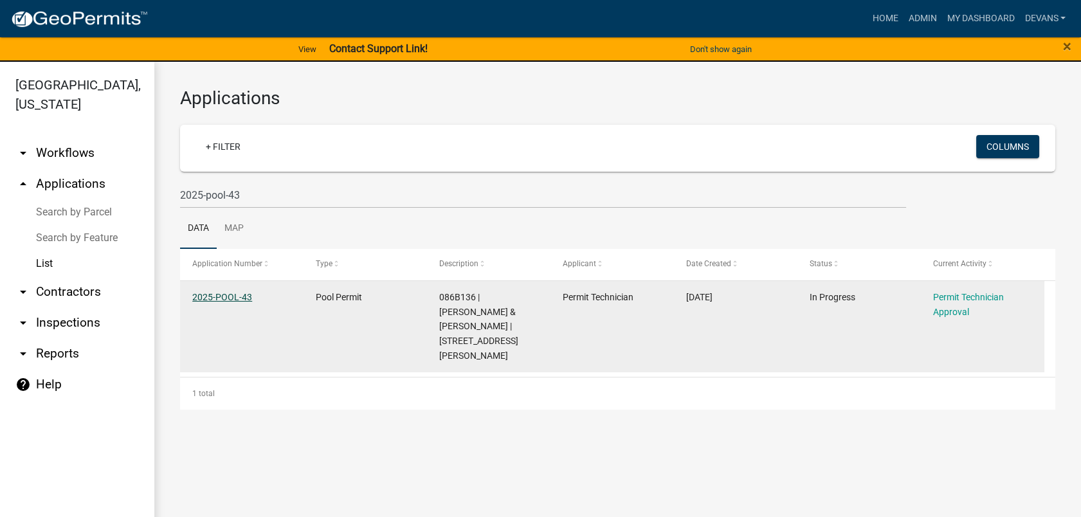
click at [201, 297] on link "2025-POOL-43" at bounding box center [222, 297] width 60 height 10
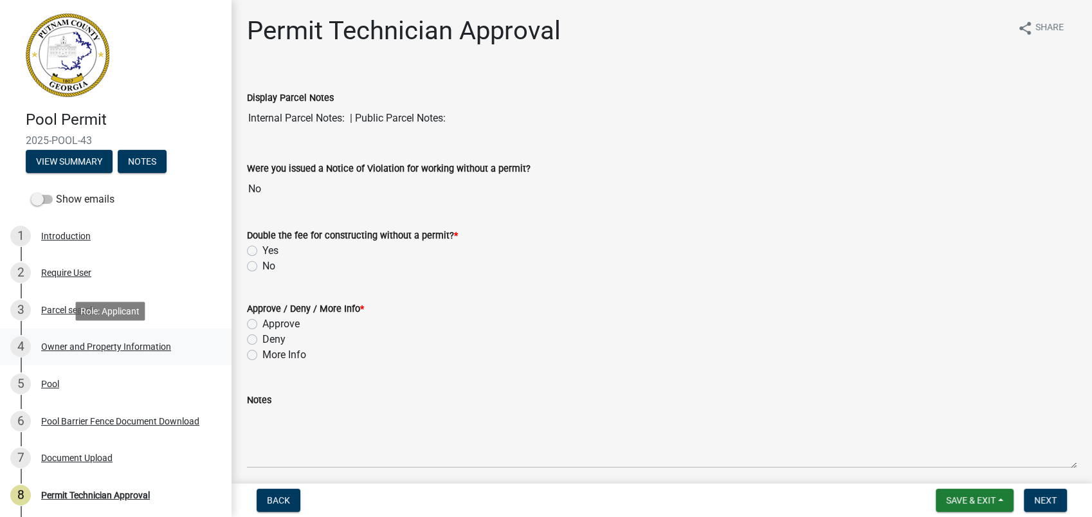
click at [109, 344] on div "Owner and Property Information" at bounding box center [106, 346] width 130 height 9
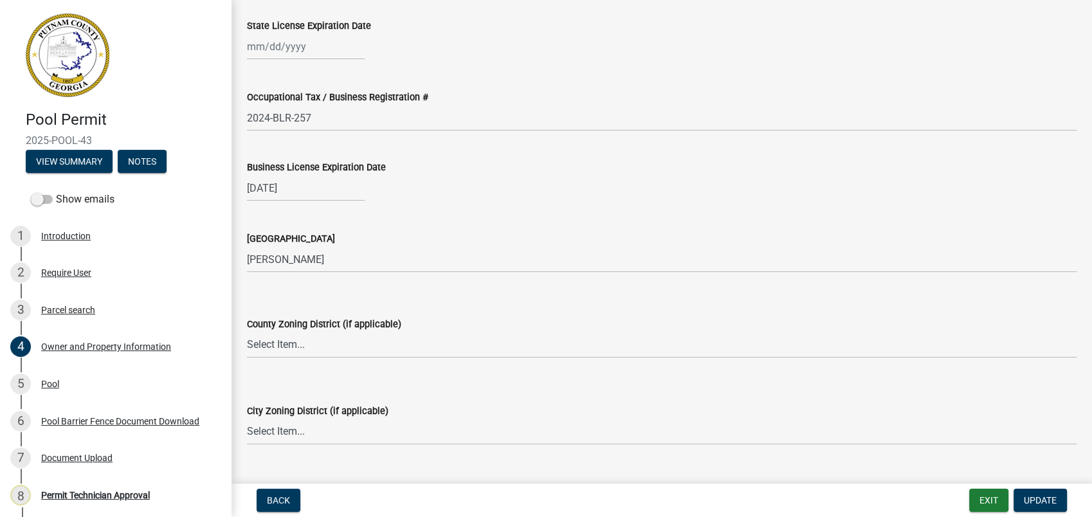
scroll to position [1786, 0]
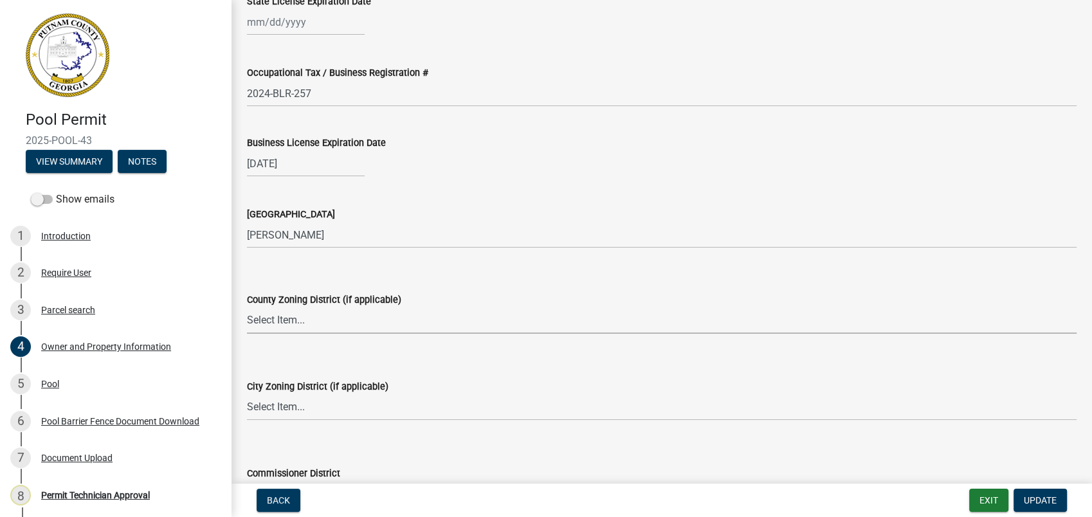
click at [268, 320] on select "Select Item... AG-1 R-1R R-1 R-2 MHP RM-1 RM-3 C-1 C-2 I-M PUD N/A" at bounding box center [662, 321] width 830 height 26
click at [247, 308] on select "Select Item... AG-1 R-1R R-1 R-2 MHP RM-1 RM-3 C-1 C-2 I-M PUD N/A" at bounding box center [662, 321] width 830 height 26
select select "78bfdc44-73ff-456e-a557-d4c99b9c08be"
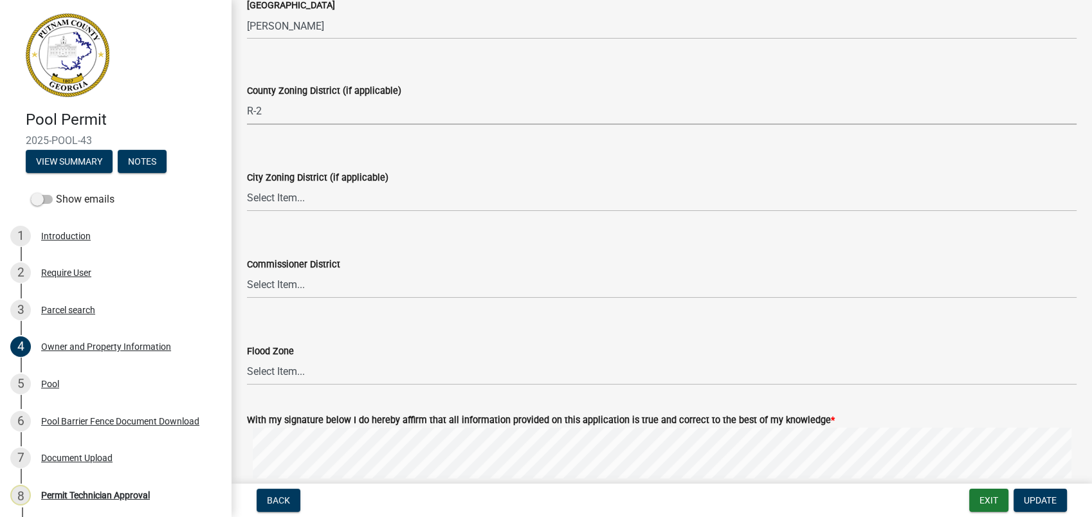
scroll to position [2001, 0]
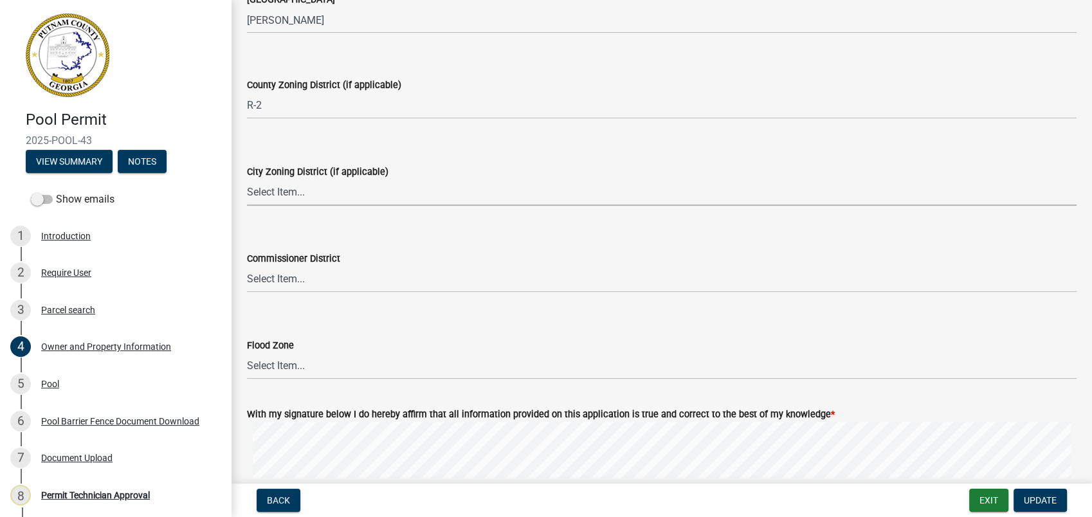
click at [273, 196] on select "Select Item... A-1 A-2 R-1 R-2 R-3 R-4 MHP C-1 C-2 I-1 I-2 DB FH H-P N/A" at bounding box center [662, 192] width 830 height 26
click at [247, 179] on select "Select Item... A-1 A-2 R-1 R-2 R-3 R-4 MHP C-1 C-2 I-1 I-2 DB FH H-P N/A" at bounding box center [662, 192] width 830 height 26
select select "83394b22-4a11-496c-8e5c-75ade2e72faf"
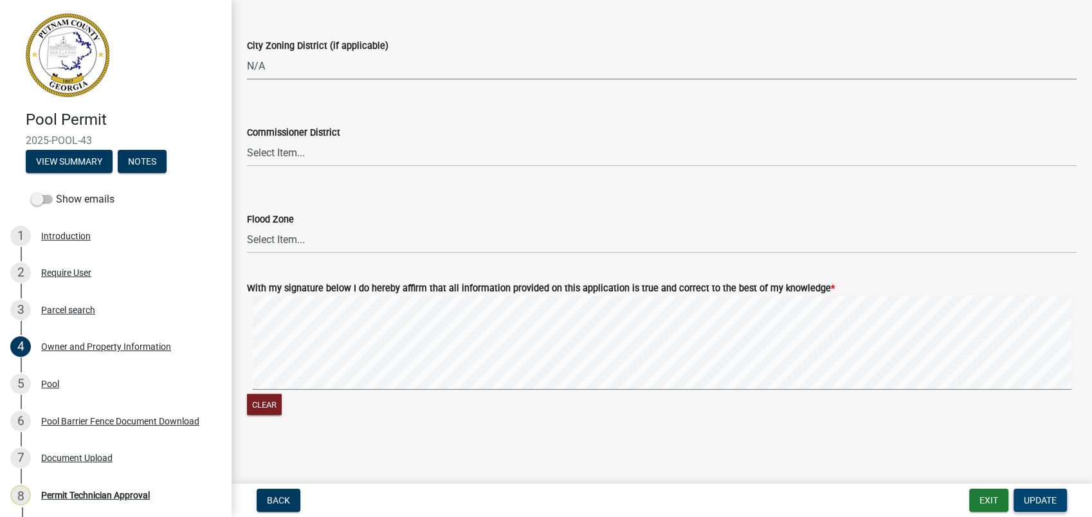
click at [1039, 501] on span "Update" at bounding box center [1040, 500] width 33 height 10
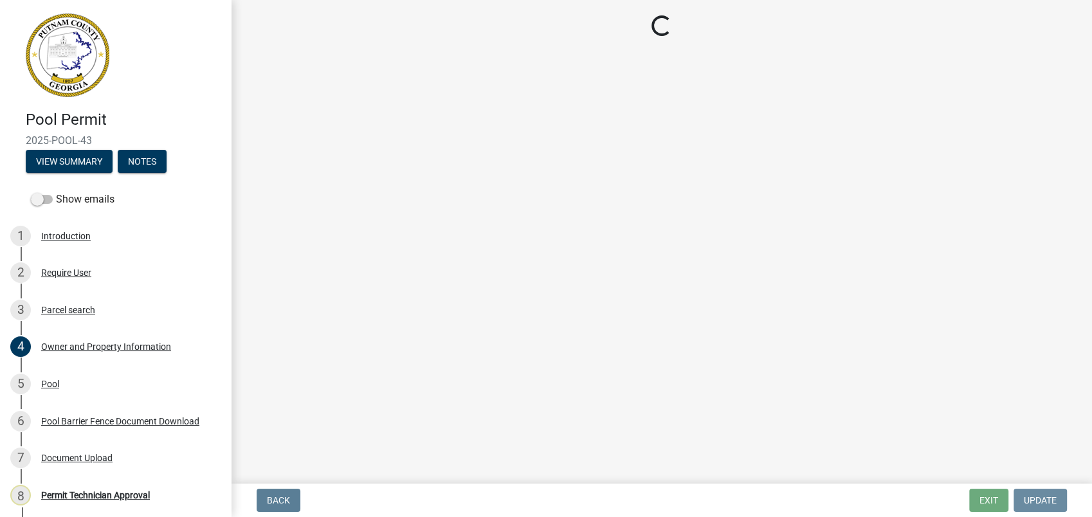
scroll to position [0, 0]
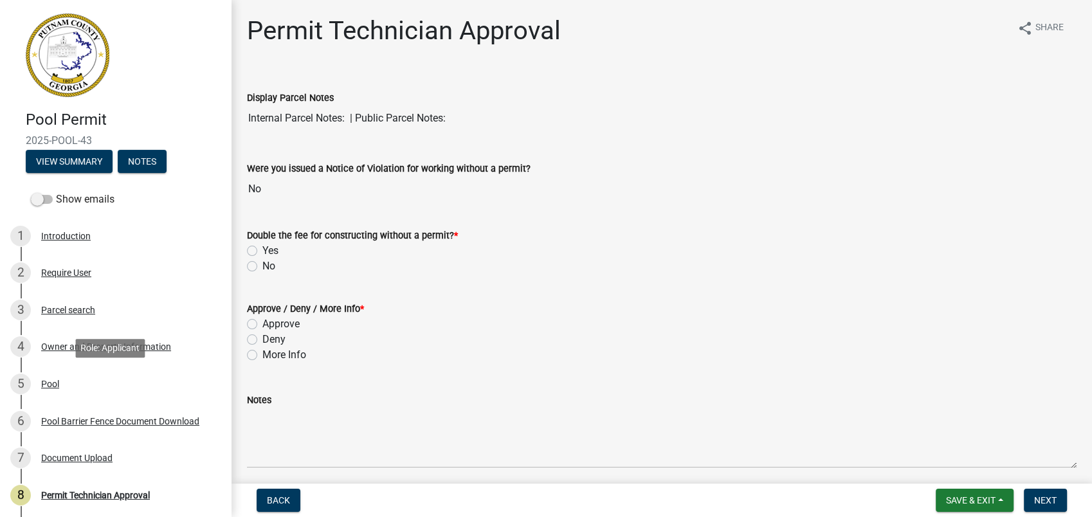
click at [118, 389] on div "5 Pool" at bounding box center [110, 384] width 201 height 21
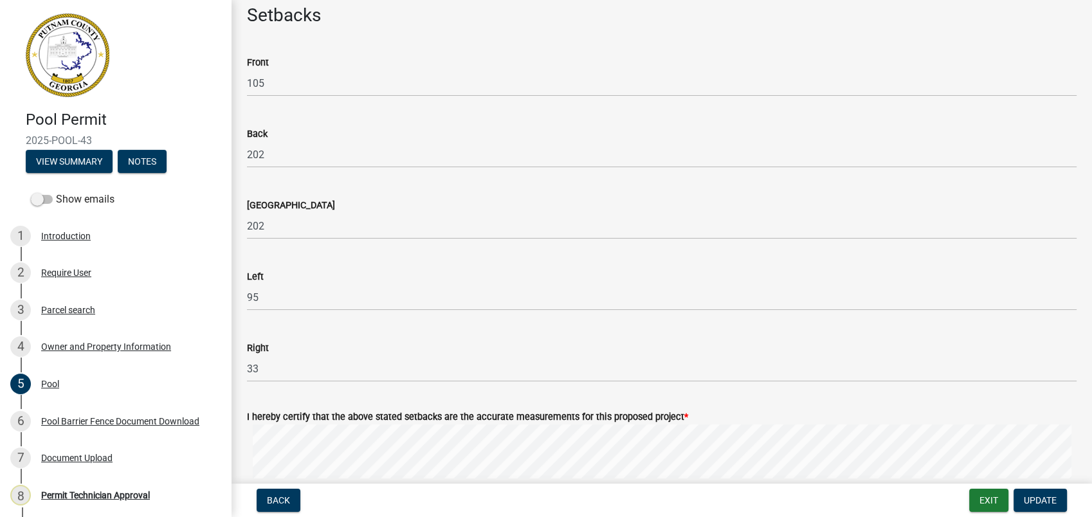
scroll to position [428, 0]
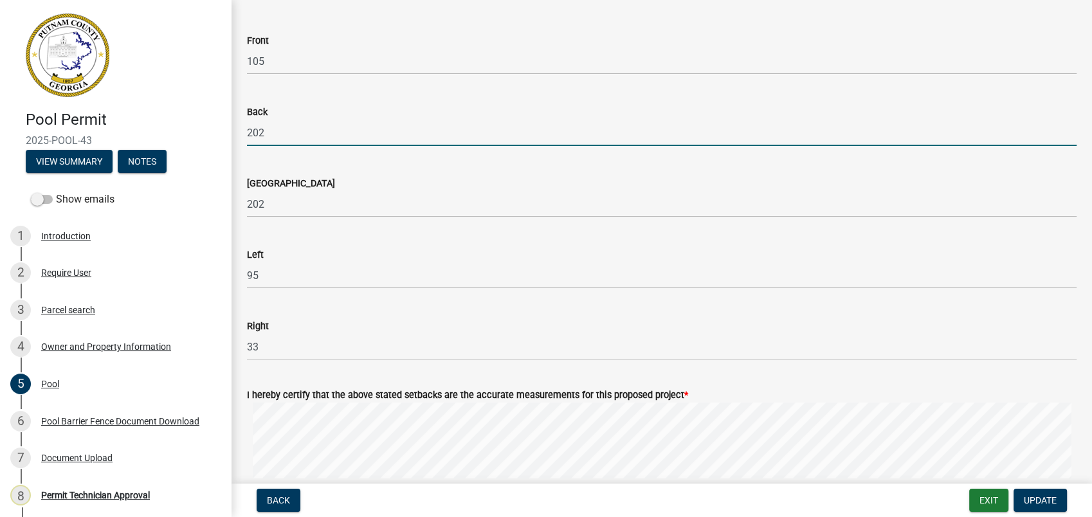
drag, startPoint x: 270, startPoint y: 127, endPoint x: 226, endPoint y: 129, distance: 43.8
click at [232, 129] on div "Pool share Share Pool Company / Installer Information Select Pool Installer * L…" at bounding box center [662, 435] width 861 height 1696
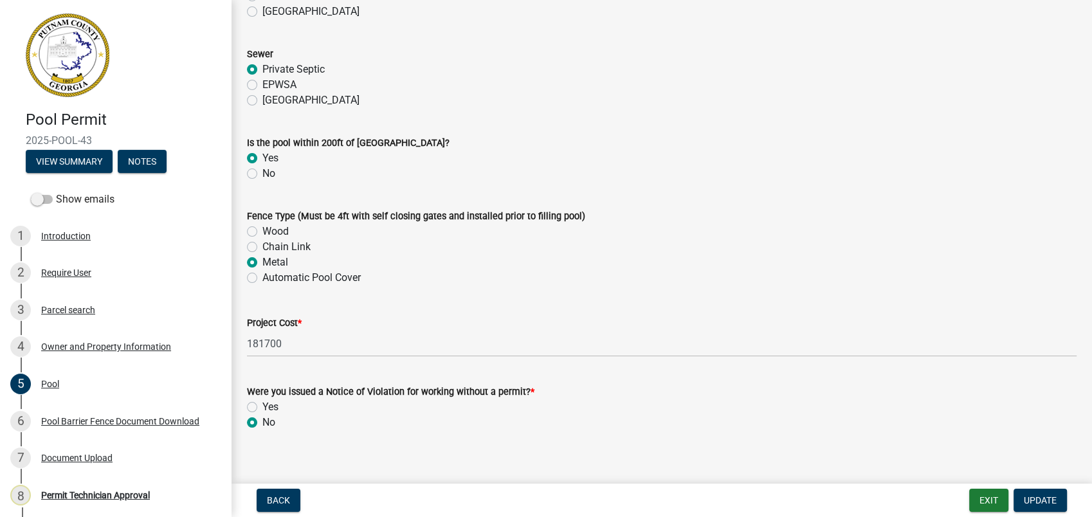
scroll to position [1271, 0]
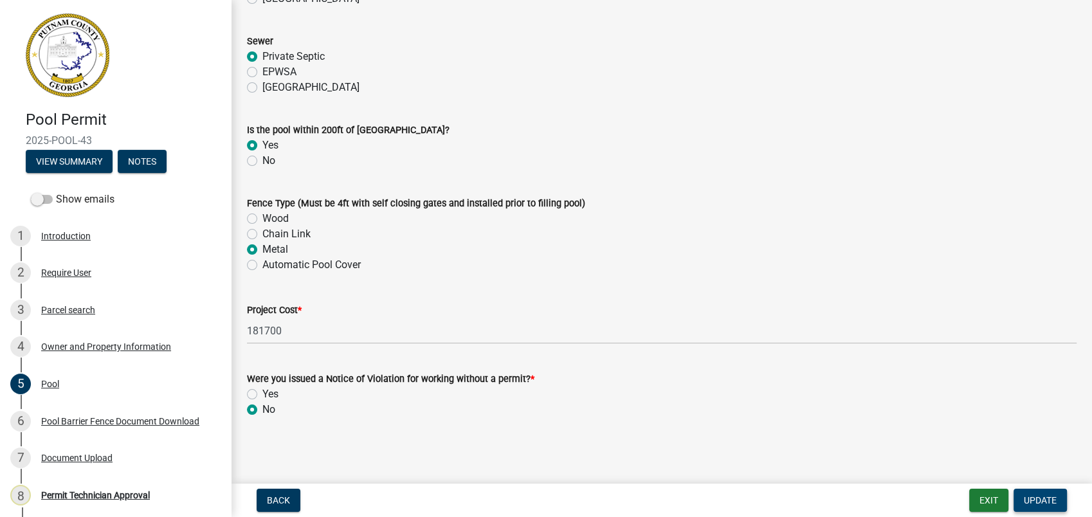
type input "0"
click at [1034, 500] on span "Update" at bounding box center [1040, 500] width 33 height 10
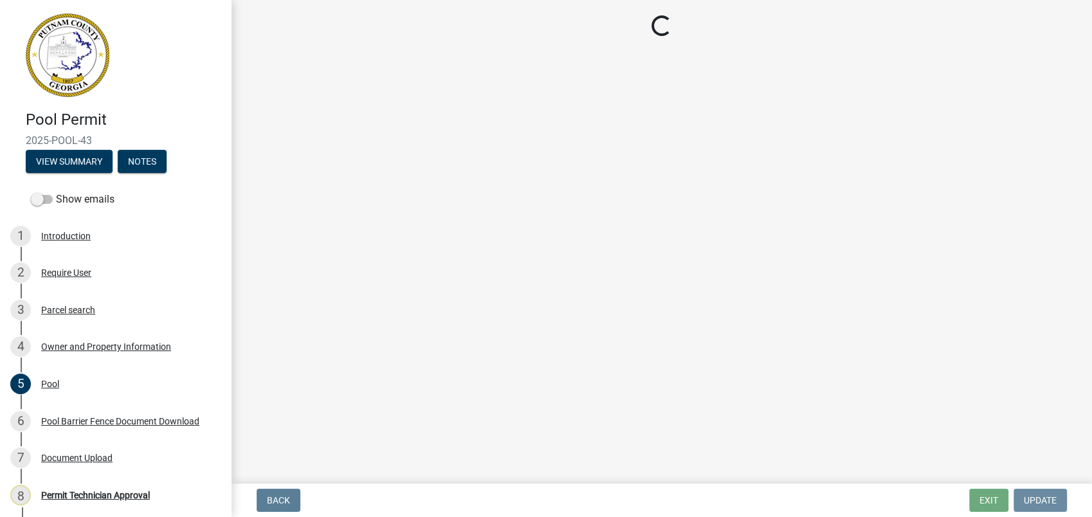
scroll to position [0, 0]
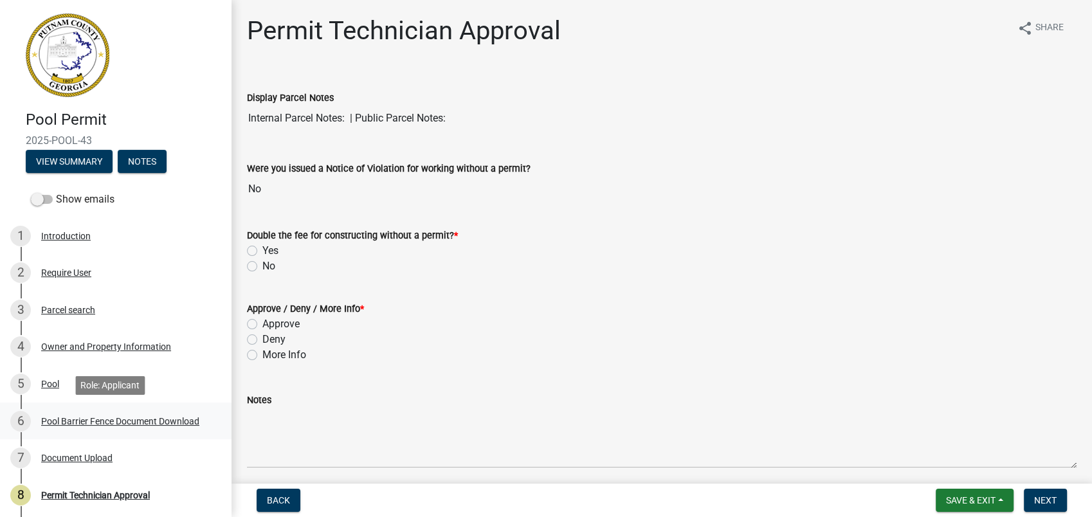
click at [124, 411] on div "6 Pool Barrier Fence Document Download" at bounding box center [110, 421] width 201 height 21
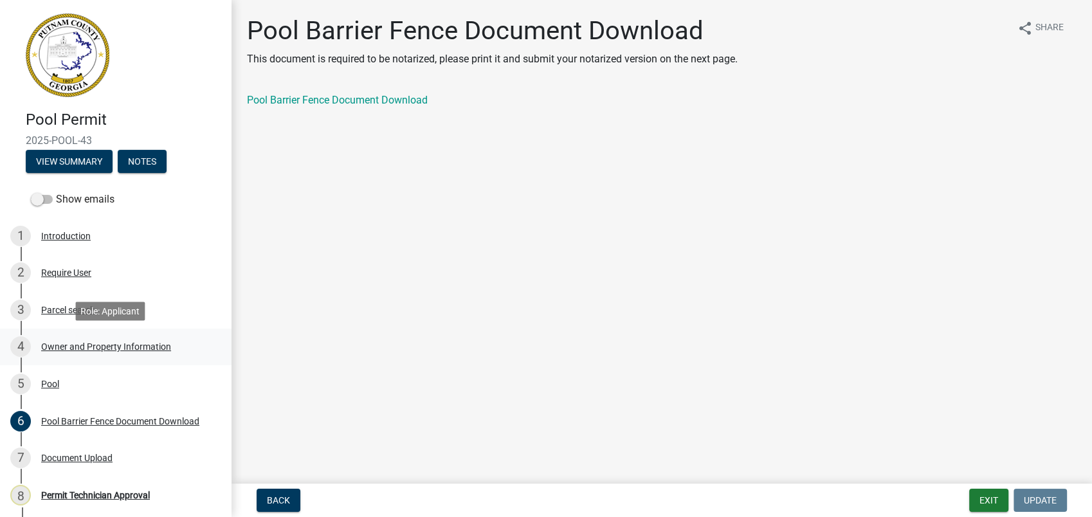
scroll to position [124, 0]
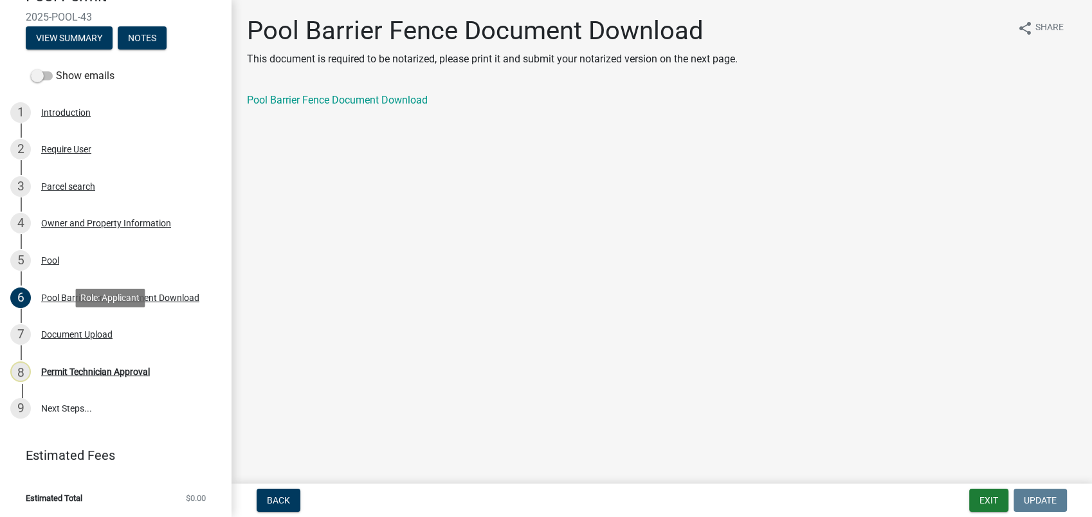
click at [62, 330] on div "Document Upload" at bounding box center [76, 334] width 71 height 9
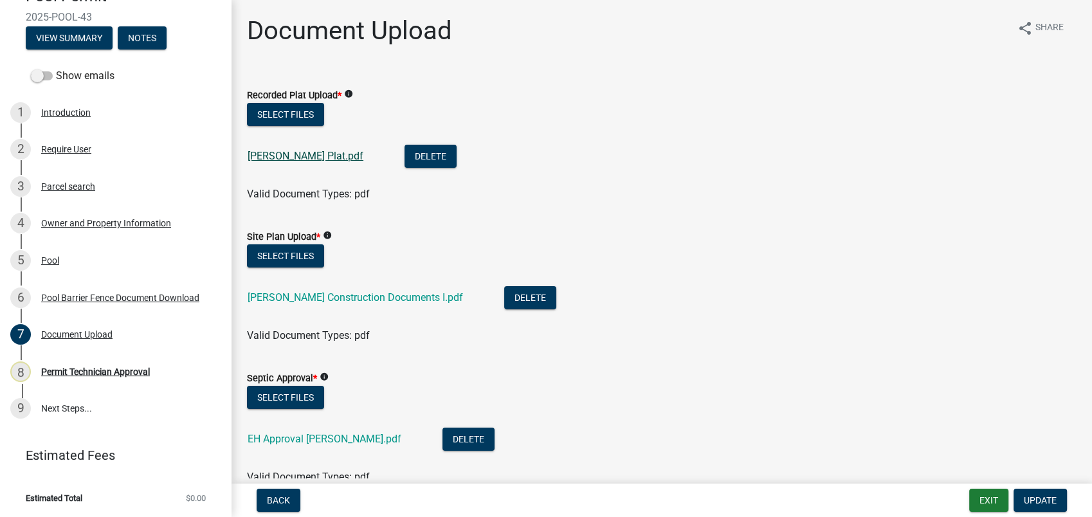
click at [300, 154] on link "Schoen Plat.pdf" at bounding box center [306, 156] width 116 height 12
click at [322, 297] on link "SCHOEN Construction Documents I.pdf" at bounding box center [356, 297] width 216 height 12
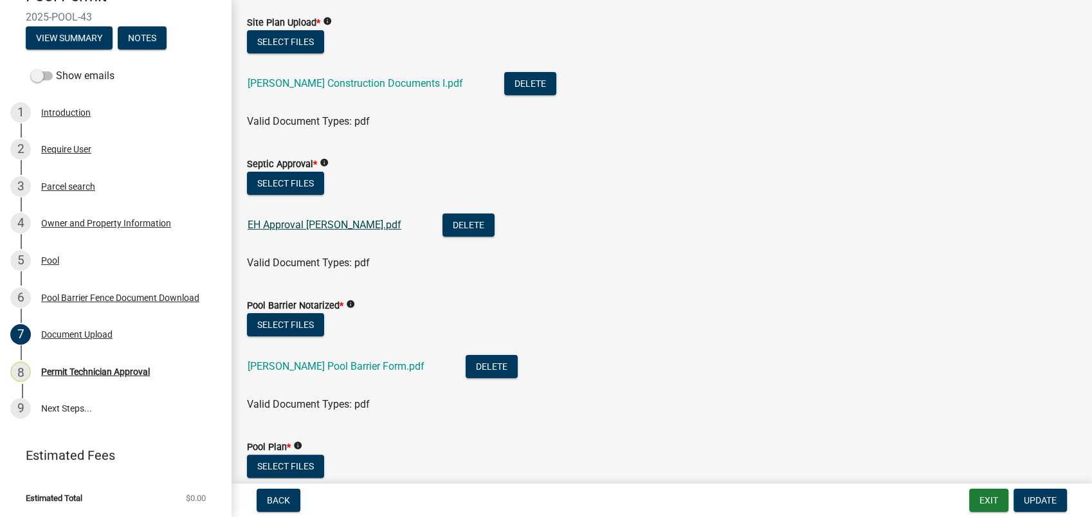
click at [305, 223] on link "EH Approval Schoen.pdf" at bounding box center [325, 225] width 154 height 12
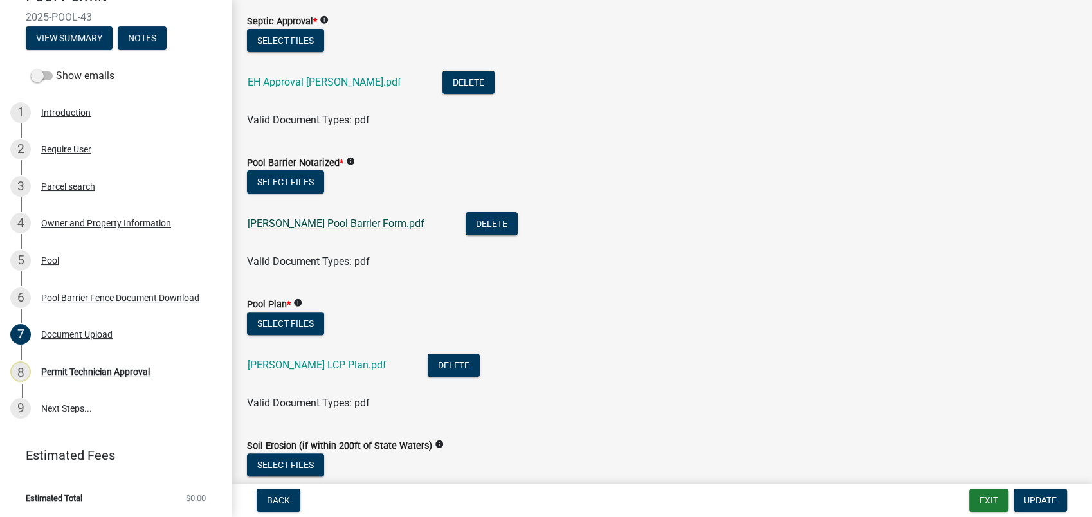
click at [317, 218] on link "Schoen Pool Barrier Form.pdf" at bounding box center [336, 223] width 177 height 12
click at [323, 221] on link "Schoen Pool Barrier Form.pdf" at bounding box center [336, 223] width 177 height 12
click at [291, 361] on link "Schoen LCP Plan.pdf" at bounding box center [317, 365] width 139 height 12
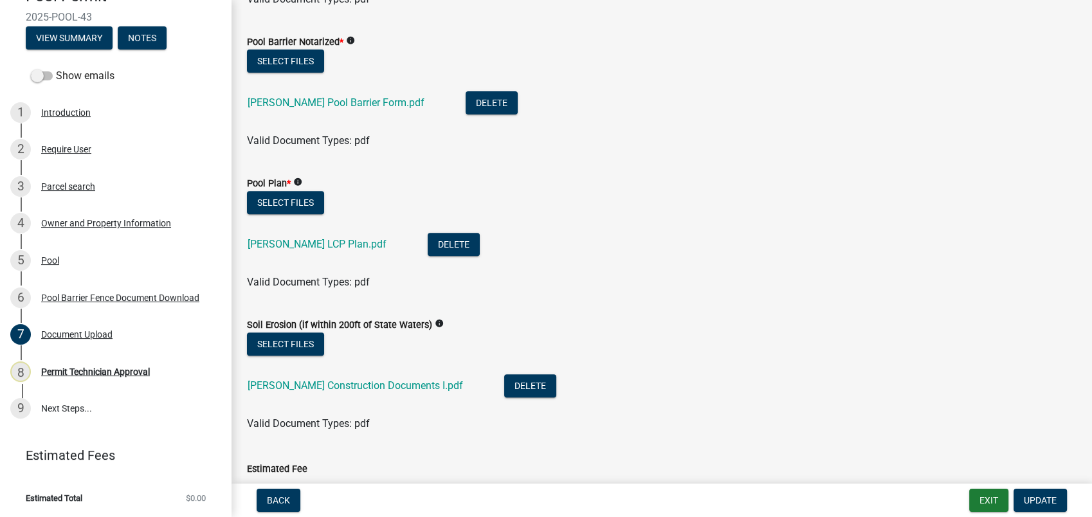
scroll to position [595, 0]
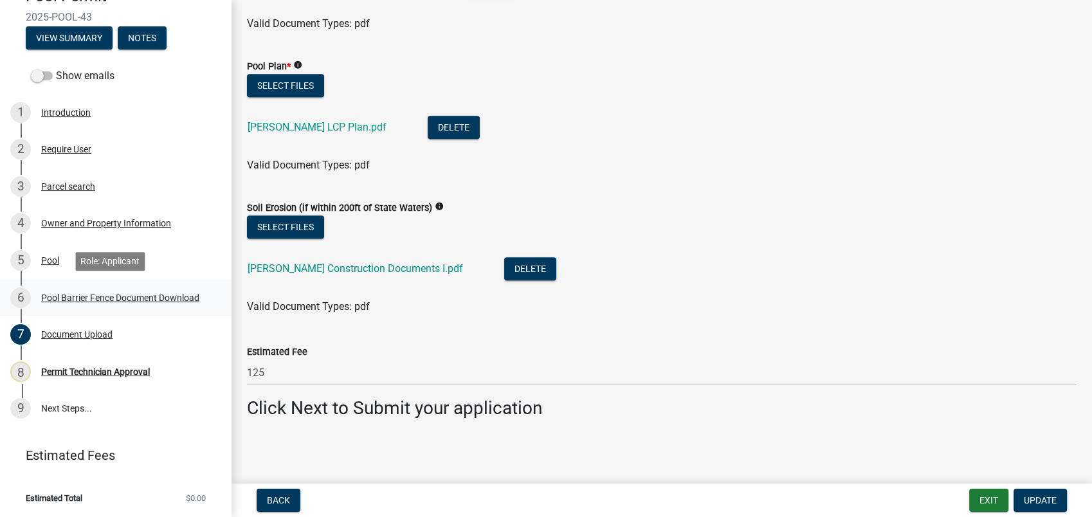
click at [116, 293] on div "Pool Barrier Fence Document Download" at bounding box center [120, 297] width 158 height 9
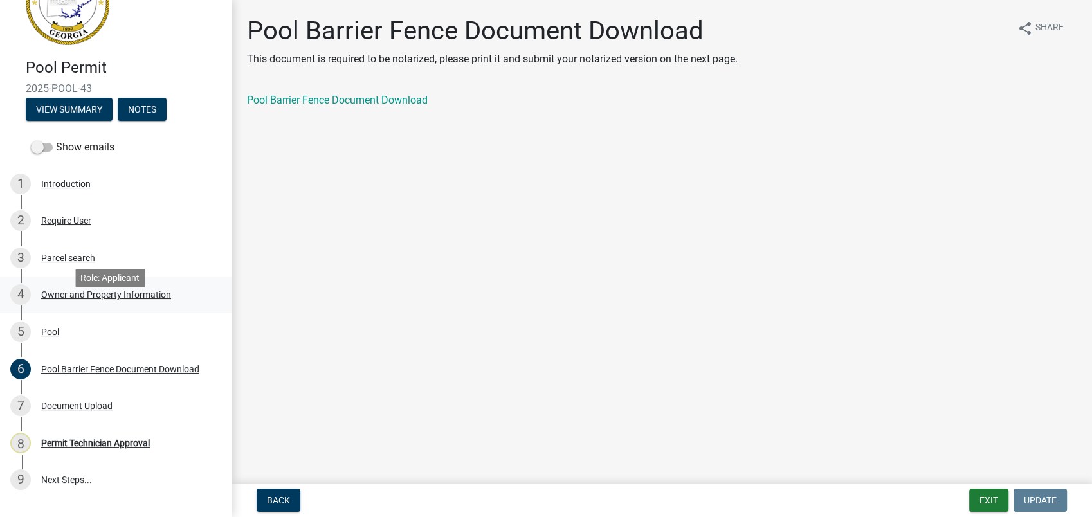
scroll to position [0, 0]
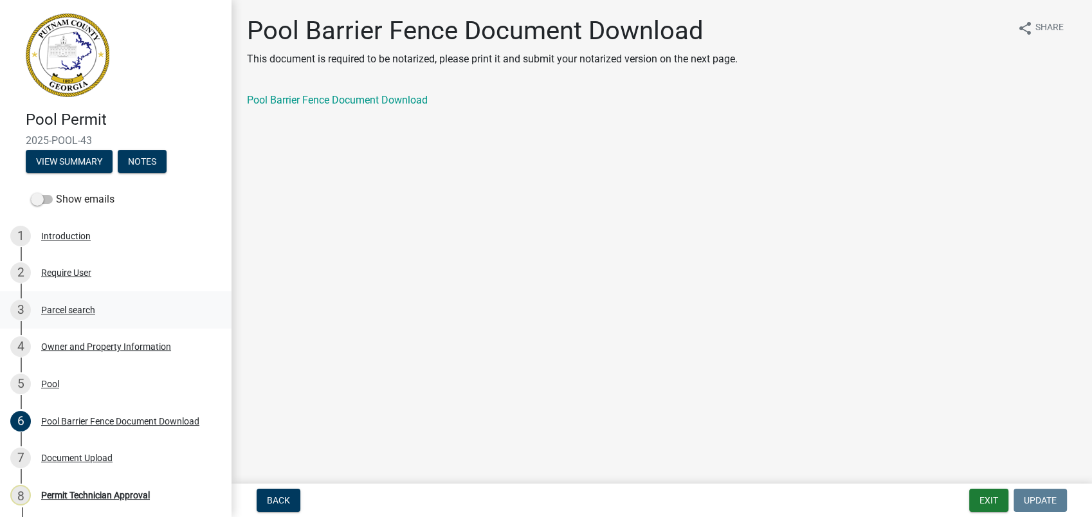
click at [77, 307] on div "Parcel search" at bounding box center [68, 310] width 54 height 9
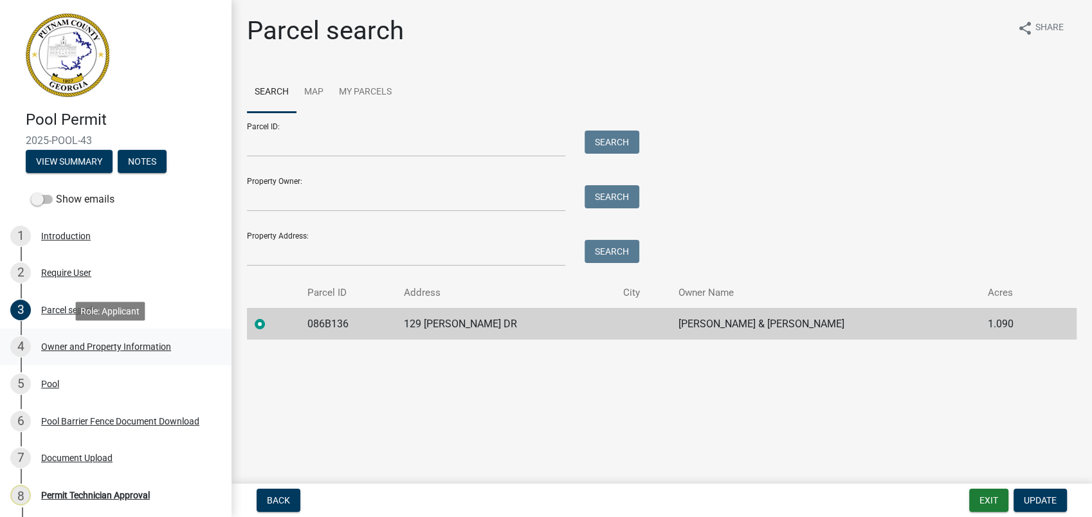
click at [120, 340] on div "4 Owner and Property Information" at bounding box center [110, 346] width 201 height 21
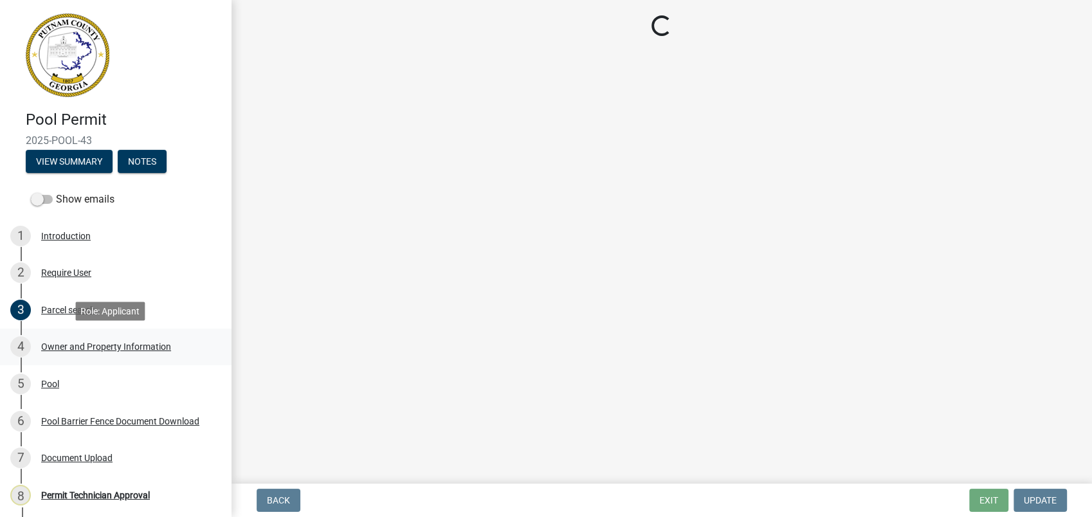
select select "78bfdc44-73ff-456e-a557-d4c99b9c08be"
select select "83394b22-4a11-496c-8e5c-75ade2e72faf"
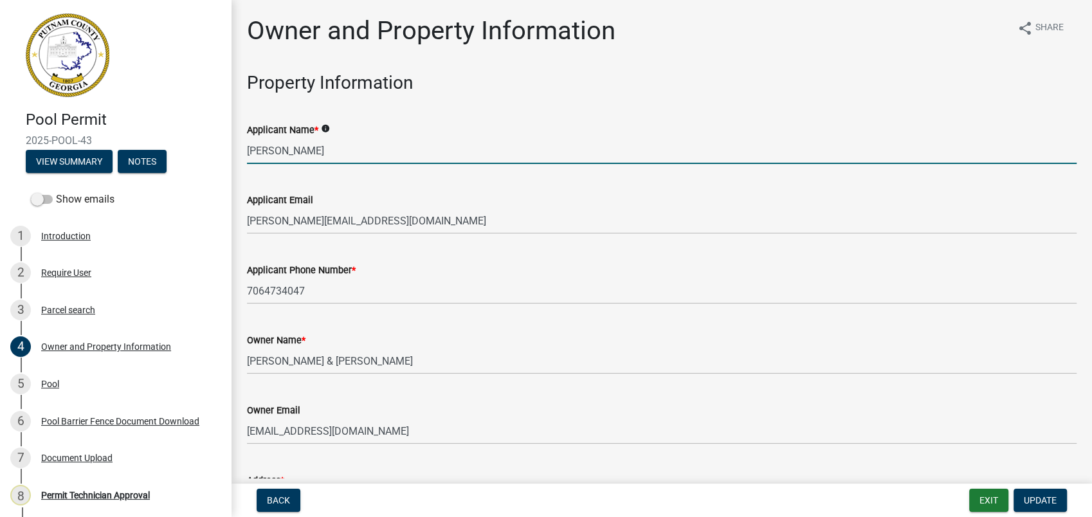
click at [351, 151] on input "Ryan Roton" at bounding box center [662, 151] width 830 height 26
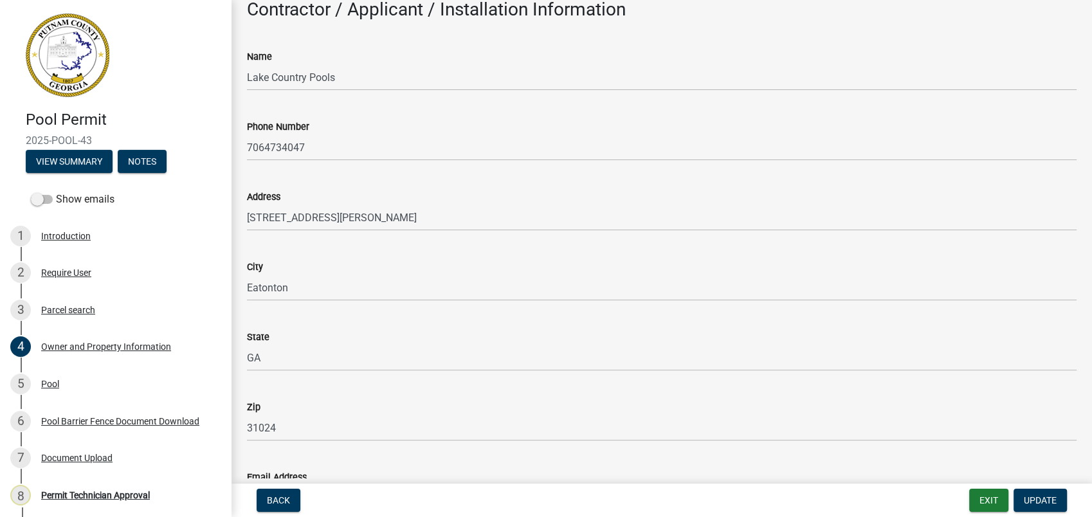
scroll to position [1143, 0]
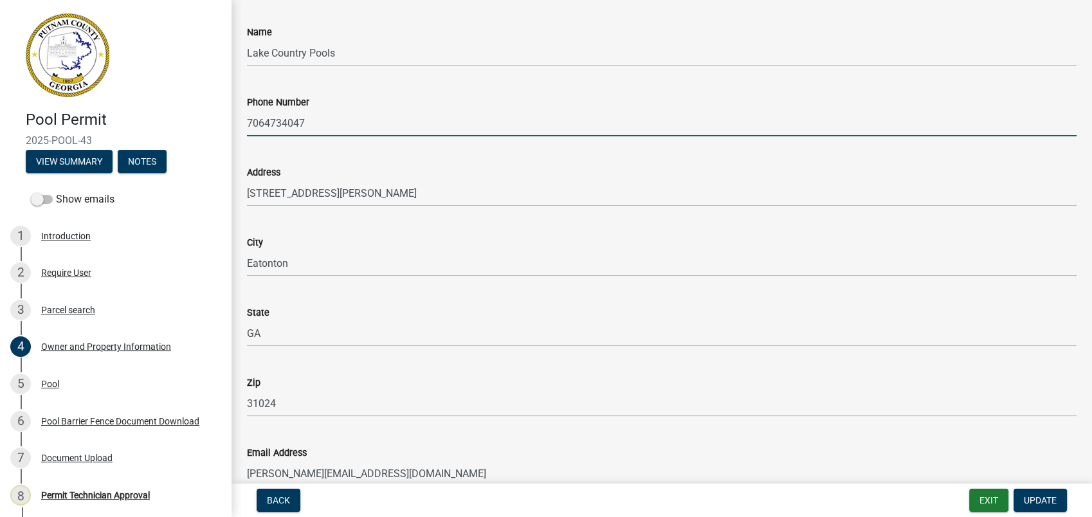
click at [280, 121] on input "7064734047" at bounding box center [662, 123] width 830 height 26
click at [265, 123] on input "7064734047" at bounding box center [662, 123] width 830 height 26
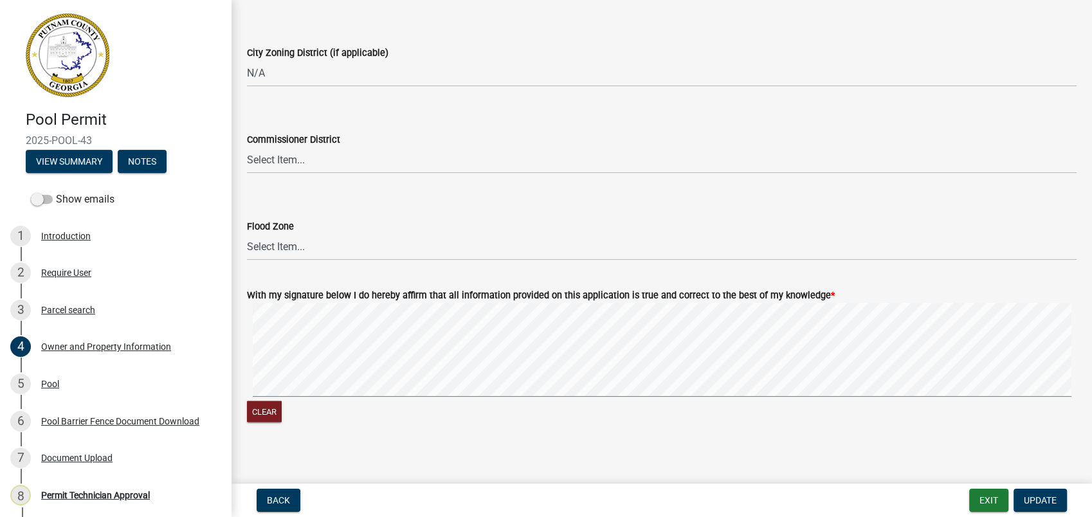
scroll to position [2127, 0]
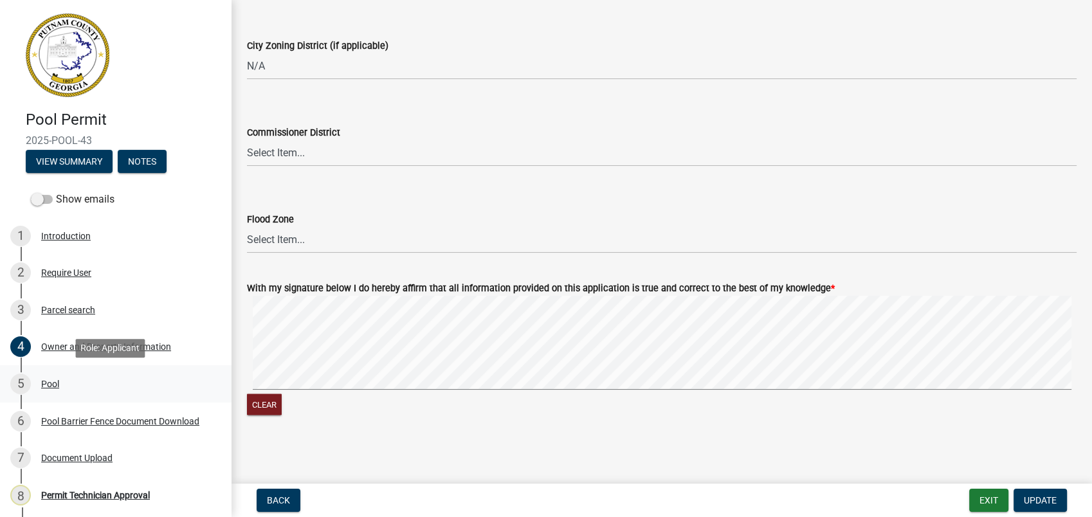
click at [55, 385] on div "Pool" at bounding box center [50, 384] width 18 height 9
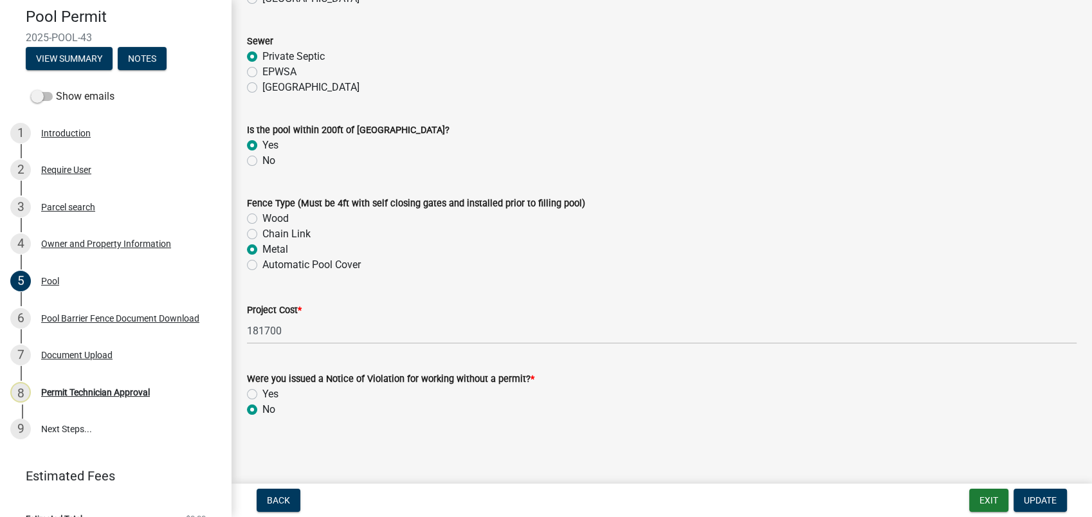
scroll to position [124, 0]
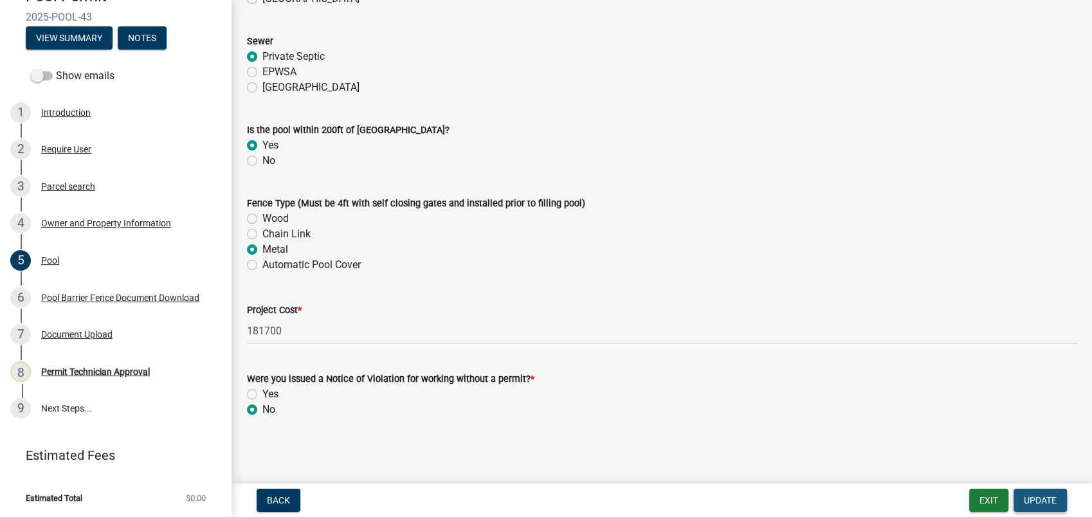
click at [1040, 502] on span "Update" at bounding box center [1040, 500] width 33 height 10
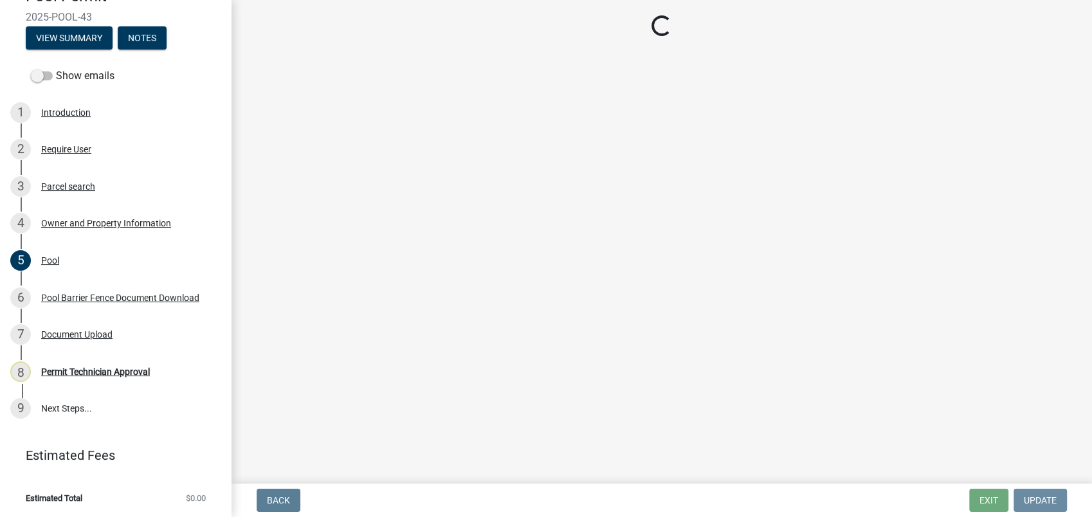
scroll to position [0, 0]
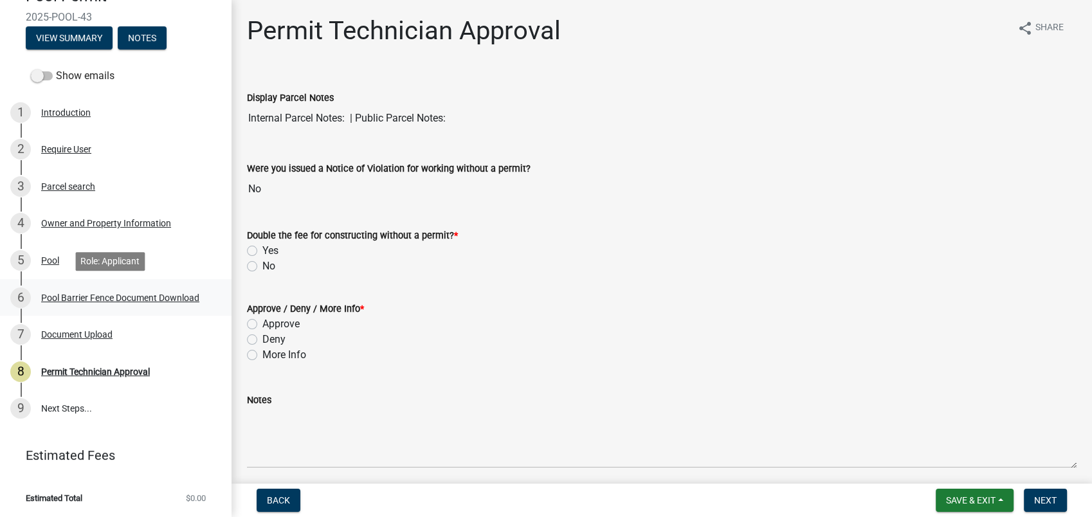
click at [57, 297] on div "Pool Barrier Fence Document Download" at bounding box center [120, 297] width 158 height 9
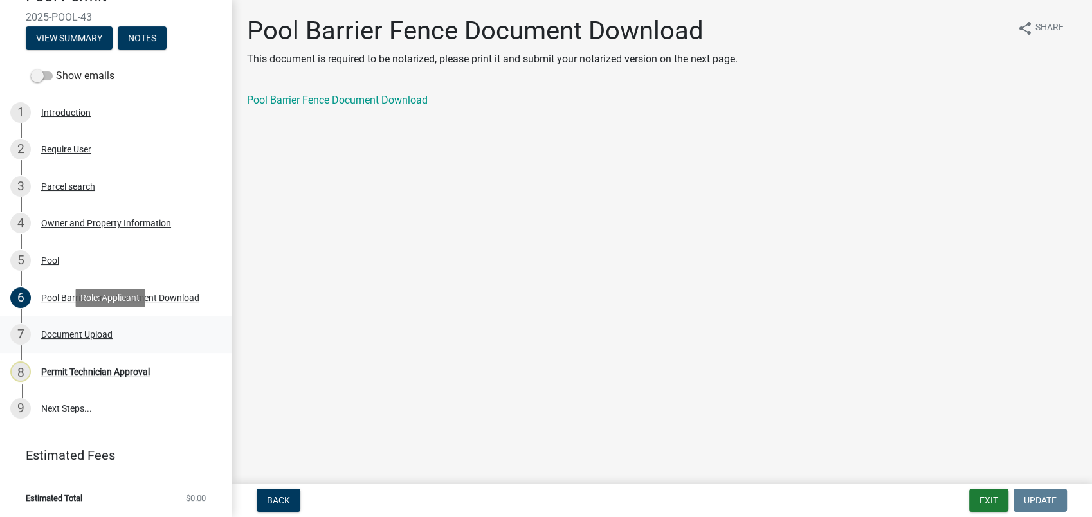
click at [92, 330] on div "Document Upload" at bounding box center [76, 334] width 71 height 9
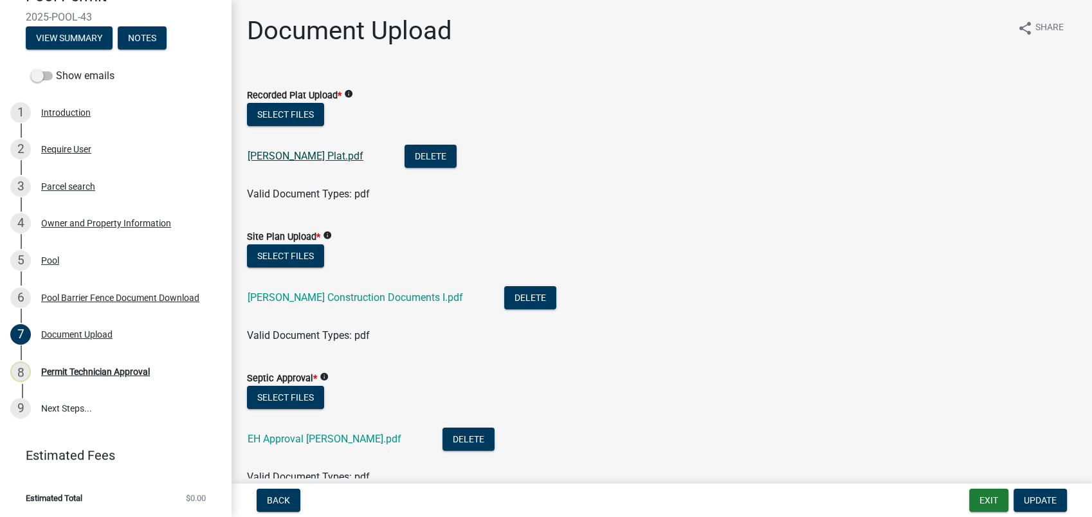
click at [282, 161] on link "Schoen Plat.pdf" at bounding box center [306, 156] width 116 height 12
click at [288, 296] on link "SCHOEN Construction Documents I.pdf" at bounding box center [356, 297] width 216 height 12
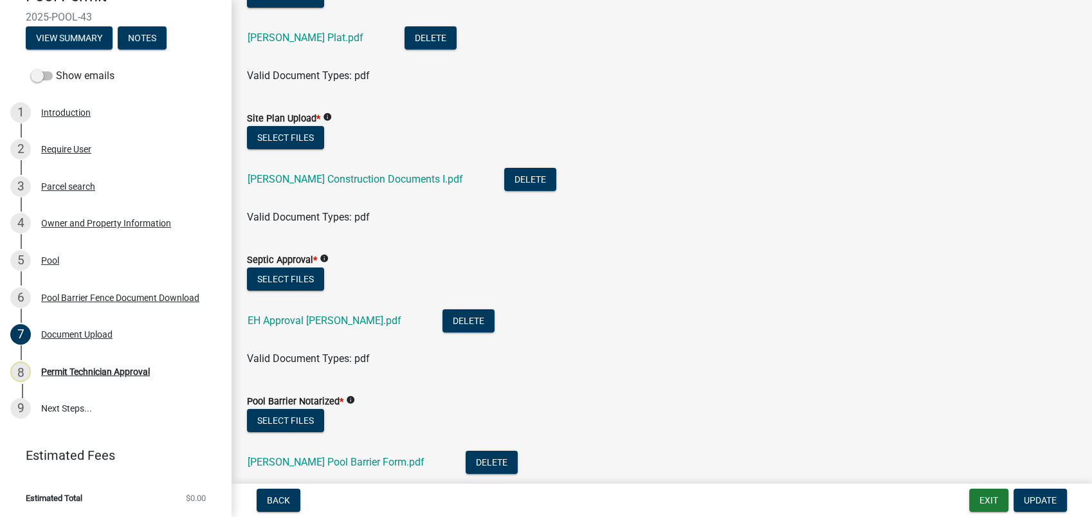
scroll to position [143, 0]
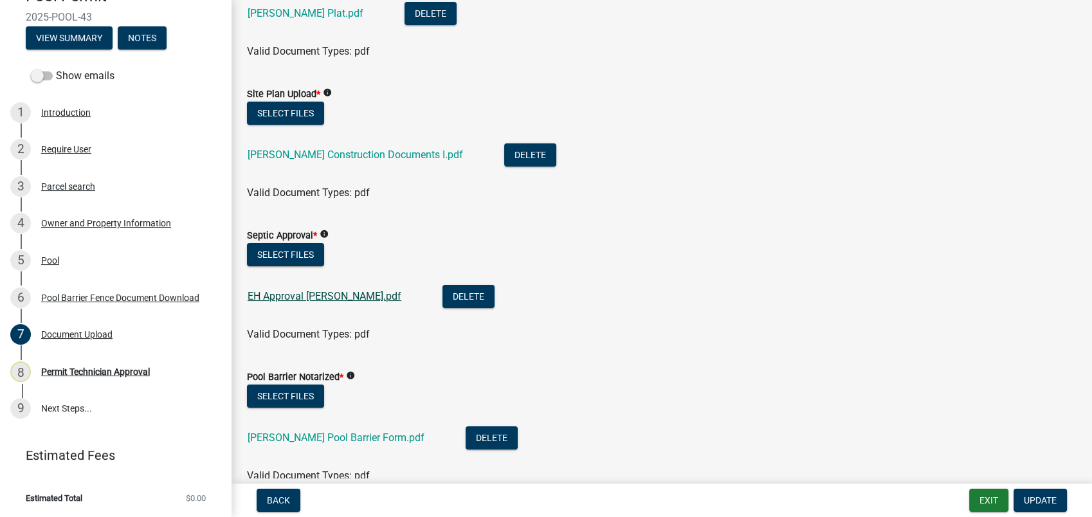
click at [292, 299] on link "EH Approval Schoen.pdf" at bounding box center [325, 296] width 154 height 12
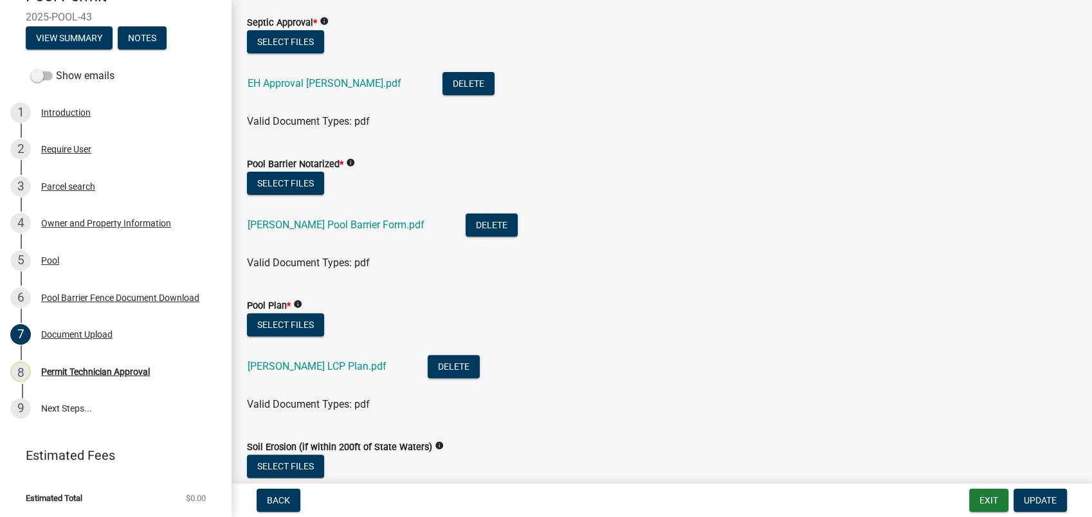
scroll to position [357, 0]
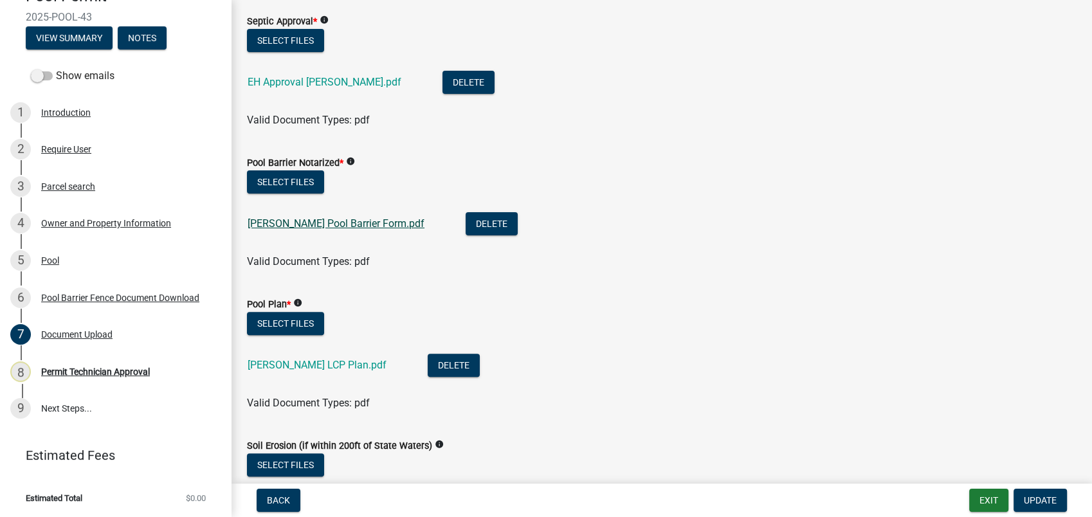
click at [315, 225] on link "Schoen Pool Barrier Form.pdf" at bounding box center [336, 223] width 177 height 12
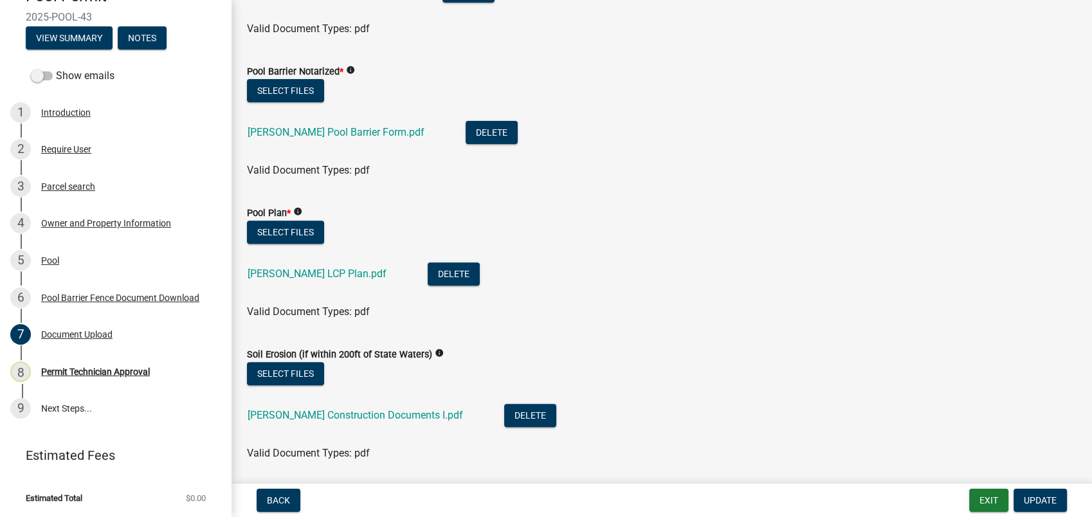
scroll to position [595, 0]
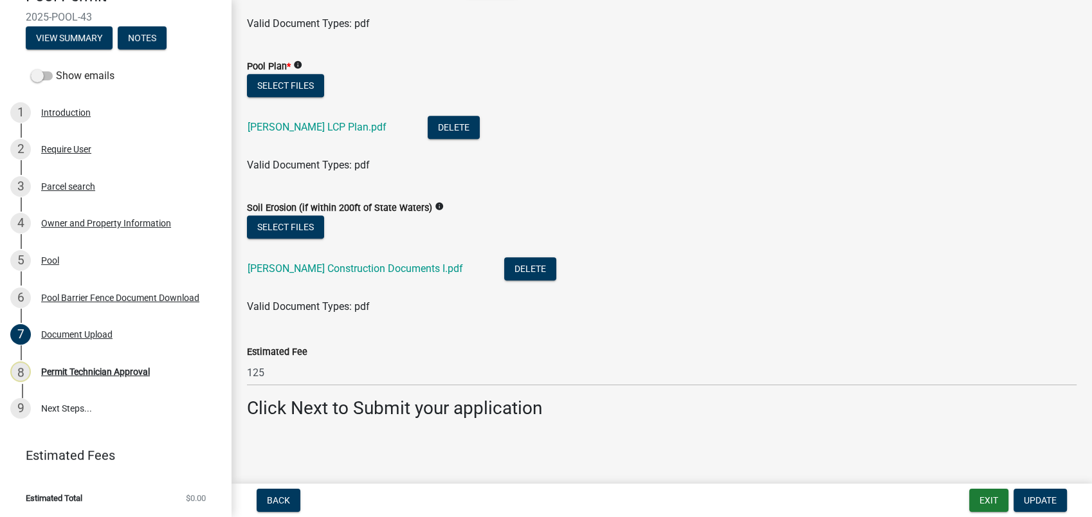
click at [322, 278] on div "SCHOEN Construction Documents I.pdf" at bounding box center [366, 270] width 236 height 26
click at [338, 268] on link "SCHOEN Construction Documents I.pdf" at bounding box center [356, 268] width 216 height 12
click at [89, 365] on div "8 Permit Technician Approval" at bounding box center [110, 372] width 201 height 21
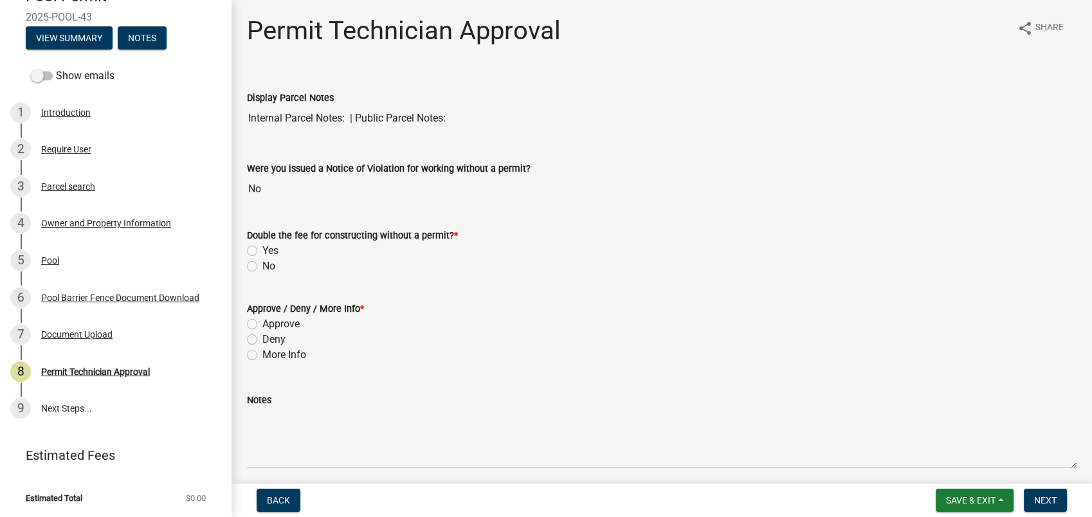
click at [262, 265] on label "No" at bounding box center [268, 266] width 13 height 15
click at [262, 265] on input "No" at bounding box center [266, 263] width 8 height 8
radio input "true"
click at [262, 323] on label "Approve" at bounding box center [280, 324] width 37 height 15
click at [262, 323] on input "Approve" at bounding box center [266, 321] width 8 height 8
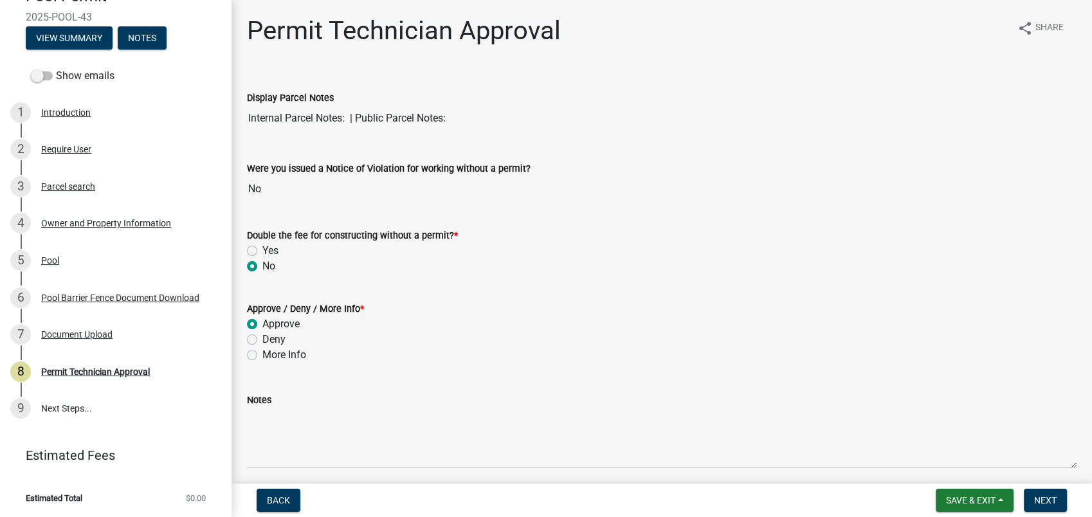
radio input "true"
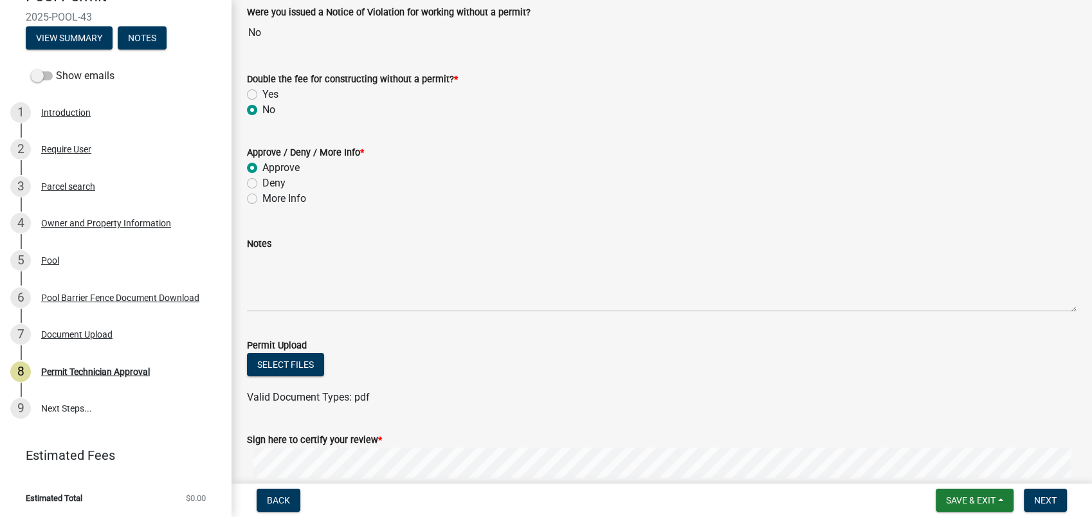
scroll to position [308, 0]
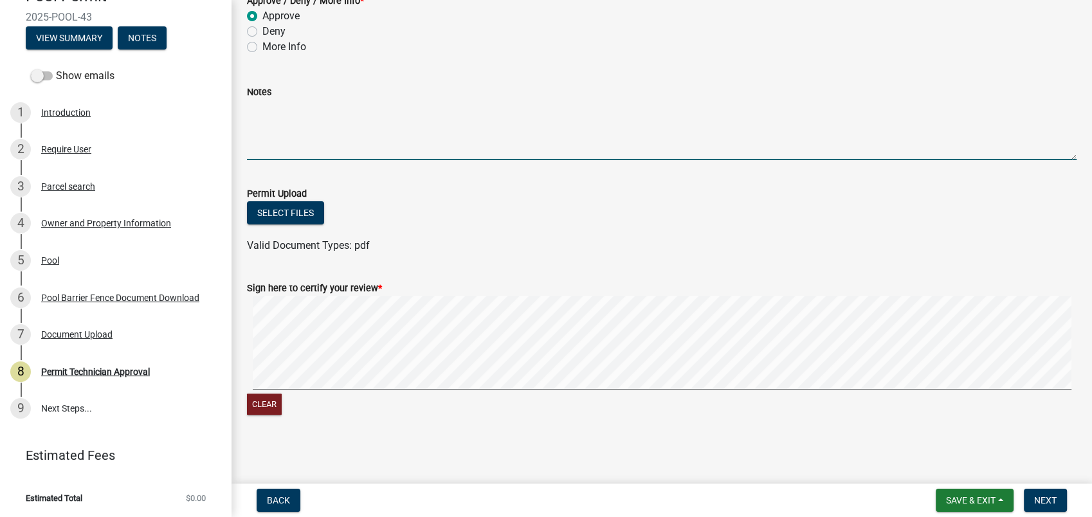
drag, startPoint x: 293, startPoint y: 116, endPoint x: 448, endPoint y: 103, distance: 155.6
click at [448, 103] on textarea "Notes" at bounding box center [662, 130] width 830 height 60
click at [1038, 497] on span "Next" at bounding box center [1045, 500] width 23 height 10
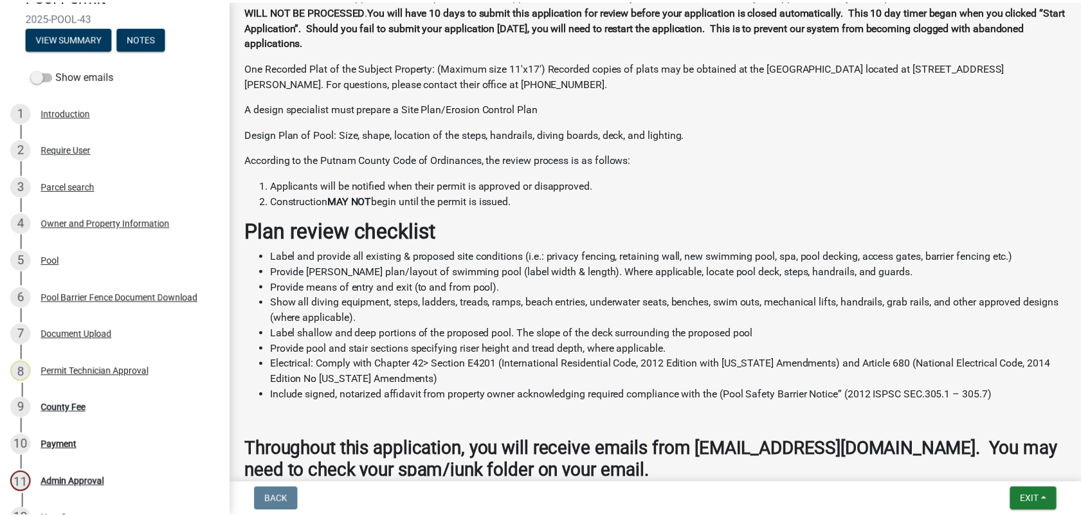
scroll to position [599, 0]
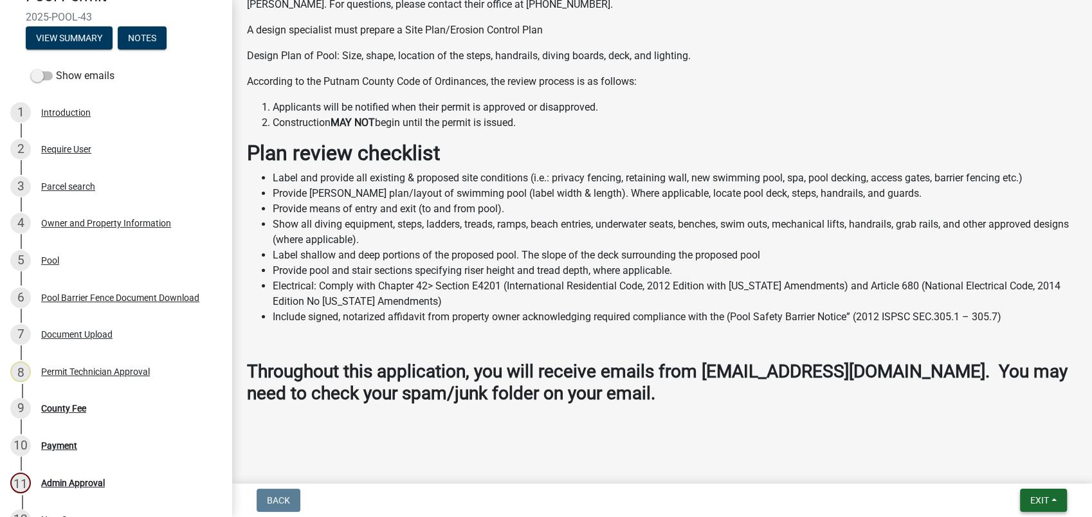
click at [1039, 497] on span "Exit" at bounding box center [1040, 500] width 19 height 10
click at [984, 466] on button "Save & Exit" at bounding box center [1015, 467] width 103 height 31
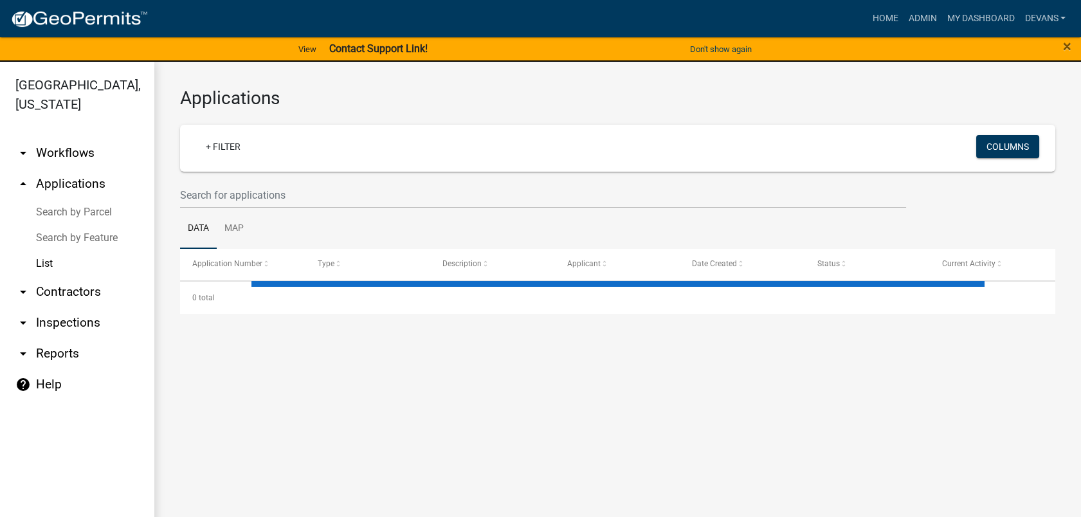
select select "1: 25"
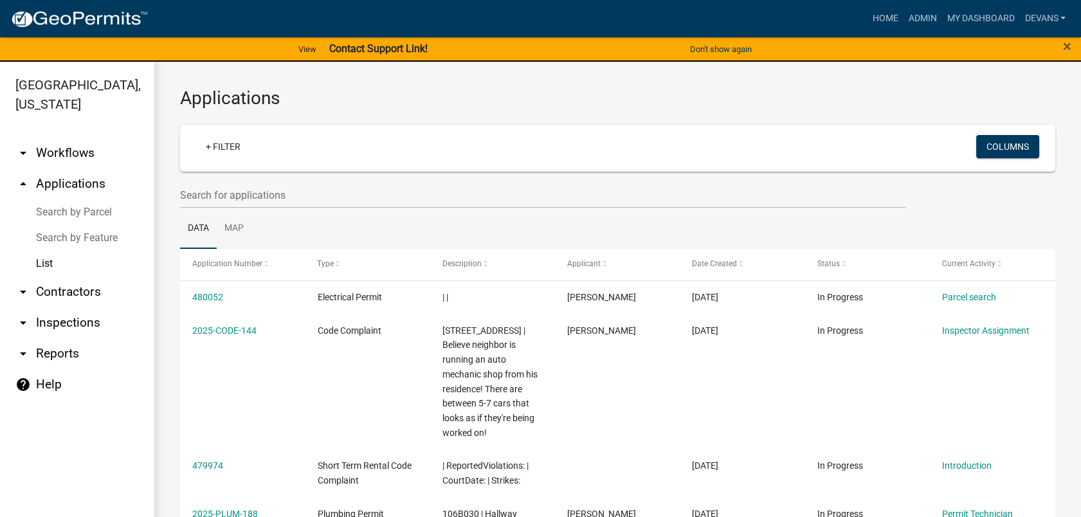
click at [1073, 43] on div "×" at bounding box center [1036, 49] width 90 height 27
click at [1072, 43] on div "×" at bounding box center [1036, 49] width 90 height 27
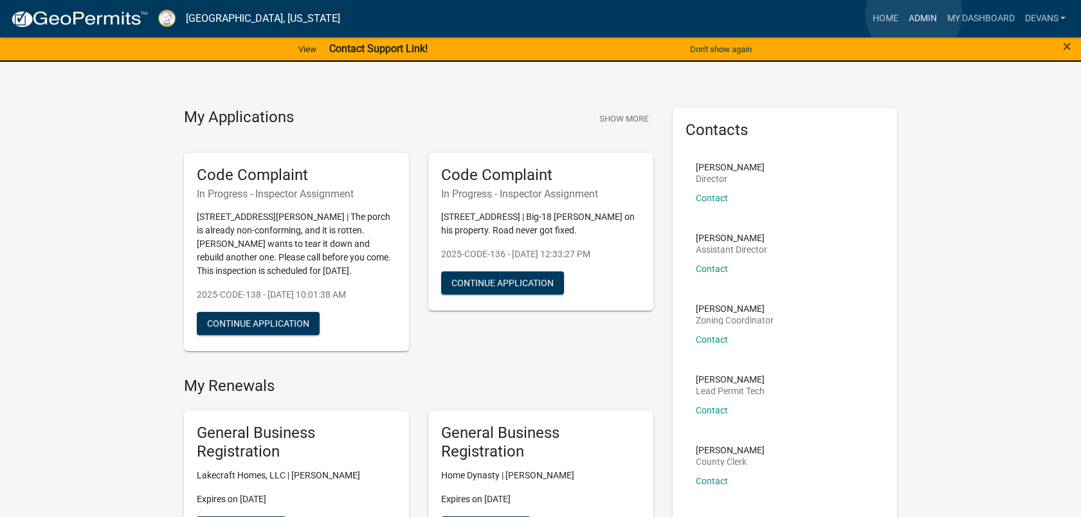
click at [914, 14] on link "Admin" at bounding box center [922, 18] width 39 height 24
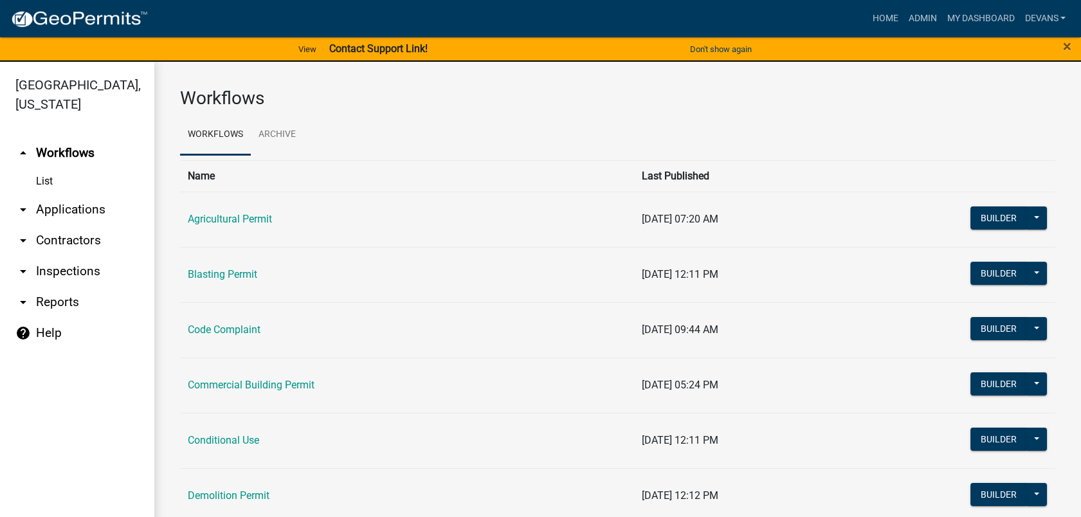
click at [55, 211] on link "arrow_drop_down Applications" at bounding box center [77, 209] width 154 height 31
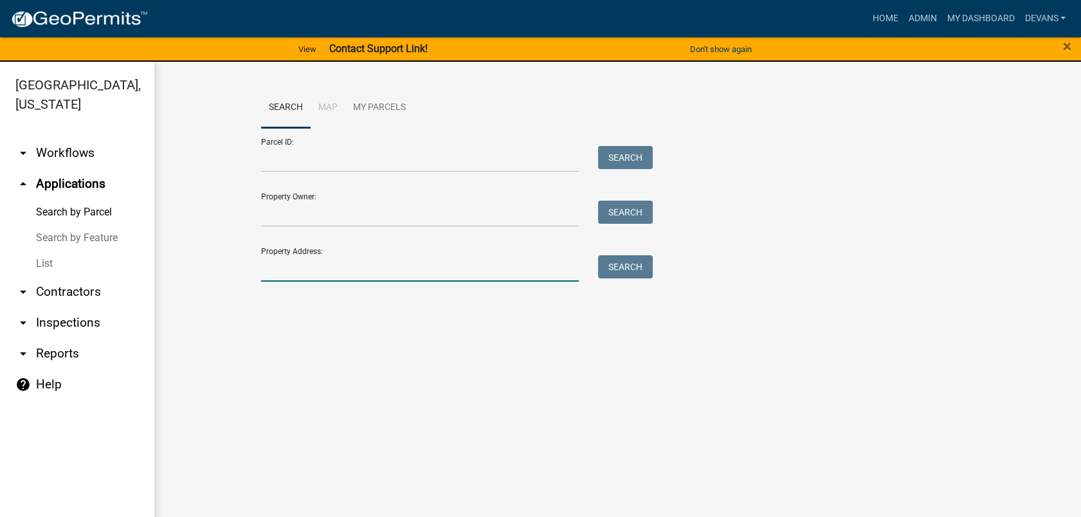
click at [324, 271] on input "Property Address:" at bounding box center [420, 268] width 318 height 26
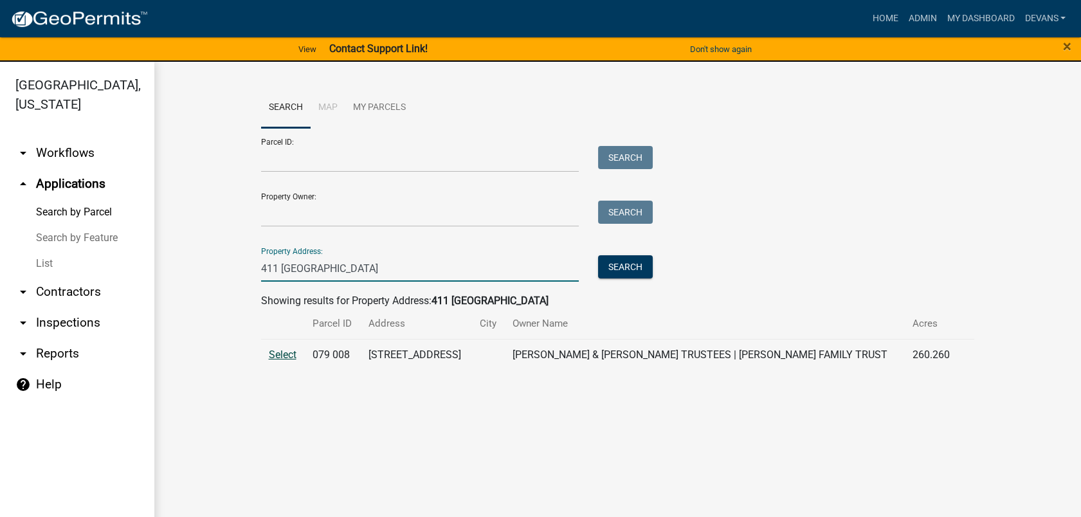
type input "411 milledgeville"
click at [278, 355] on span "Select" at bounding box center [283, 355] width 28 height 12
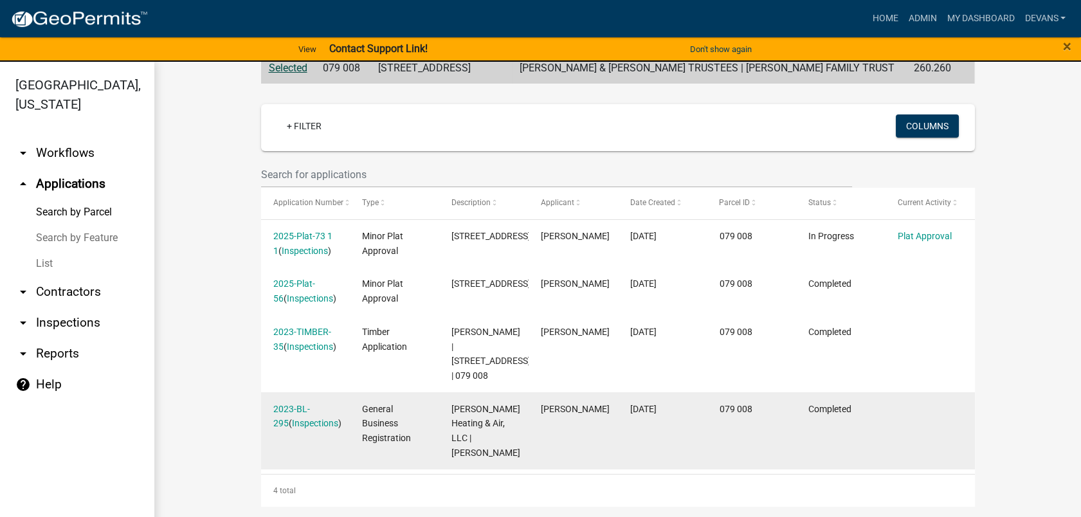
scroll to position [329, 0]
click at [293, 404] on link "2023-BL-295" at bounding box center [291, 416] width 37 height 25
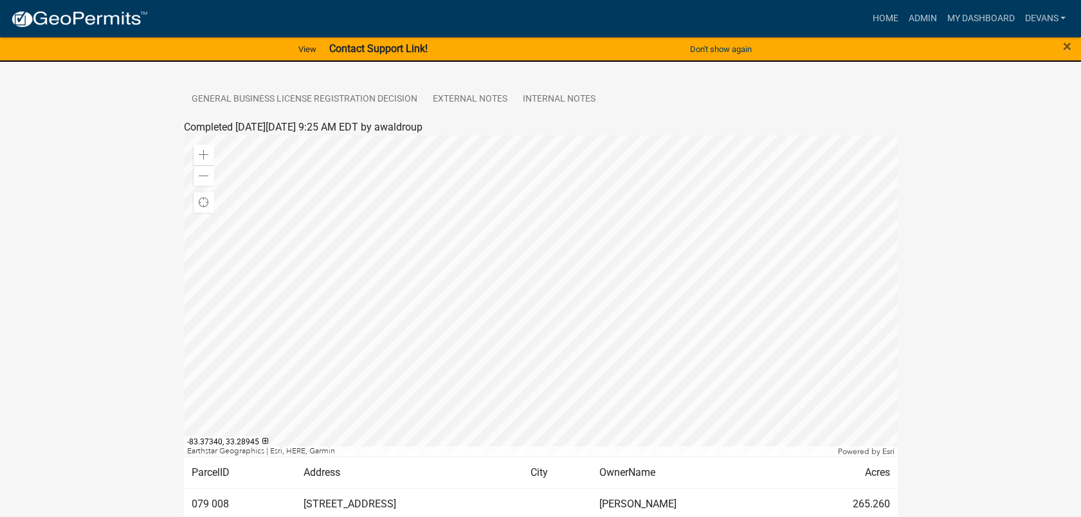
scroll to position [286, 0]
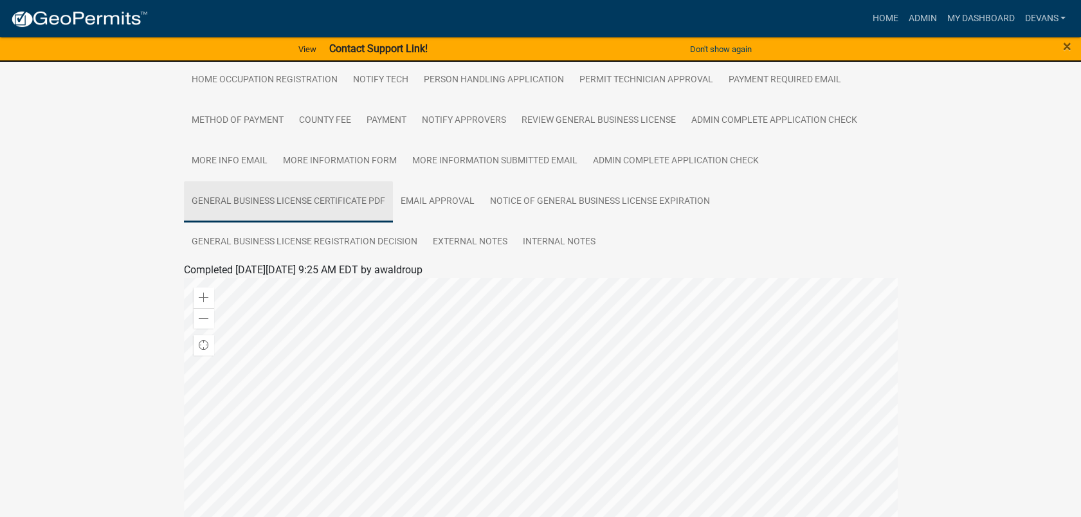
click at [332, 197] on link "General Business License Certificate PDF" at bounding box center [288, 201] width 209 height 41
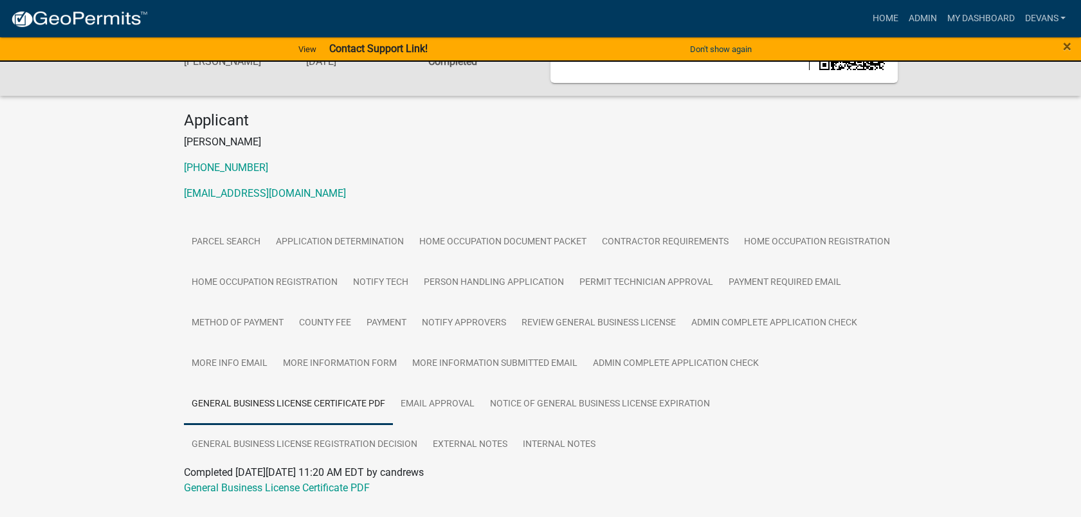
scroll to position [114, 0]
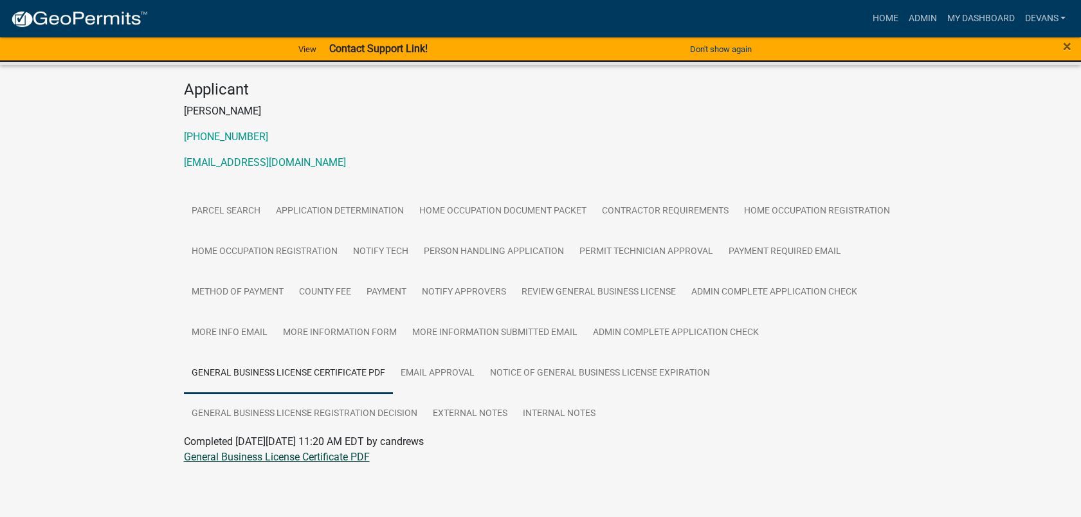
click at [282, 453] on link "General Business License Certificate PDF" at bounding box center [277, 457] width 186 height 12
click at [923, 19] on link "Admin" at bounding box center [922, 18] width 39 height 24
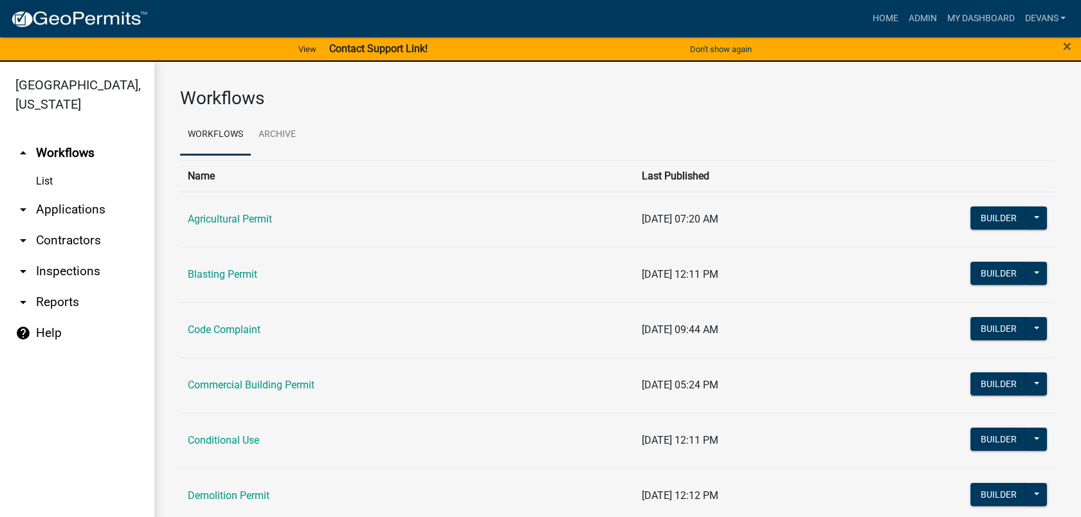
click at [44, 170] on link "List" at bounding box center [77, 182] width 154 height 26
click at [50, 211] on link "arrow_drop_down Applications" at bounding box center [77, 209] width 154 height 31
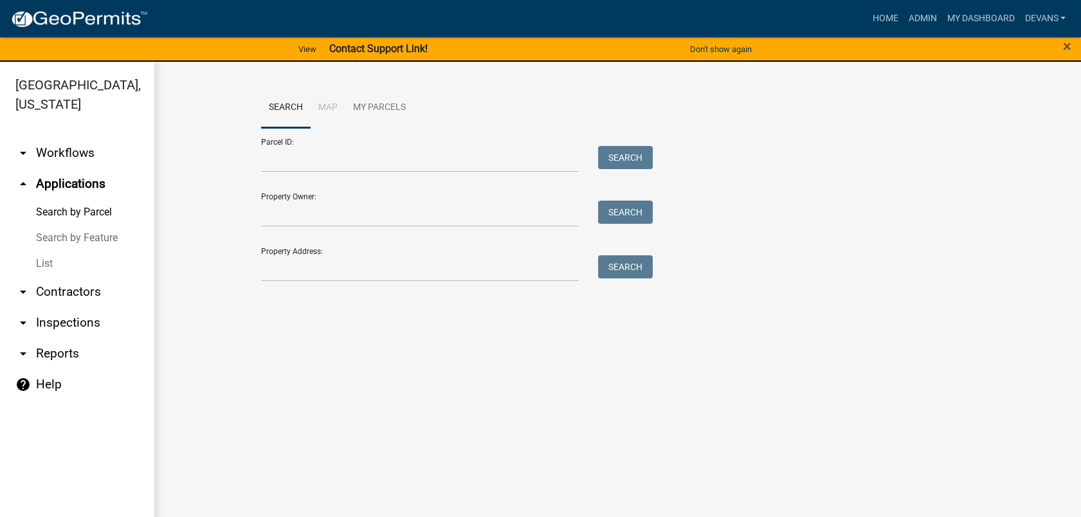
click at [41, 262] on link "List" at bounding box center [77, 264] width 154 height 26
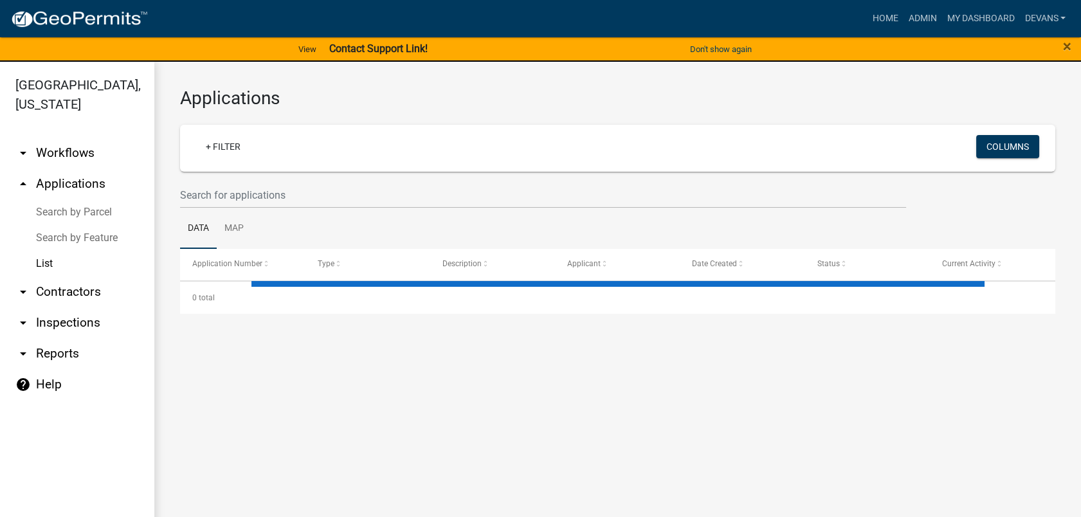
select select "1: 25"
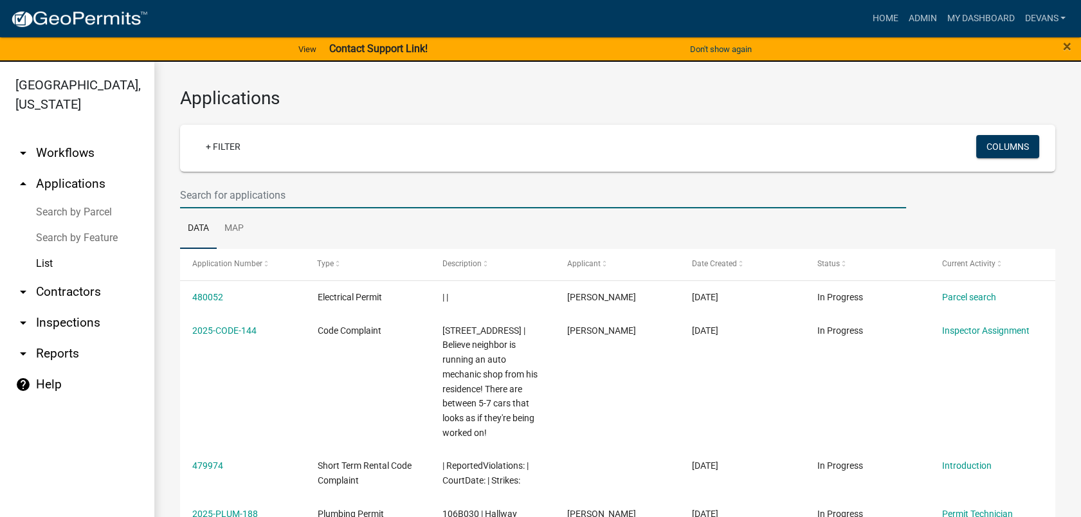
click at [247, 201] on input "text" at bounding box center [543, 195] width 726 height 26
type input "2025-pool-43"
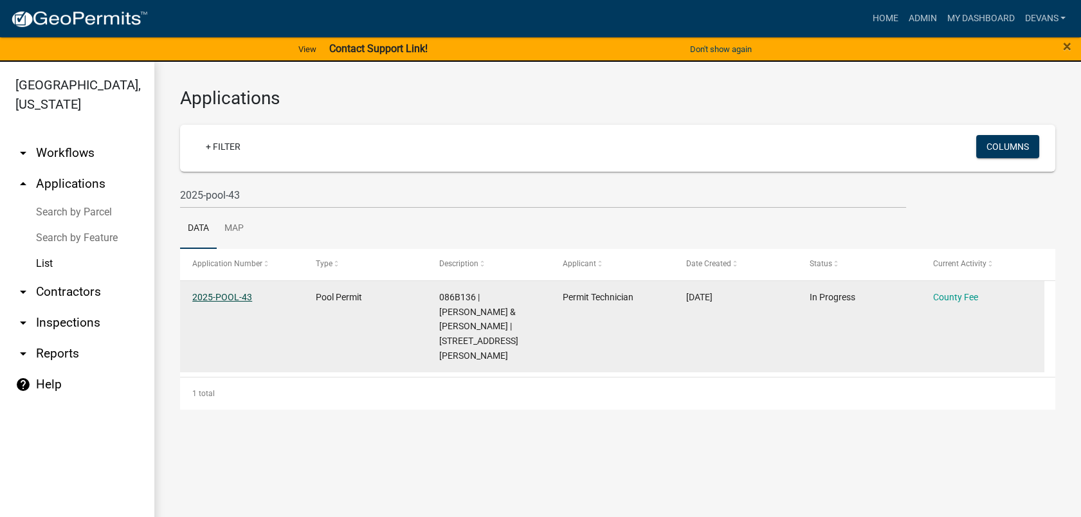
click at [229, 293] on link "2025-POOL-43" at bounding box center [222, 297] width 60 height 10
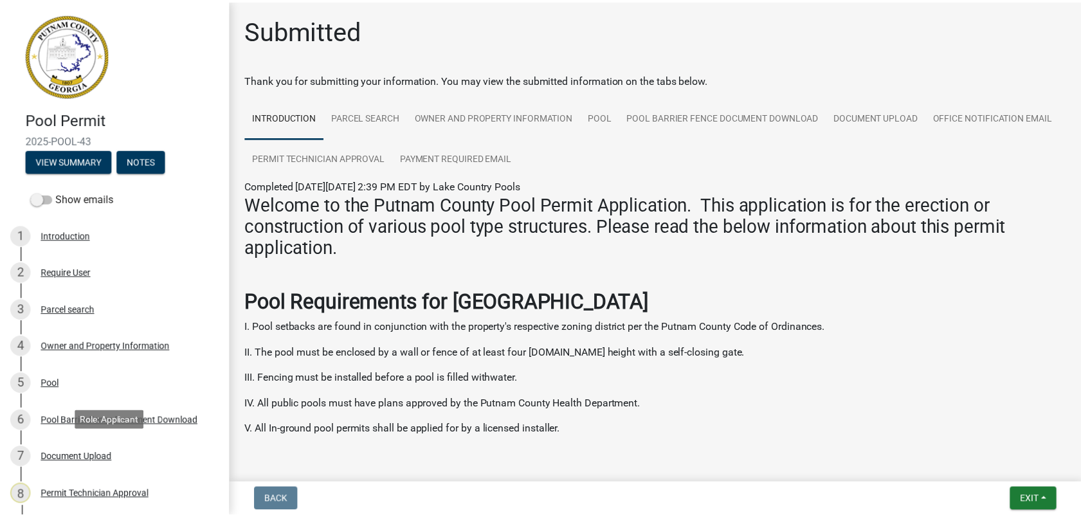
scroll to position [235, 0]
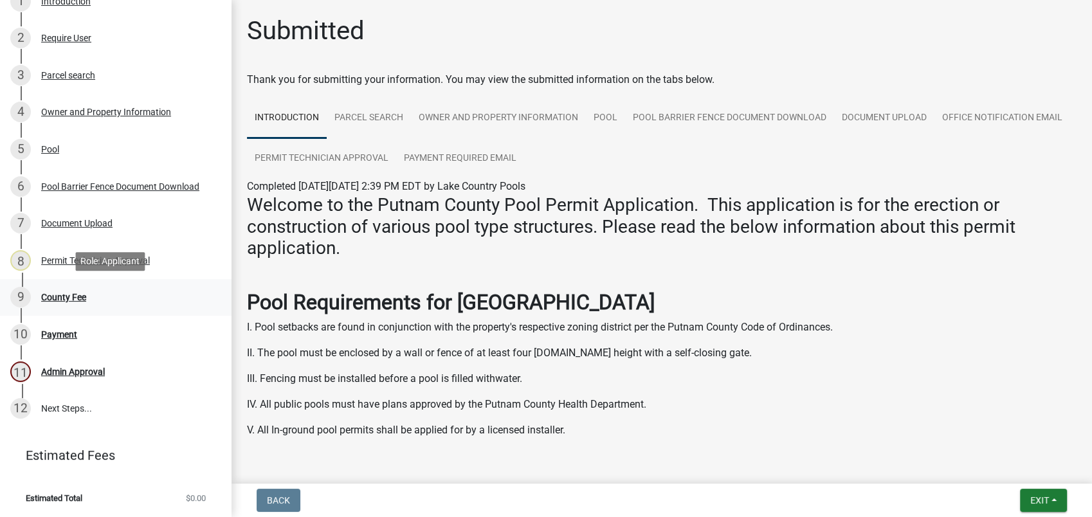
click at [53, 302] on div "County Fee" at bounding box center [63, 297] width 45 height 9
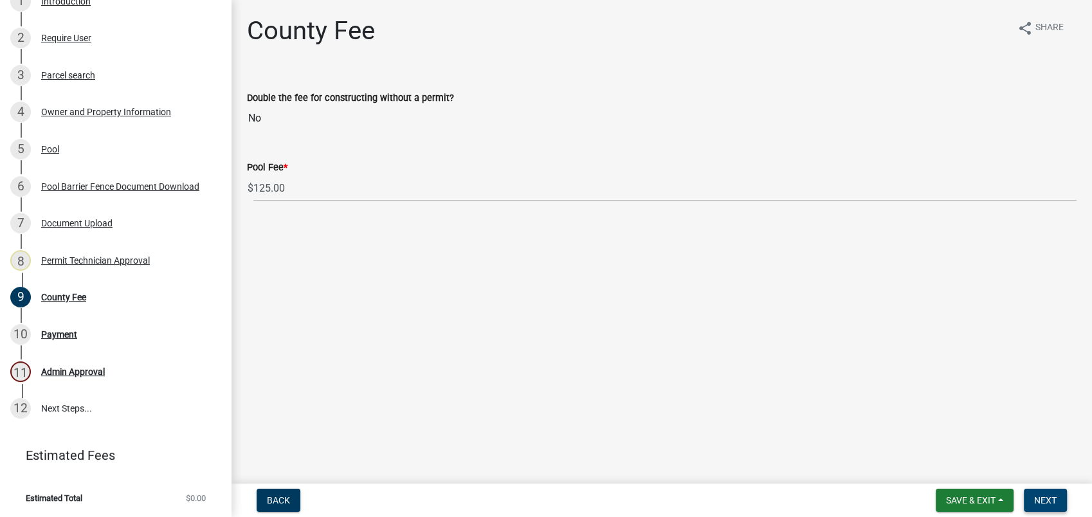
click at [1053, 505] on span "Next" at bounding box center [1045, 500] width 23 height 10
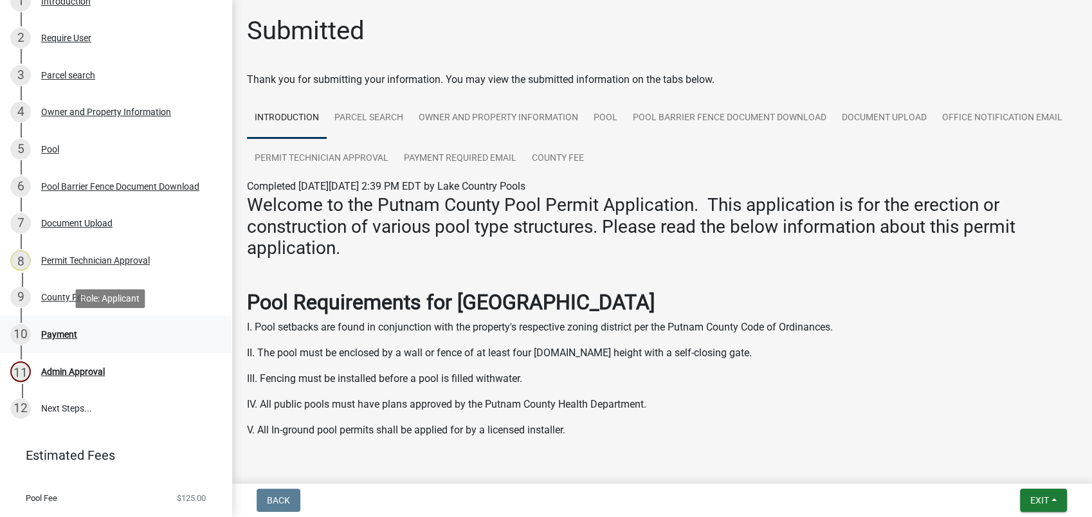
click at [75, 332] on div "Payment" at bounding box center [59, 334] width 36 height 9
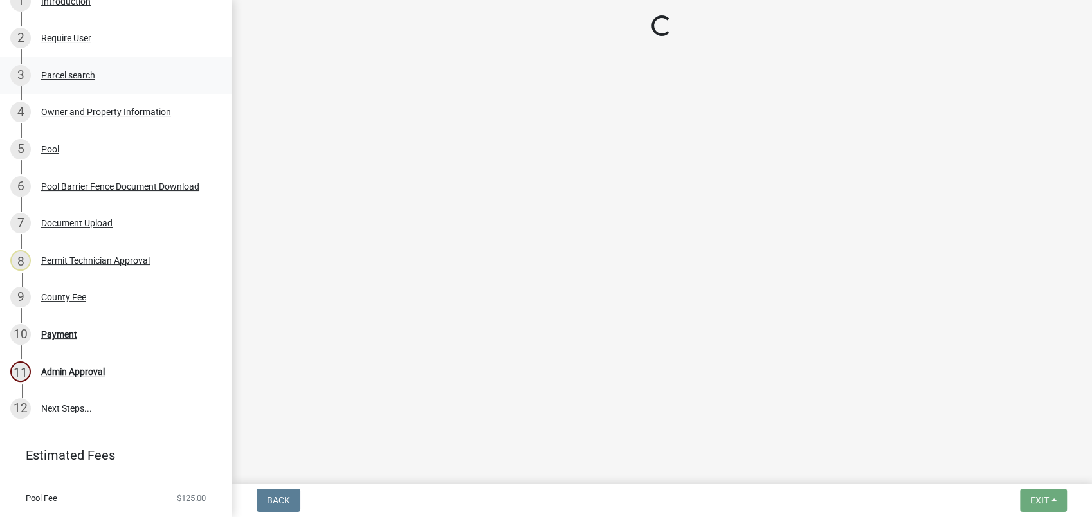
select select "3: 3"
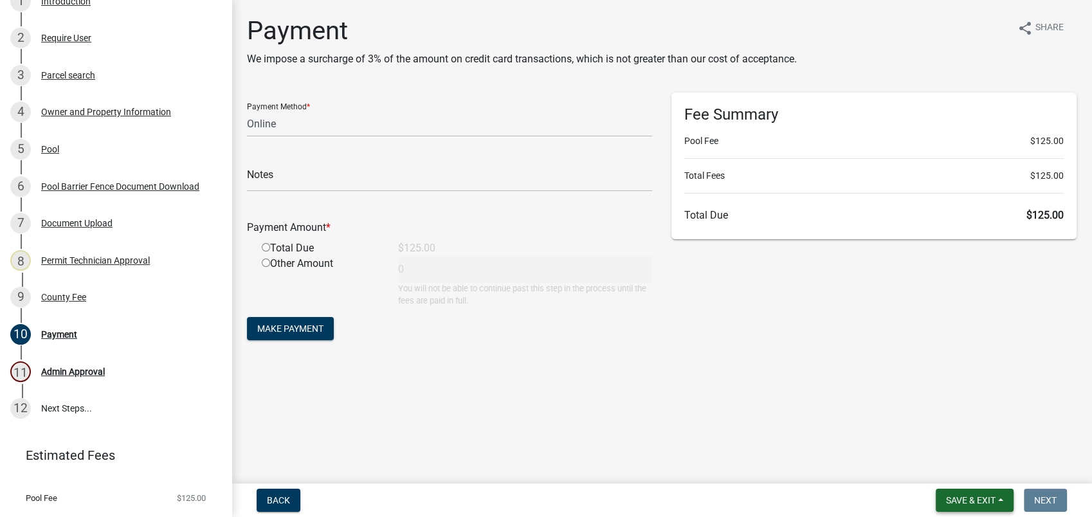
click at [960, 502] on span "Save & Exit" at bounding box center [971, 500] width 50 height 10
click at [957, 468] on button "Save & Exit" at bounding box center [962, 467] width 103 height 31
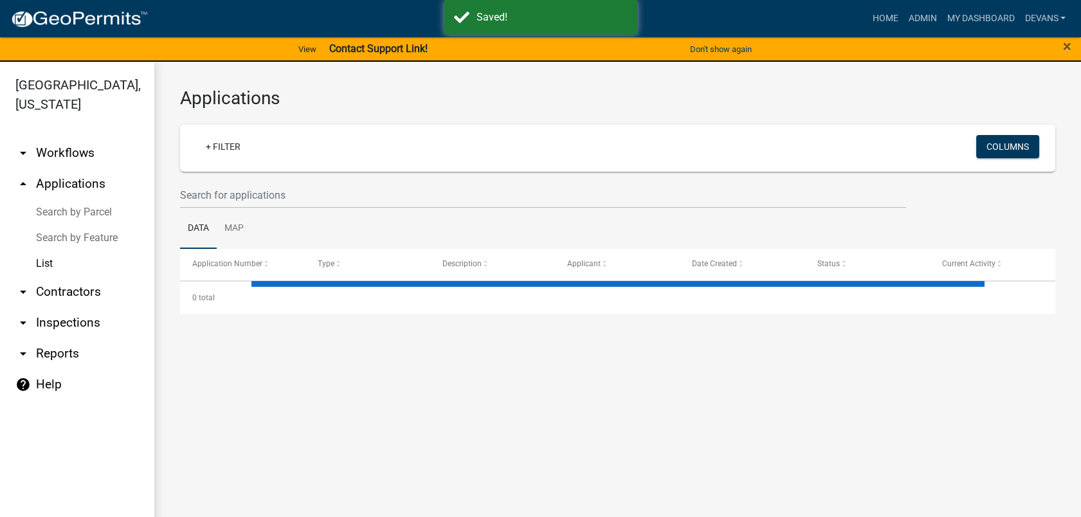
select select "1: 25"
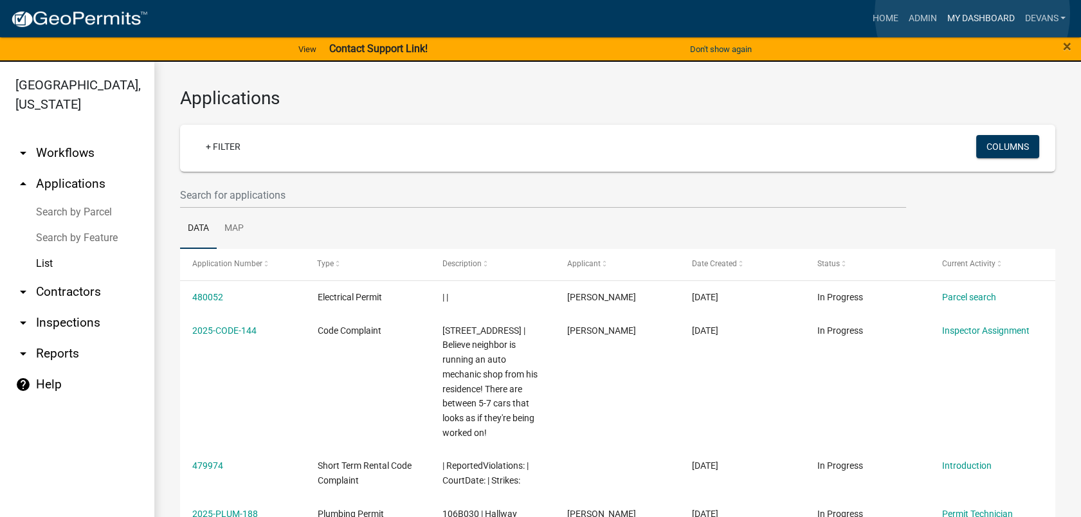
click at [973, 14] on link "My Dashboard" at bounding box center [981, 18] width 78 height 24
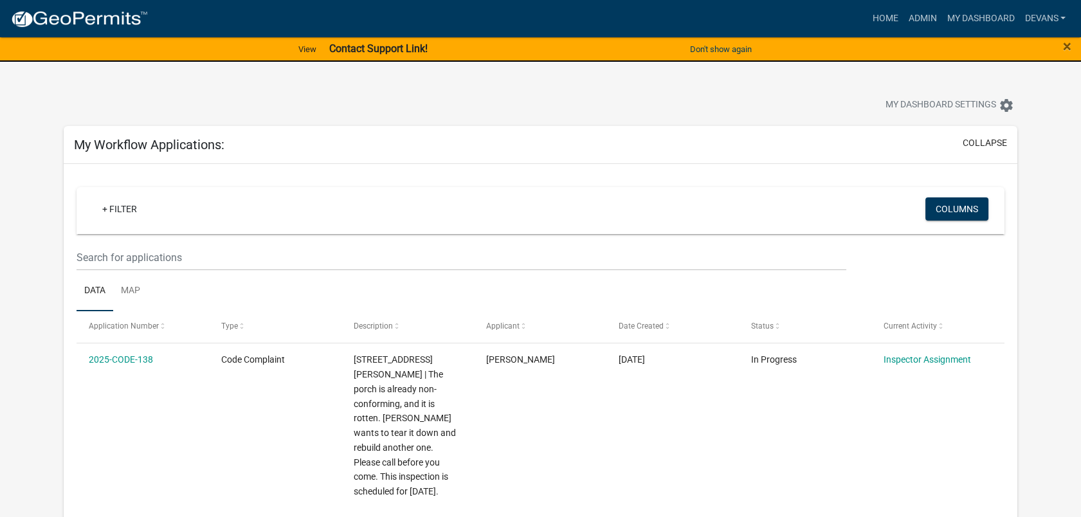
click at [914, 3] on nav "more_horiz Home Admin My Dashboard devans Admin Account Contractor Profile Logo…" at bounding box center [540, 18] width 1081 height 37
click at [914, 12] on link "Admin" at bounding box center [922, 18] width 39 height 24
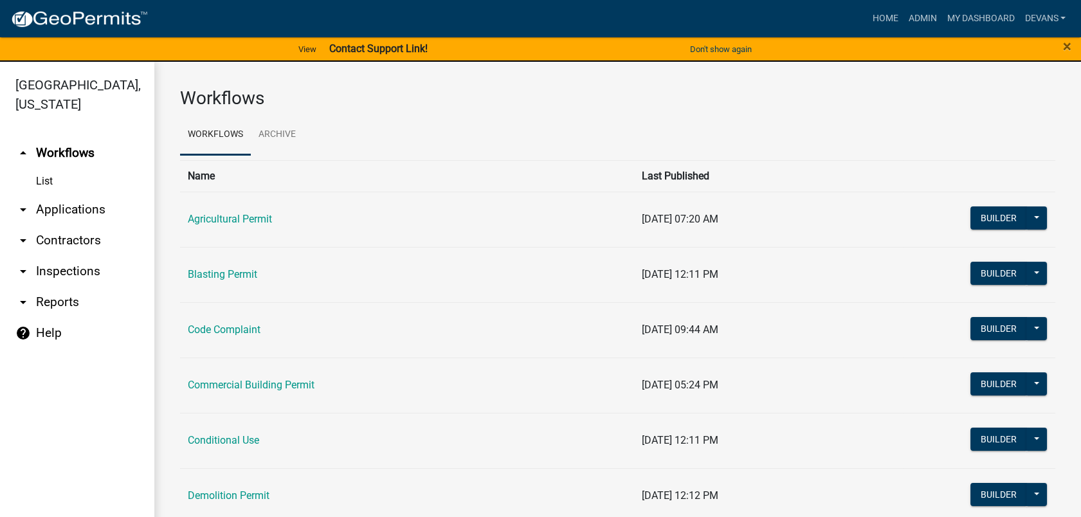
click at [59, 199] on link "arrow_drop_down Applications" at bounding box center [77, 209] width 154 height 31
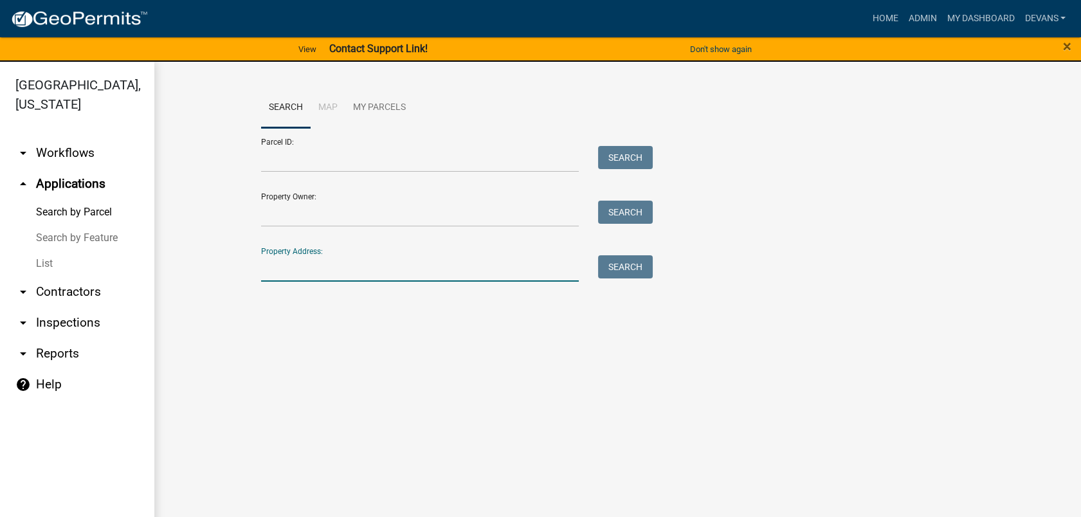
click at [344, 270] on input "Property Address:" at bounding box center [420, 268] width 318 height 26
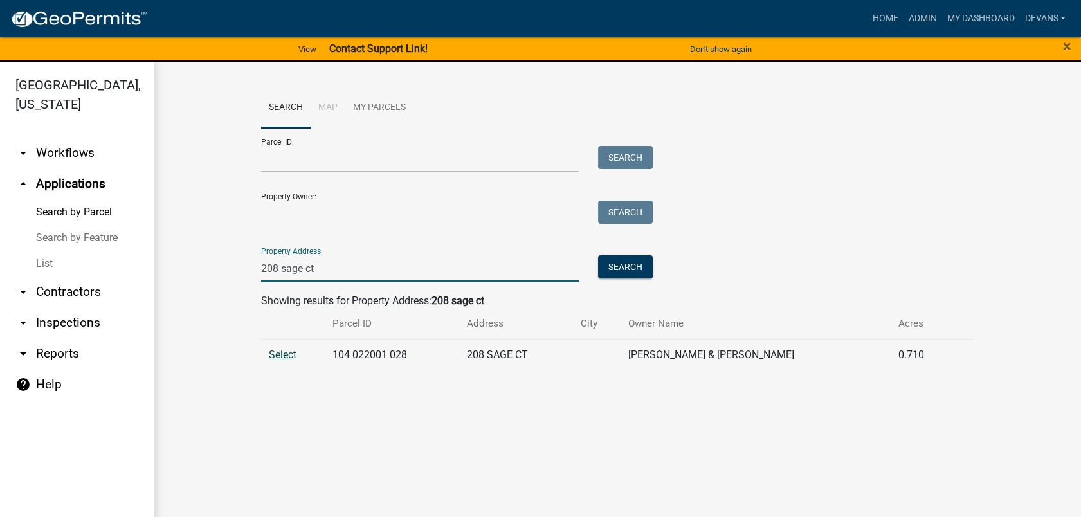
type input "208 sage ct"
click at [271, 355] on span "Select" at bounding box center [283, 355] width 28 height 12
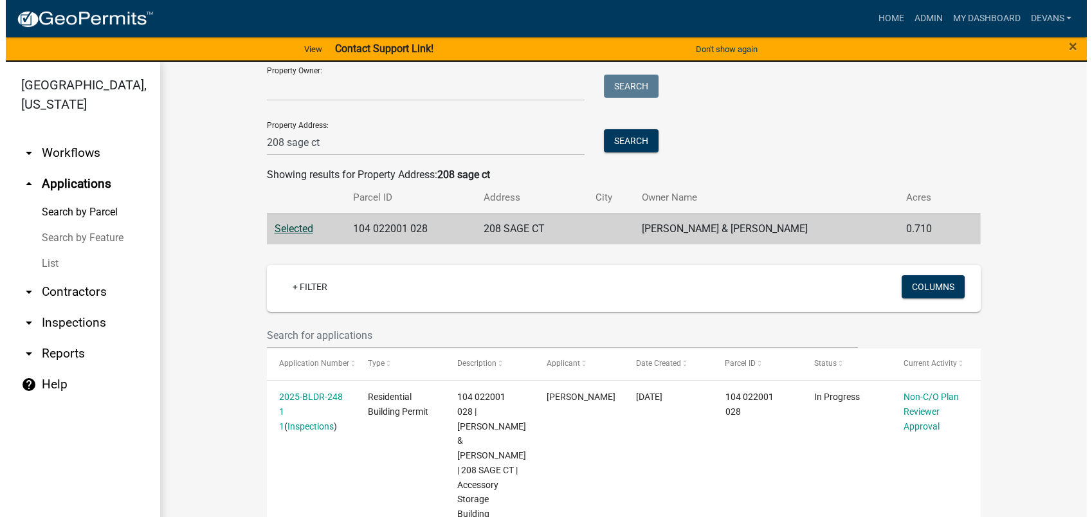
scroll to position [286, 0]
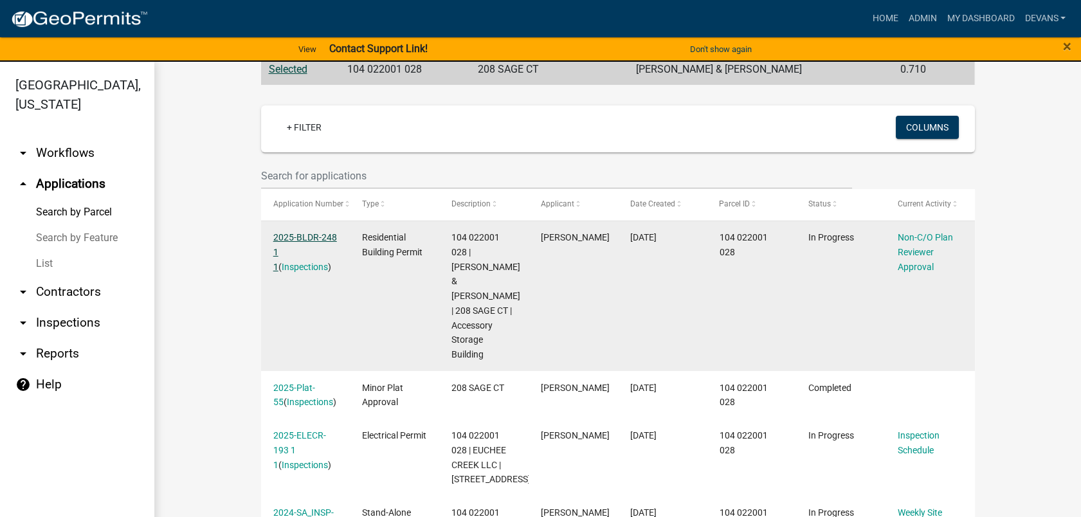
click at [306, 237] on link "2025-BLDR-248 1 1" at bounding box center [305, 252] width 64 height 40
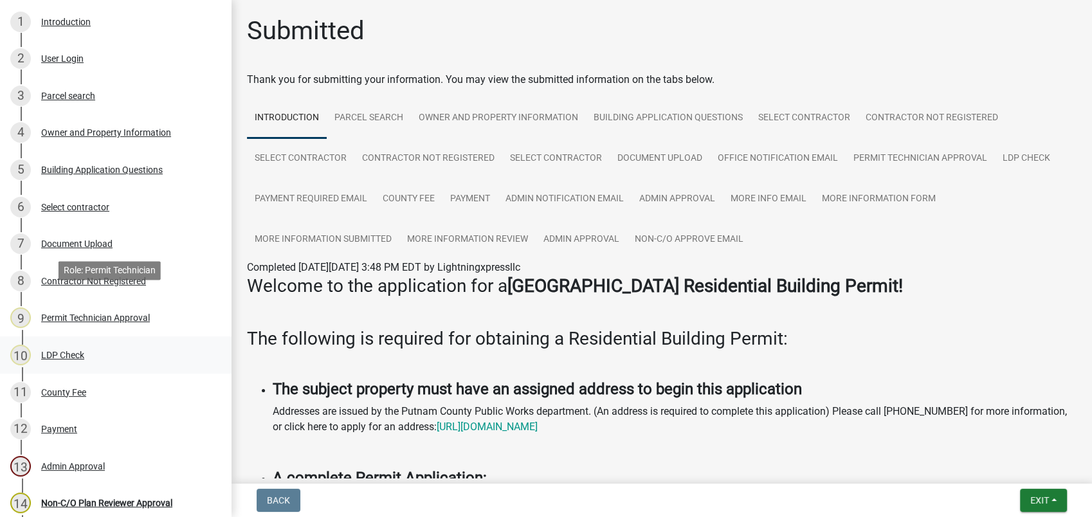
scroll to position [428, 0]
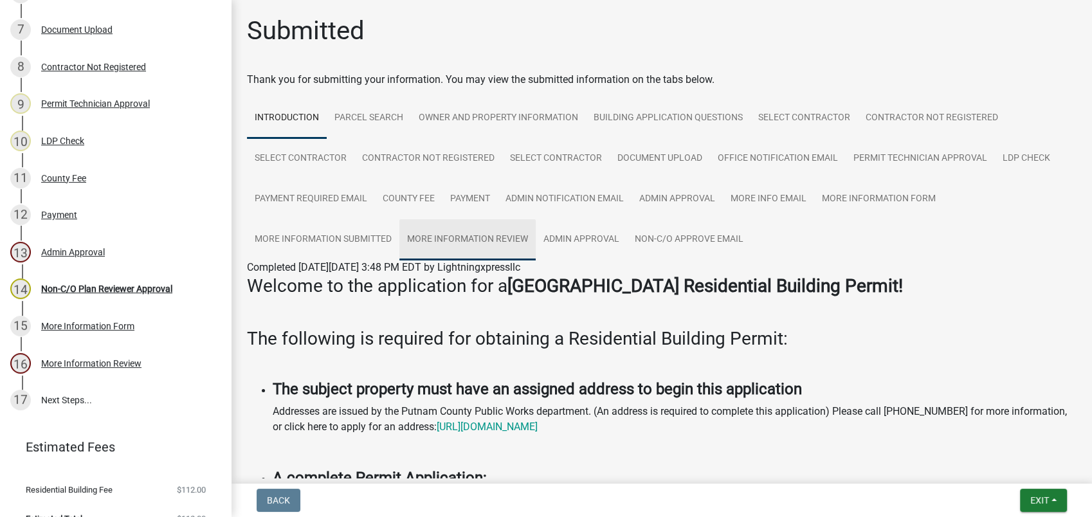
click at [501, 239] on link "More Information Review" at bounding box center [468, 239] width 136 height 41
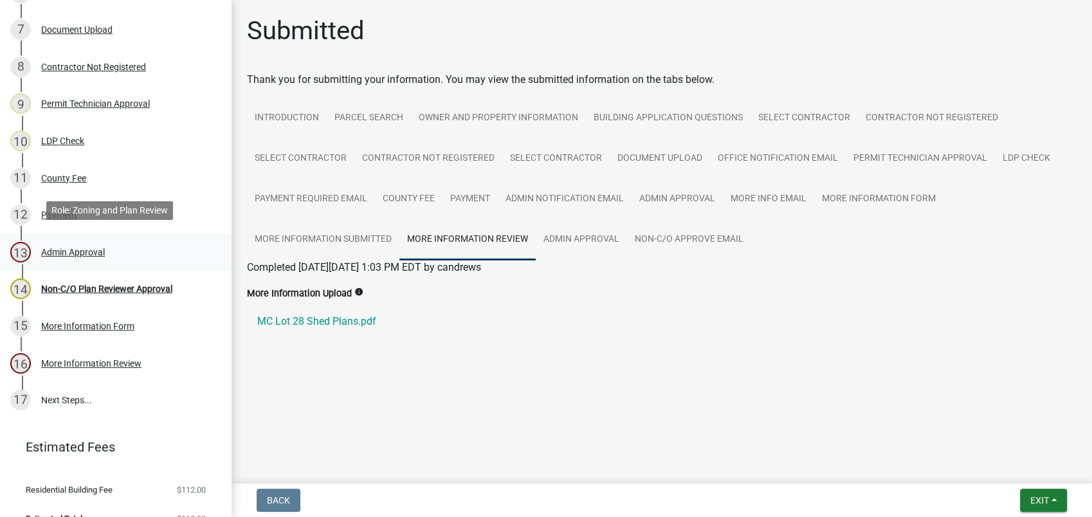
scroll to position [449, 0]
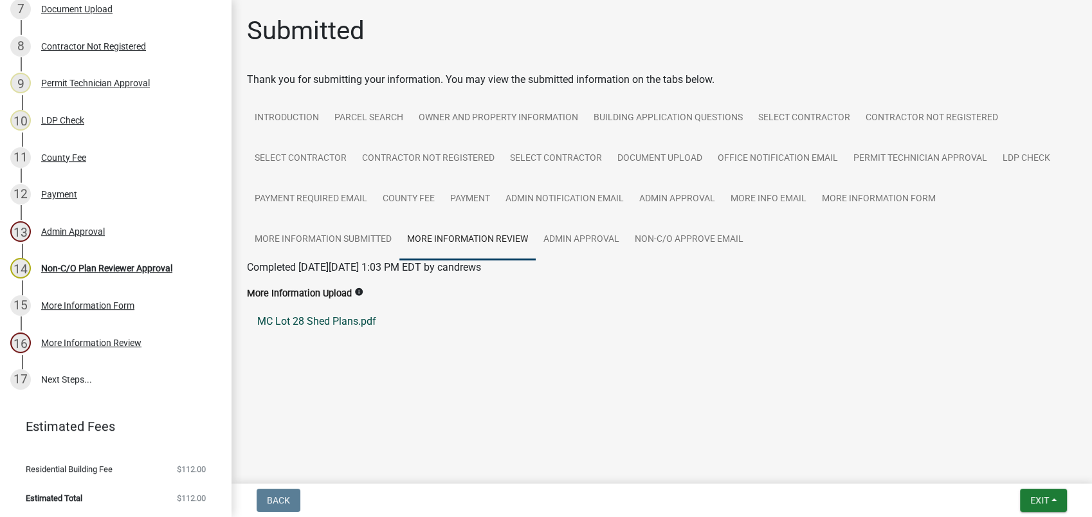
click at [339, 327] on link "MC Lot 28 Shed Plans.pdf" at bounding box center [662, 321] width 830 height 31
click at [1033, 495] on span "Exit" at bounding box center [1040, 500] width 19 height 10
click at [1031, 450] on button "Save" at bounding box center [1015, 436] width 103 height 31
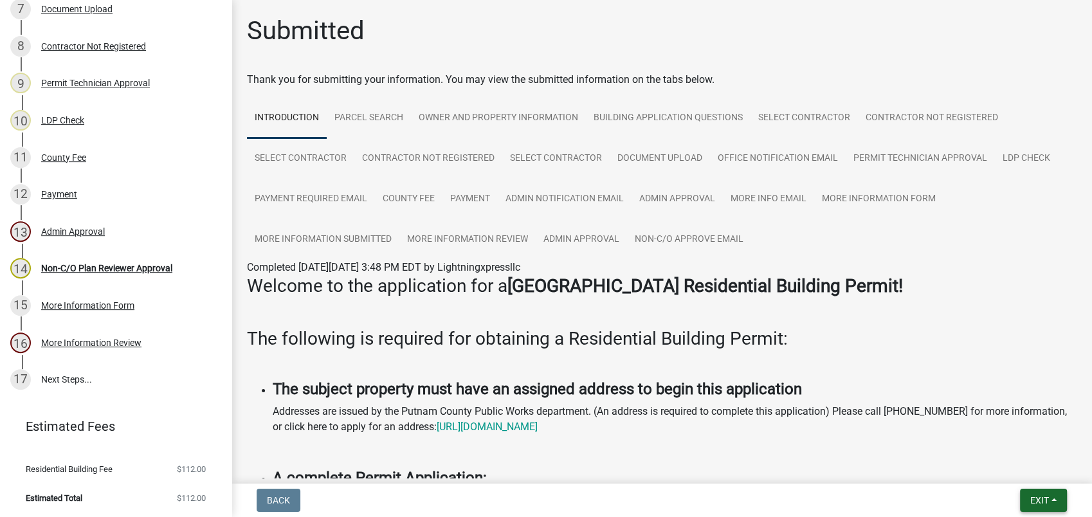
click at [1041, 499] on span "Exit" at bounding box center [1040, 500] width 19 height 10
click at [1036, 479] on button "Save & Exit" at bounding box center [1015, 467] width 103 height 31
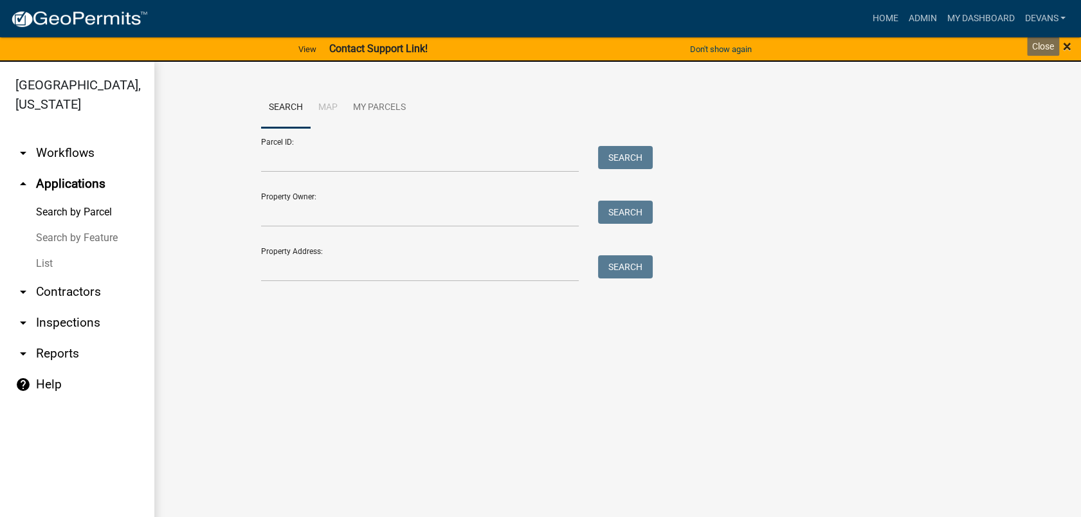
click at [1066, 45] on span "×" at bounding box center [1067, 46] width 8 height 18
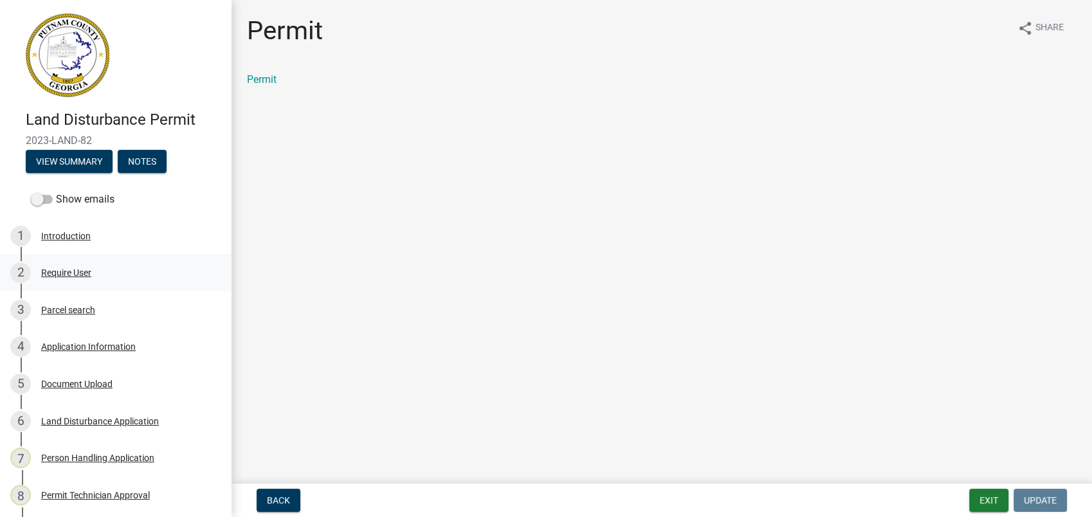
scroll to position [192, 0]
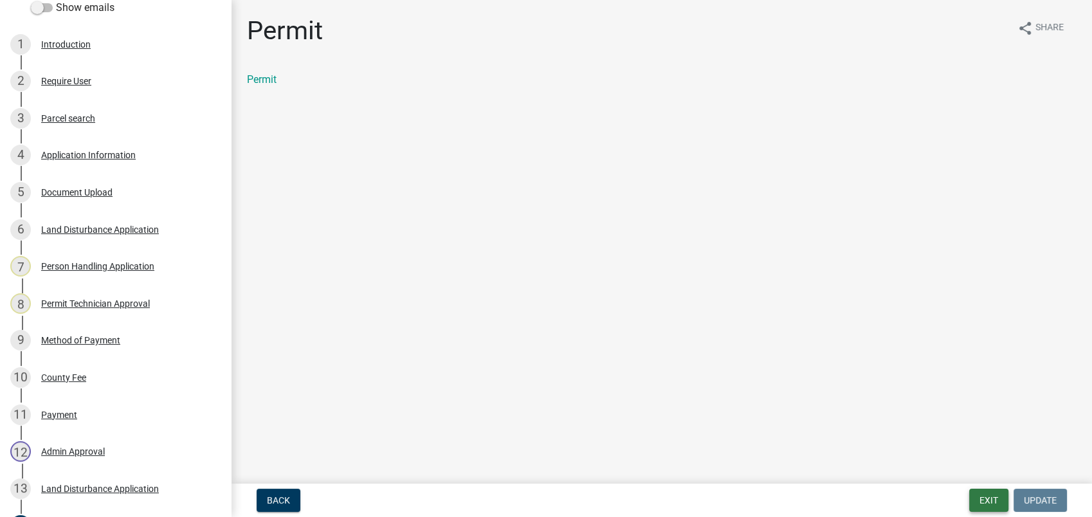
click at [993, 493] on button "Exit" at bounding box center [988, 500] width 39 height 23
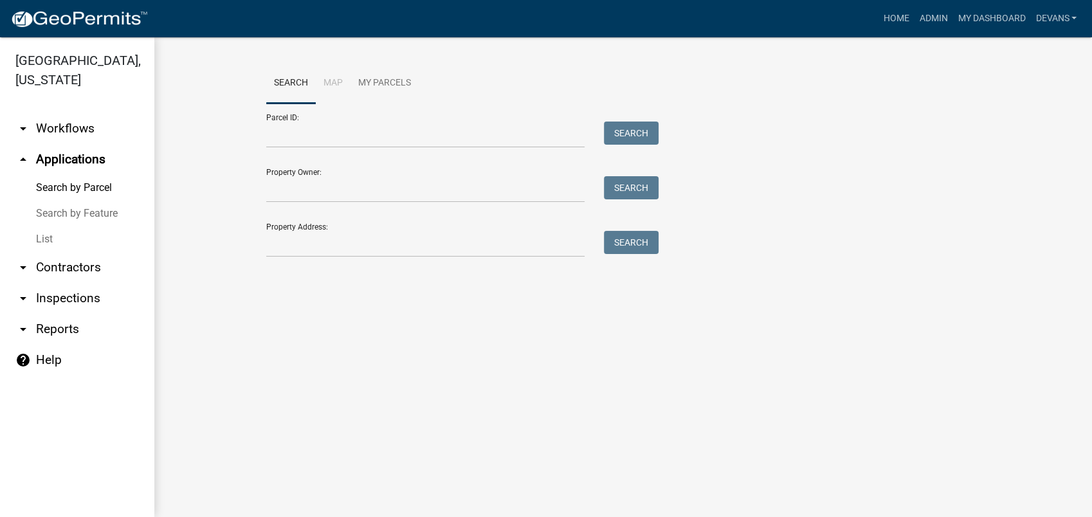
click at [50, 298] on link "arrow_drop_down Inspections" at bounding box center [77, 298] width 154 height 31
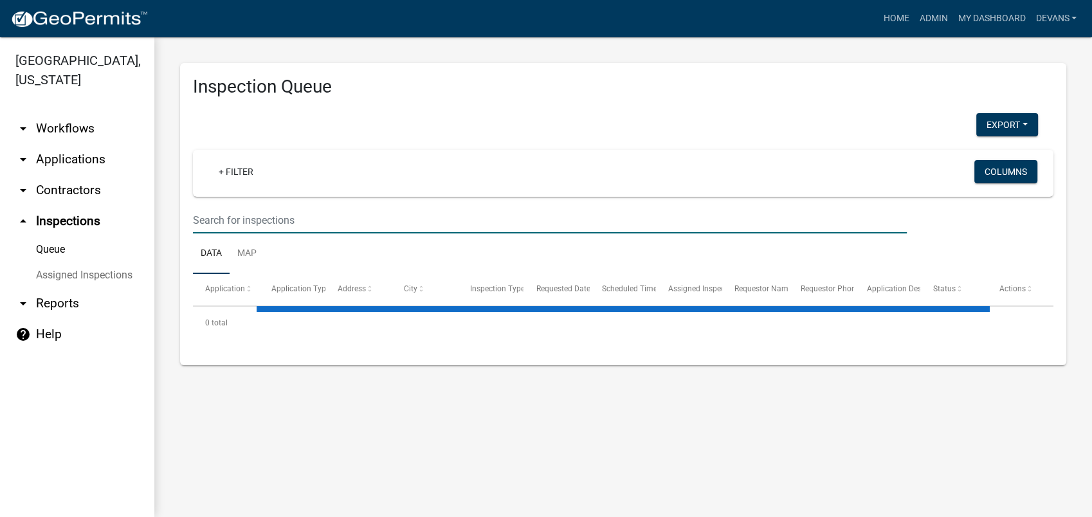
click at [268, 216] on input "text" at bounding box center [550, 220] width 714 height 26
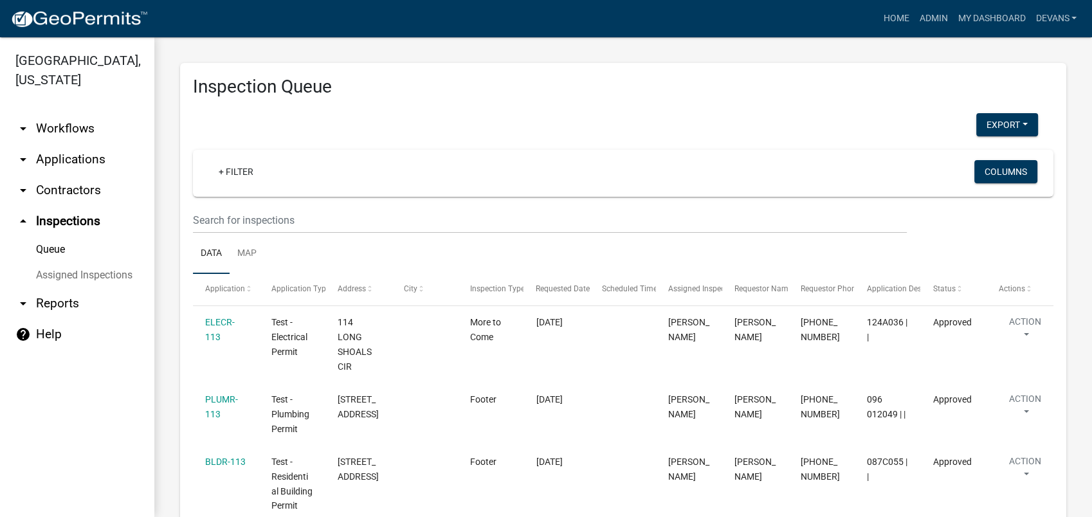
click at [275, 206] on wm-filter-builder "+ Filter Columns" at bounding box center [623, 192] width 861 height 84
click at [252, 225] on input "text" at bounding box center [550, 220] width 714 height 26
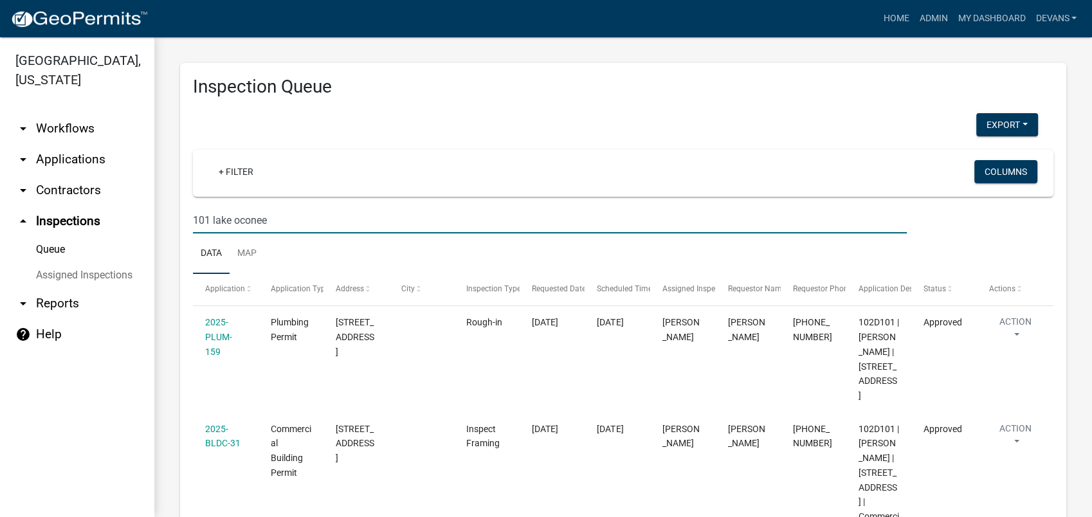
click at [200, 219] on input "101 lake oconee" at bounding box center [550, 220] width 714 height 26
drag, startPoint x: 280, startPoint y: 221, endPoint x: 212, endPoint y: 223, distance: 67.6
click at [212, 223] on input "101 lake oconee" at bounding box center [550, 220] width 714 height 26
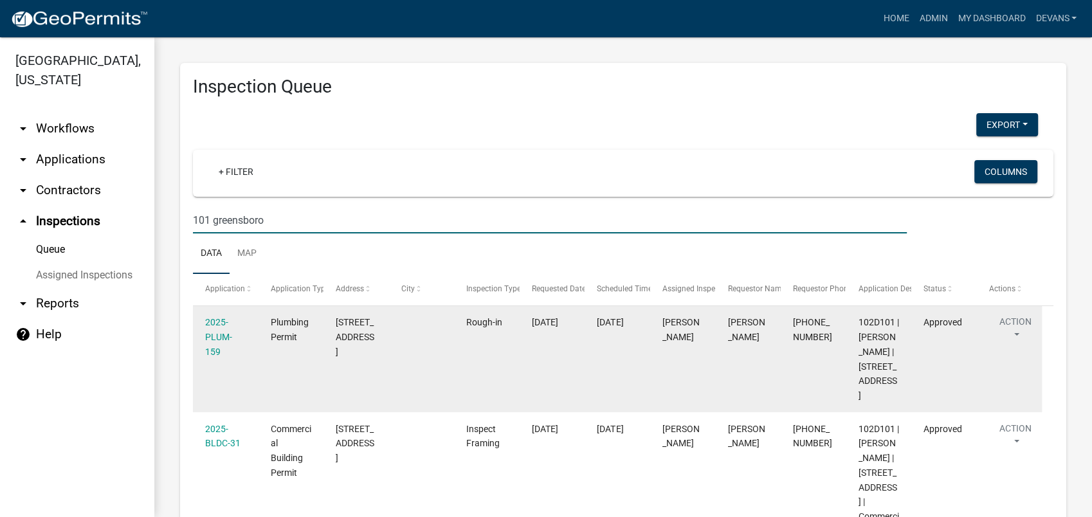
type input "101 greensboro"
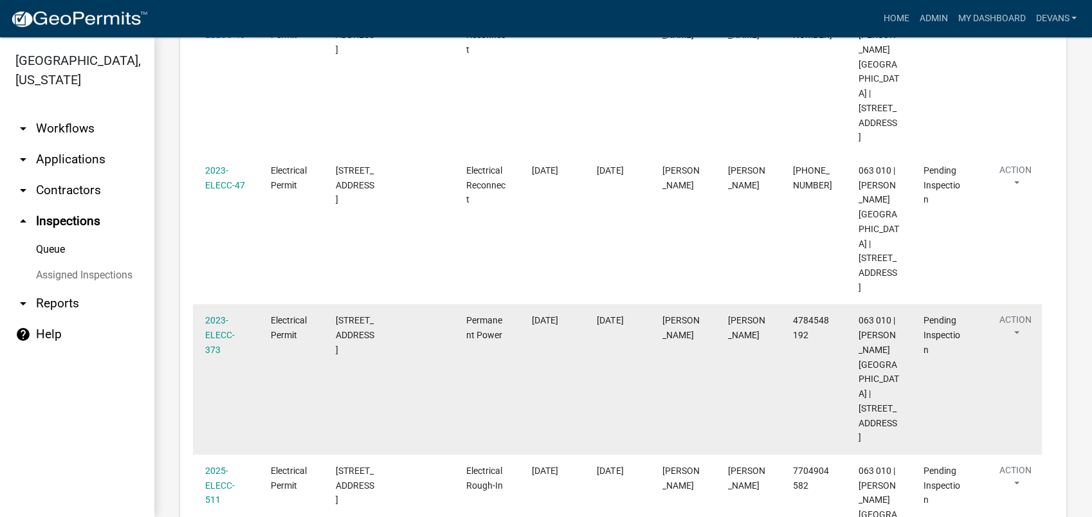
scroll to position [423, 0]
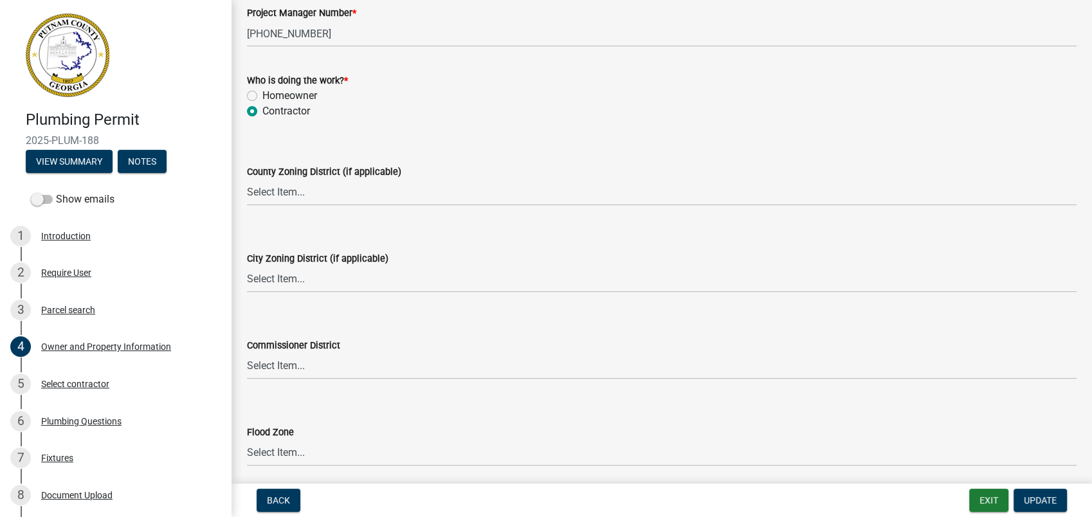
scroll to position [2247, 0]
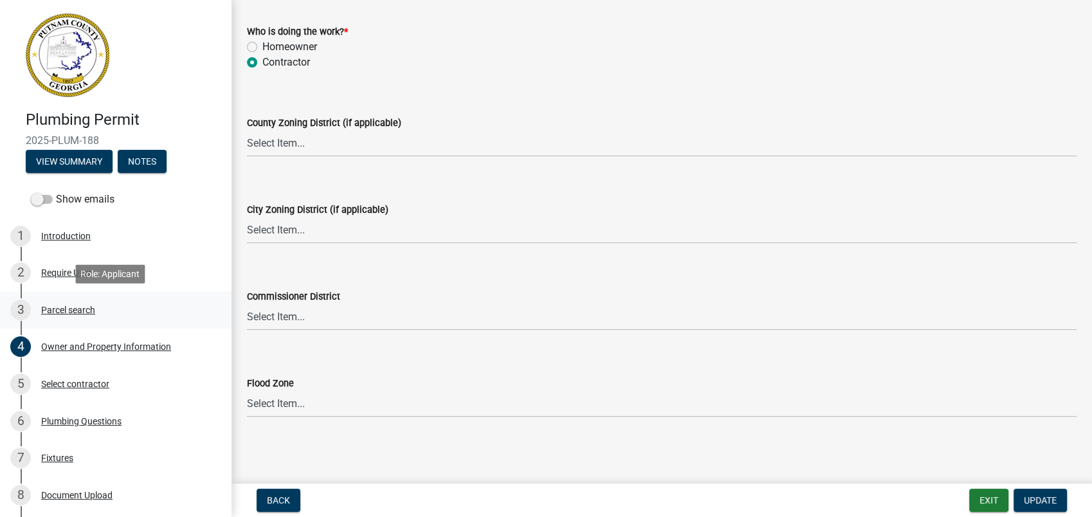
click at [91, 307] on div "Parcel search" at bounding box center [68, 310] width 54 height 9
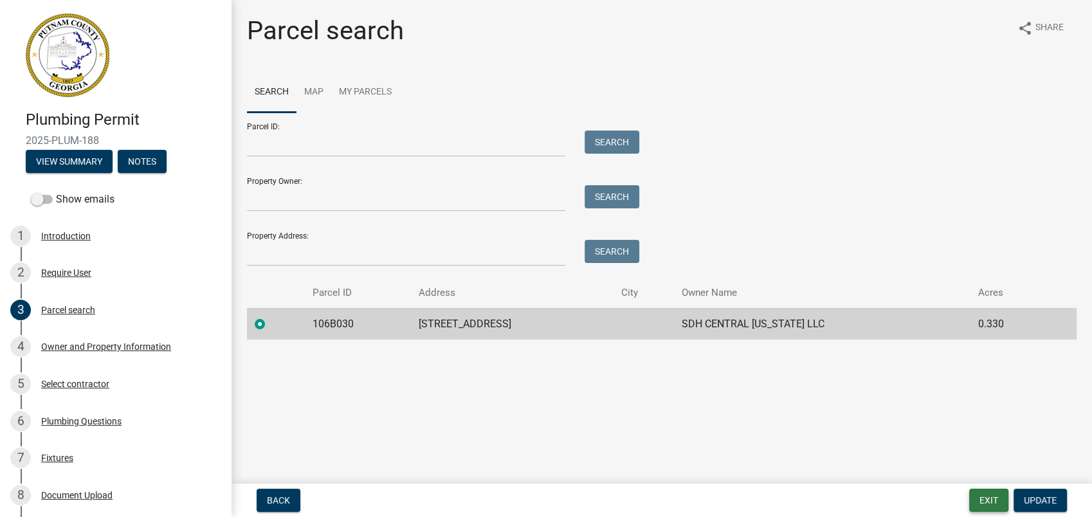
click at [988, 499] on button "Exit" at bounding box center [988, 500] width 39 height 23
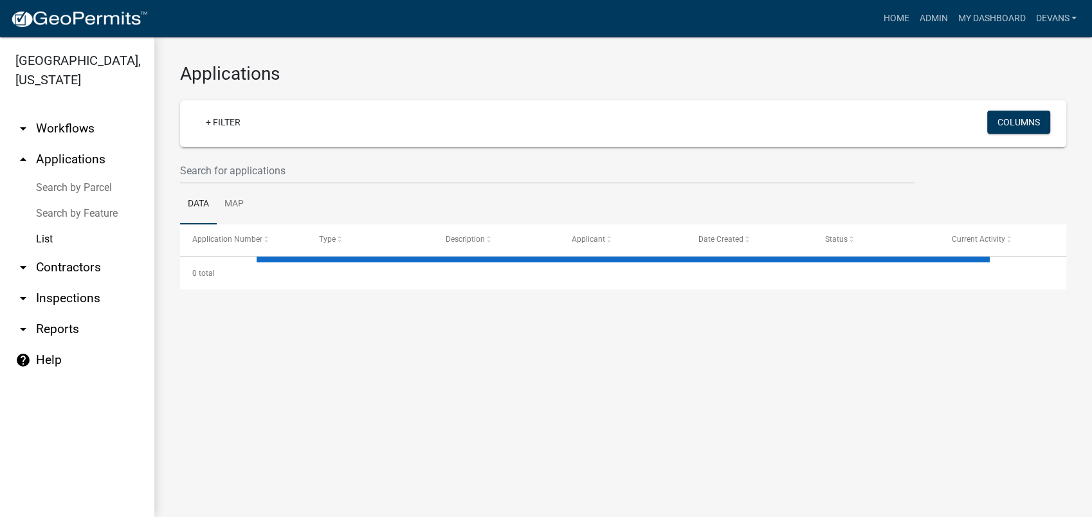
select select "1: 25"
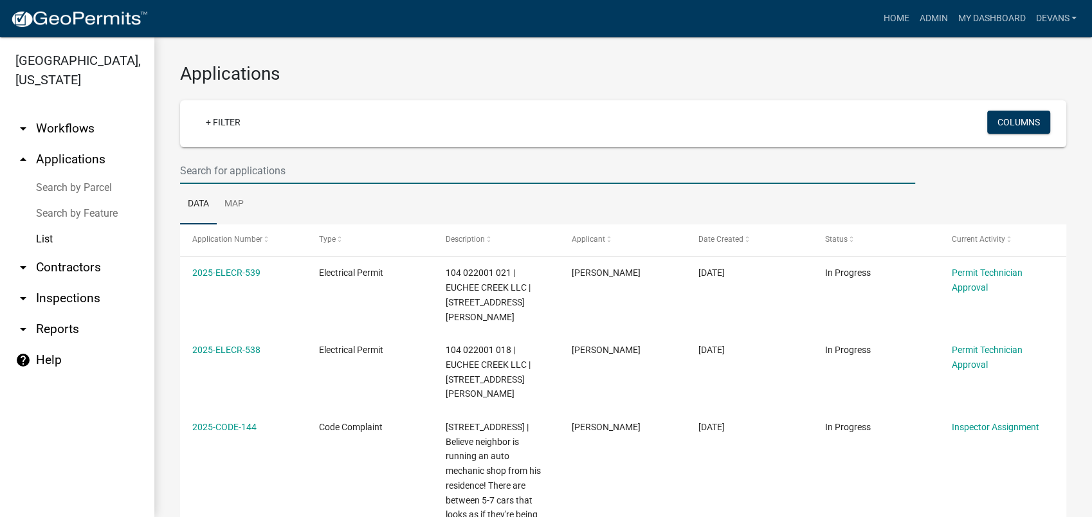
click at [257, 165] on input "text" at bounding box center [547, 171] width 735 height 26
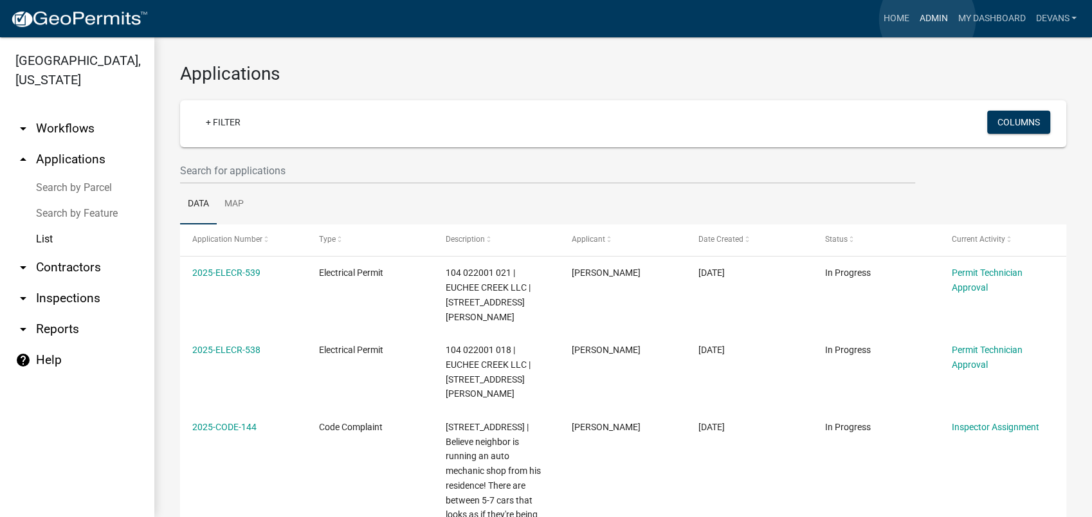
click at [928, 19] on link "Admin" at bounding box center [933, 18] width 39 height 24
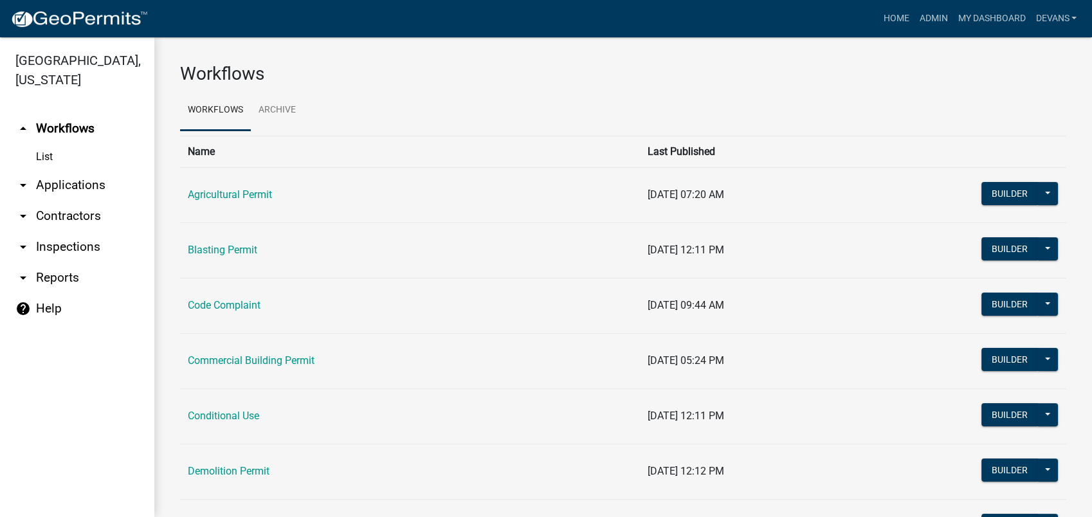
click at [99, 190] on link "arrow_drop_down Applications" at bounding box center [77, 185] width 154 height 31
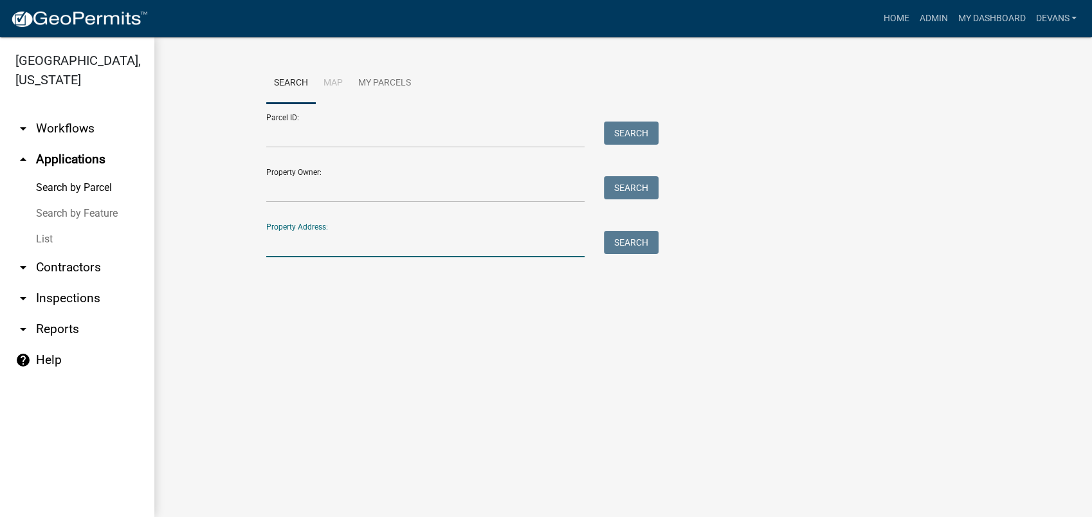
click at [314, 256] on input "Property Address:" at bounding box center [425, 244] width 318 height 26
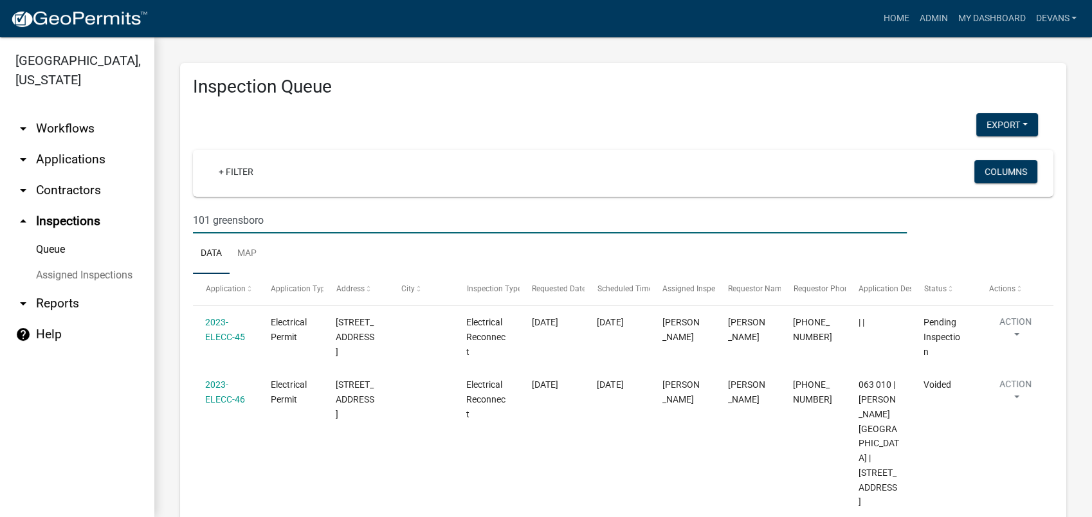
scroll to position [423, 0]
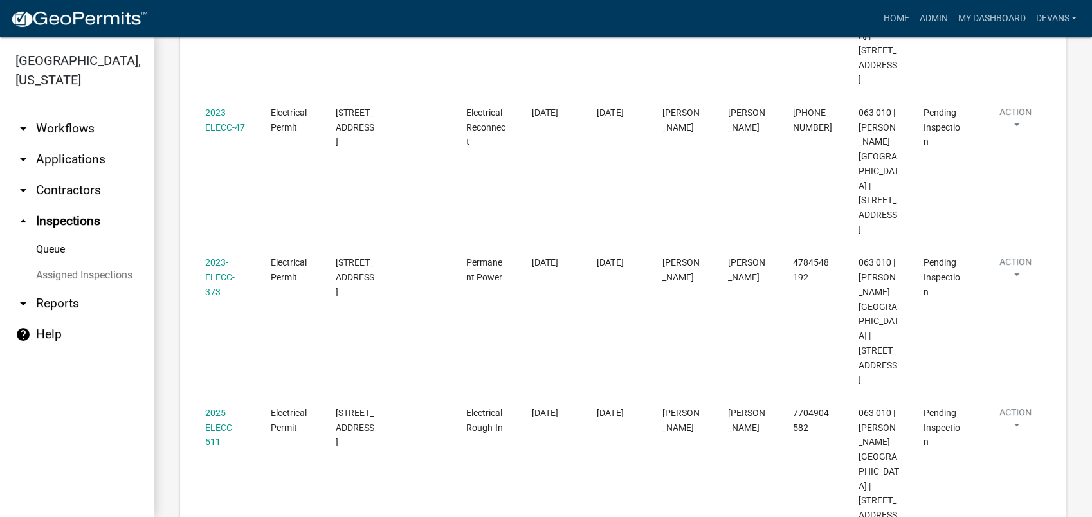
click at [62, 158] on link "arrow_drop_down Applications" at bounding box center [77, 159] width 154 height 31
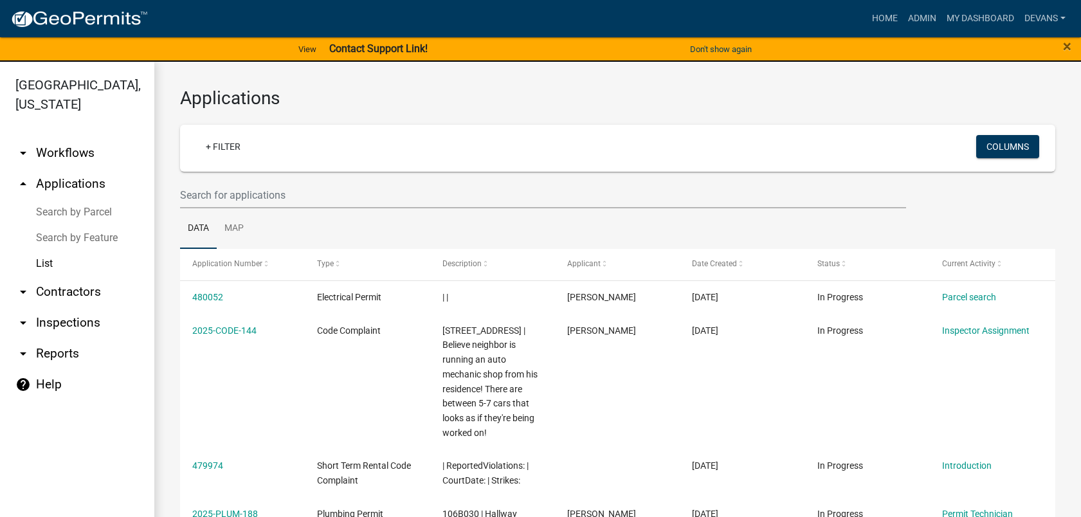
select select "1: 25"
